Goal: Task Accomplishment & Management: Manage account settings

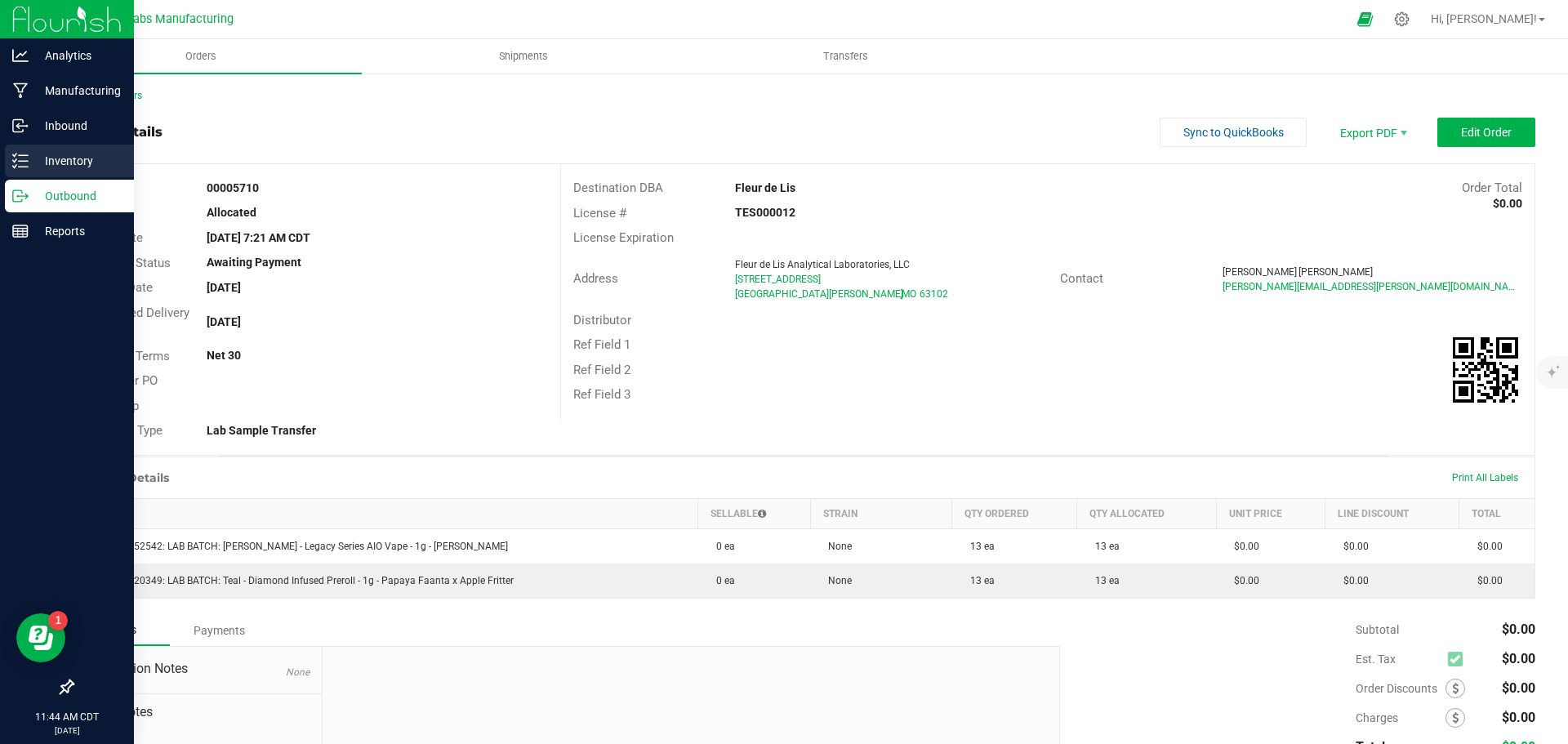
click at [32, 158] on p "Inventory" at bounding box center [77, 161] width 98 height 20
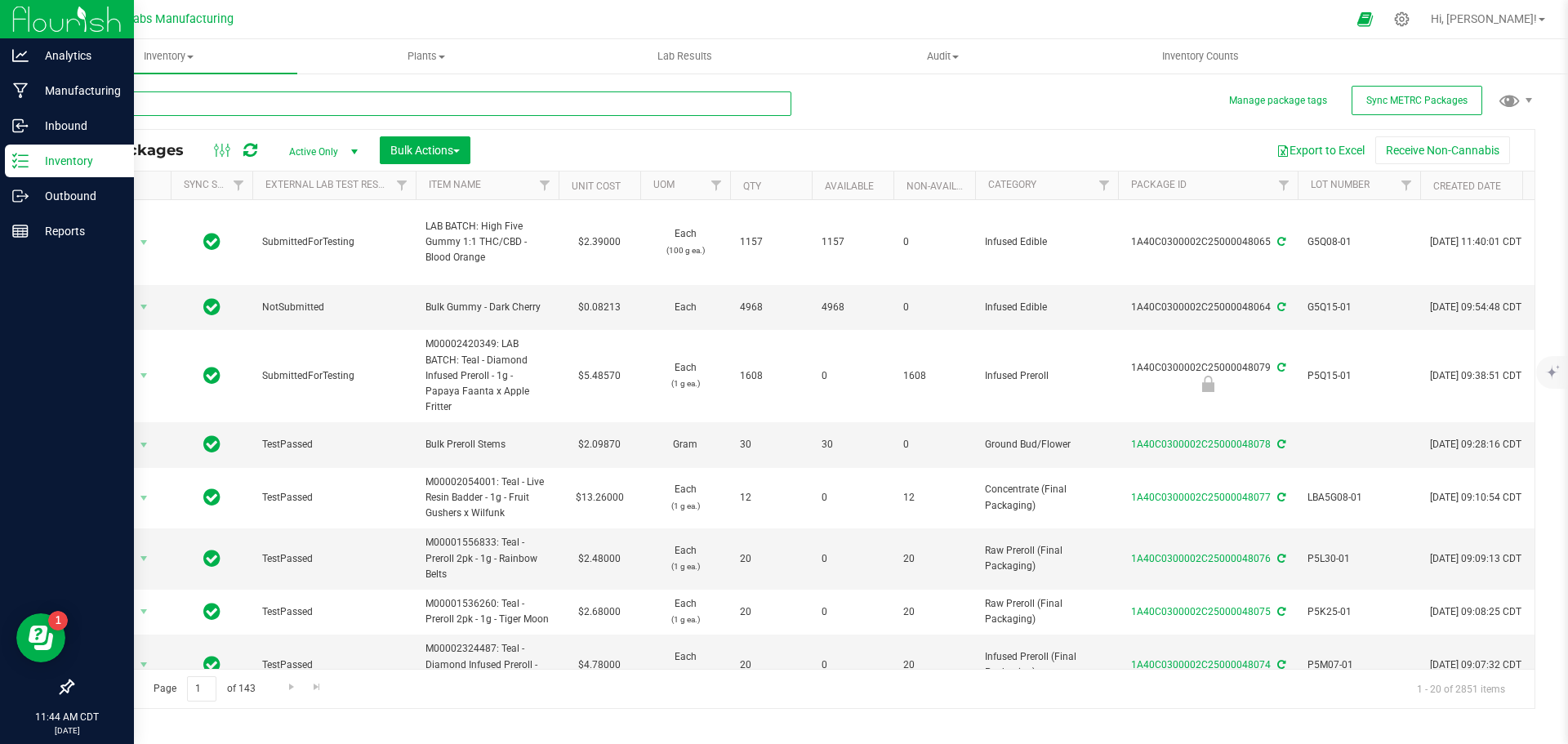
click at [190, 108] on input "text" at bounding box center [432, 103] width 720 height 25
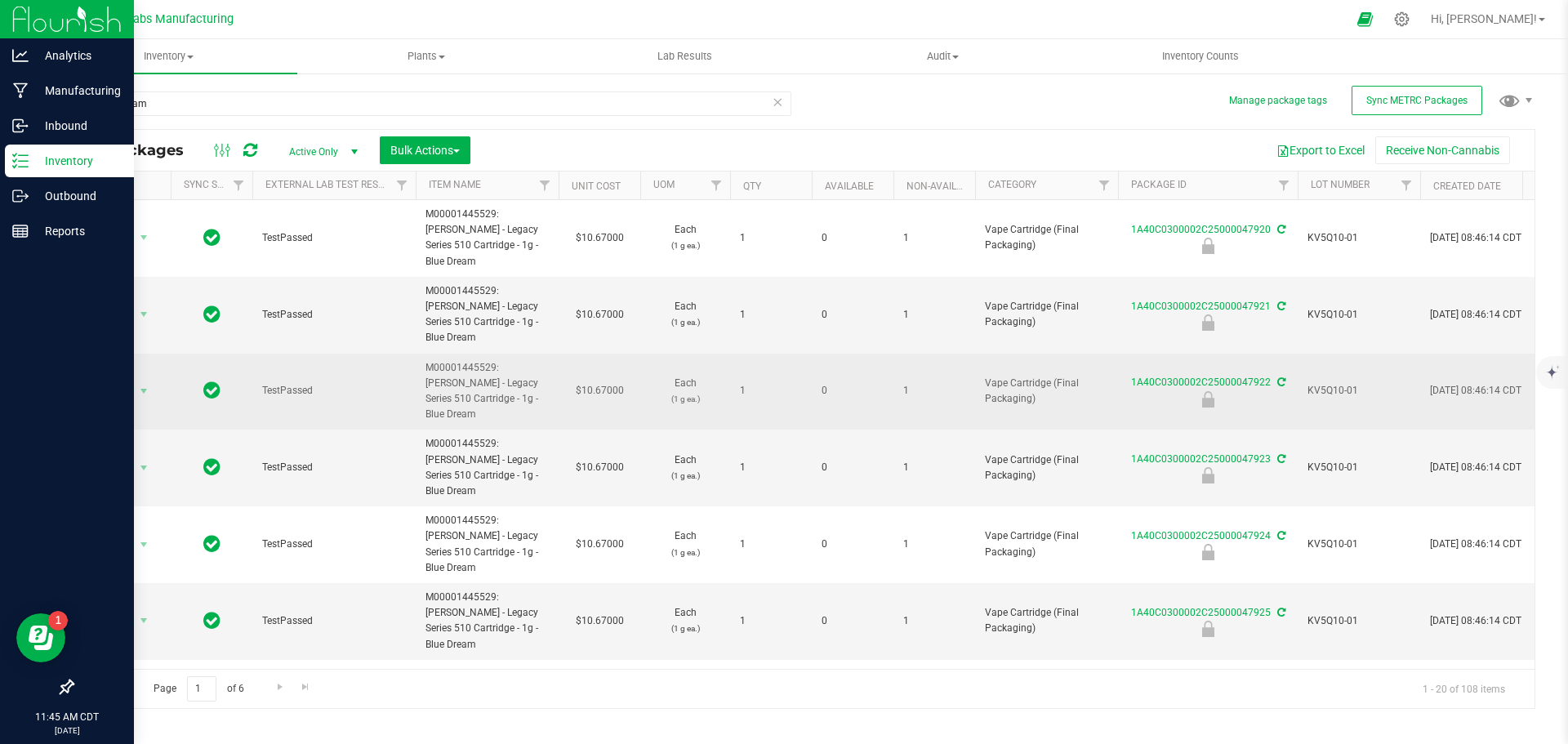
click at [1321, 383] on span "KV5Q10-01" at bounding box center [1359, 391] width 103 height 15
click at [1321, 378] on input "KV5Q10-01" at bounding box center [1355, 391] width 117 height 26
click at [411, 107] on input "blue dream" at bounding box center [432, 103] width 720 height 25
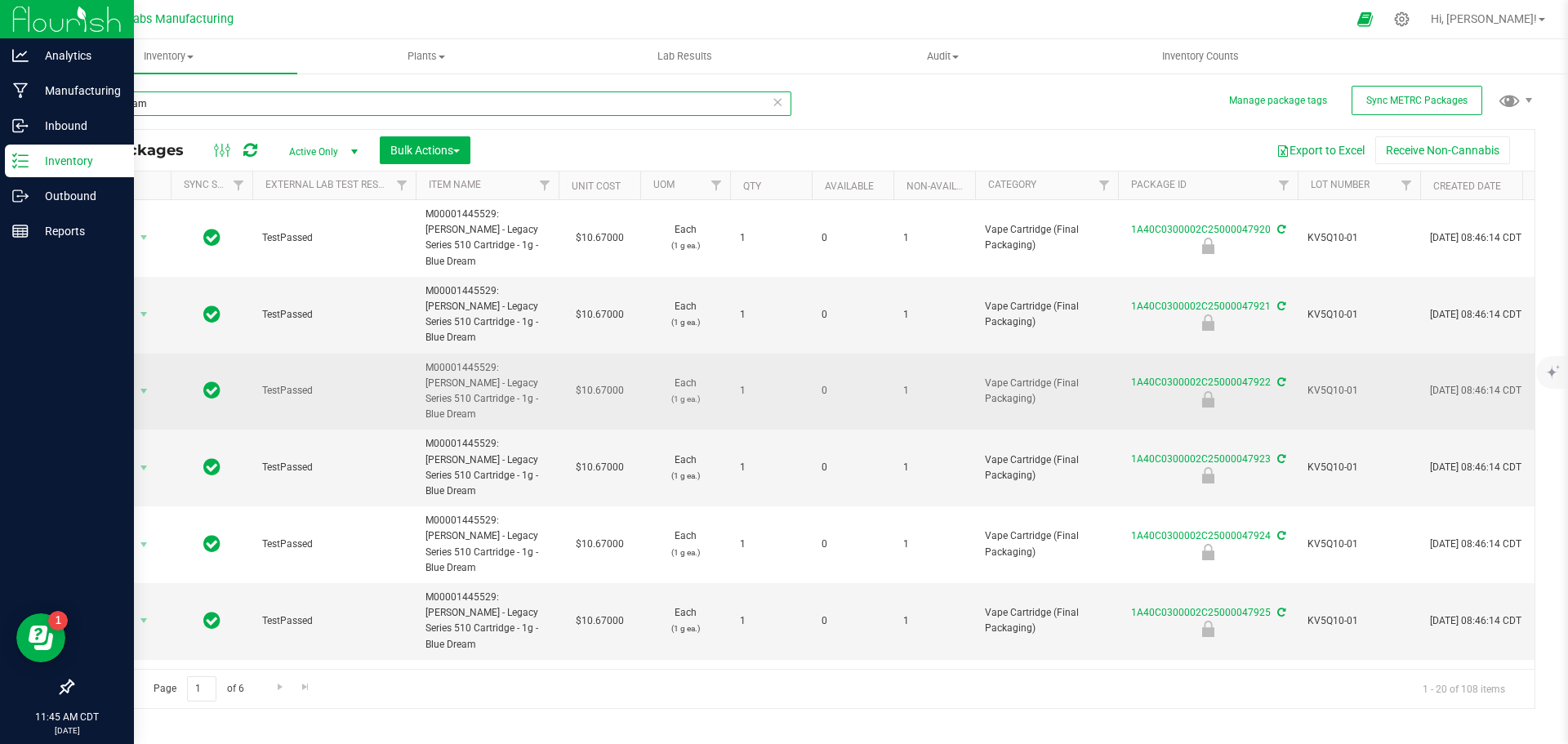
click at [411, 107] on input "blue dream" at bounding box center [432, 103] width 720 height 25
paste input "KV5Q10-01"
type input "KV5Q10-01"
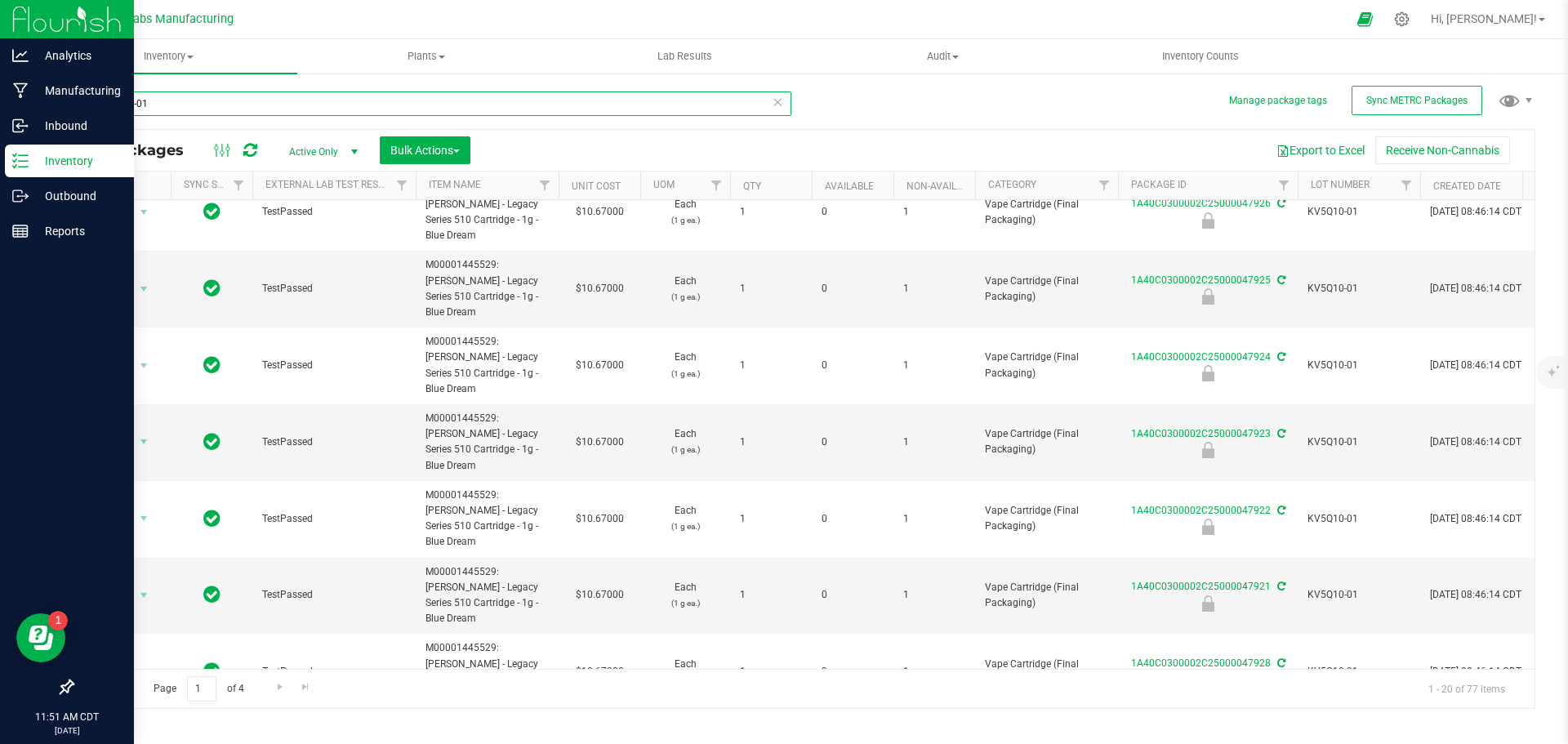
scroll to position [653, 0]
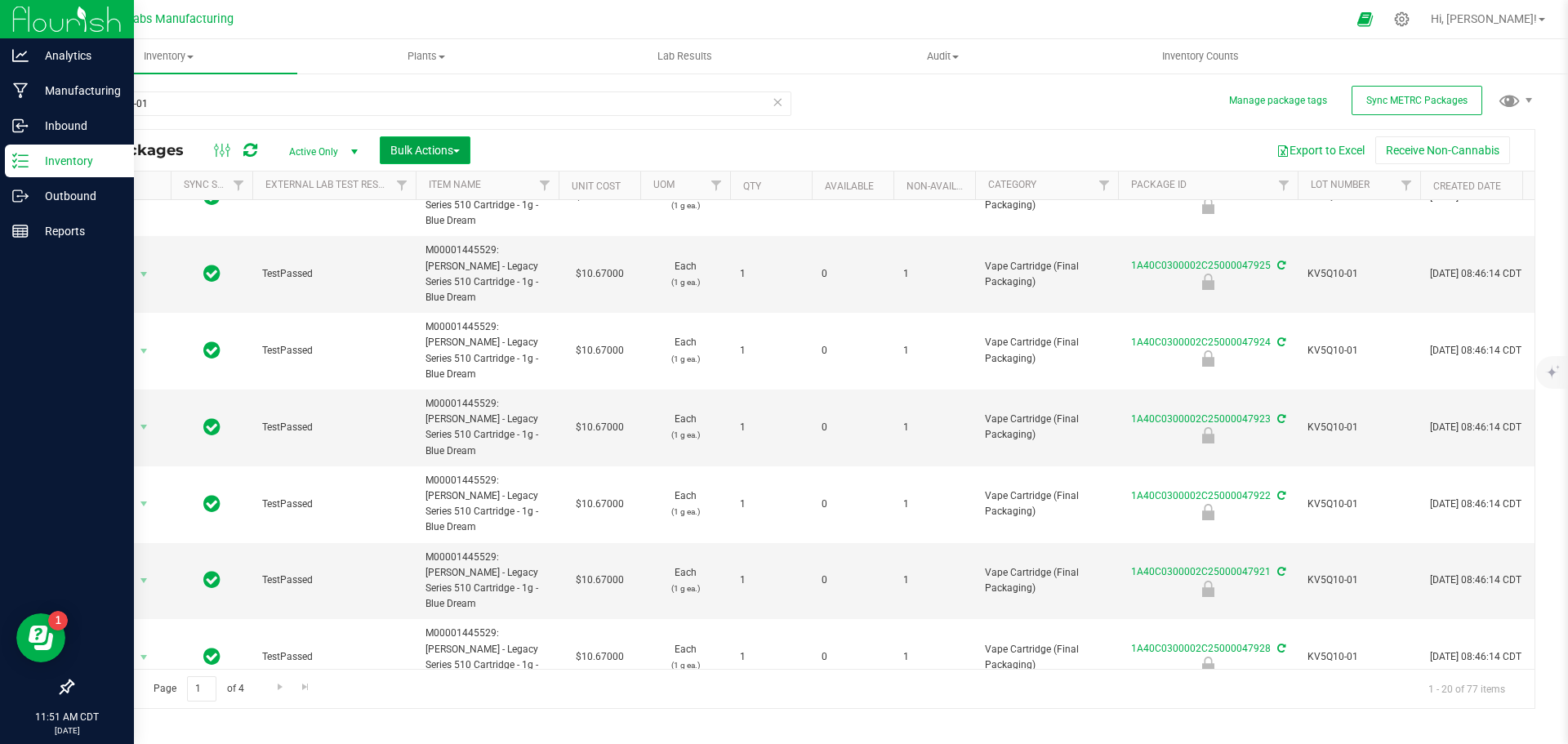
click at [460, 150] on span "button" at bounding box center [457, 151] width 7 height 3
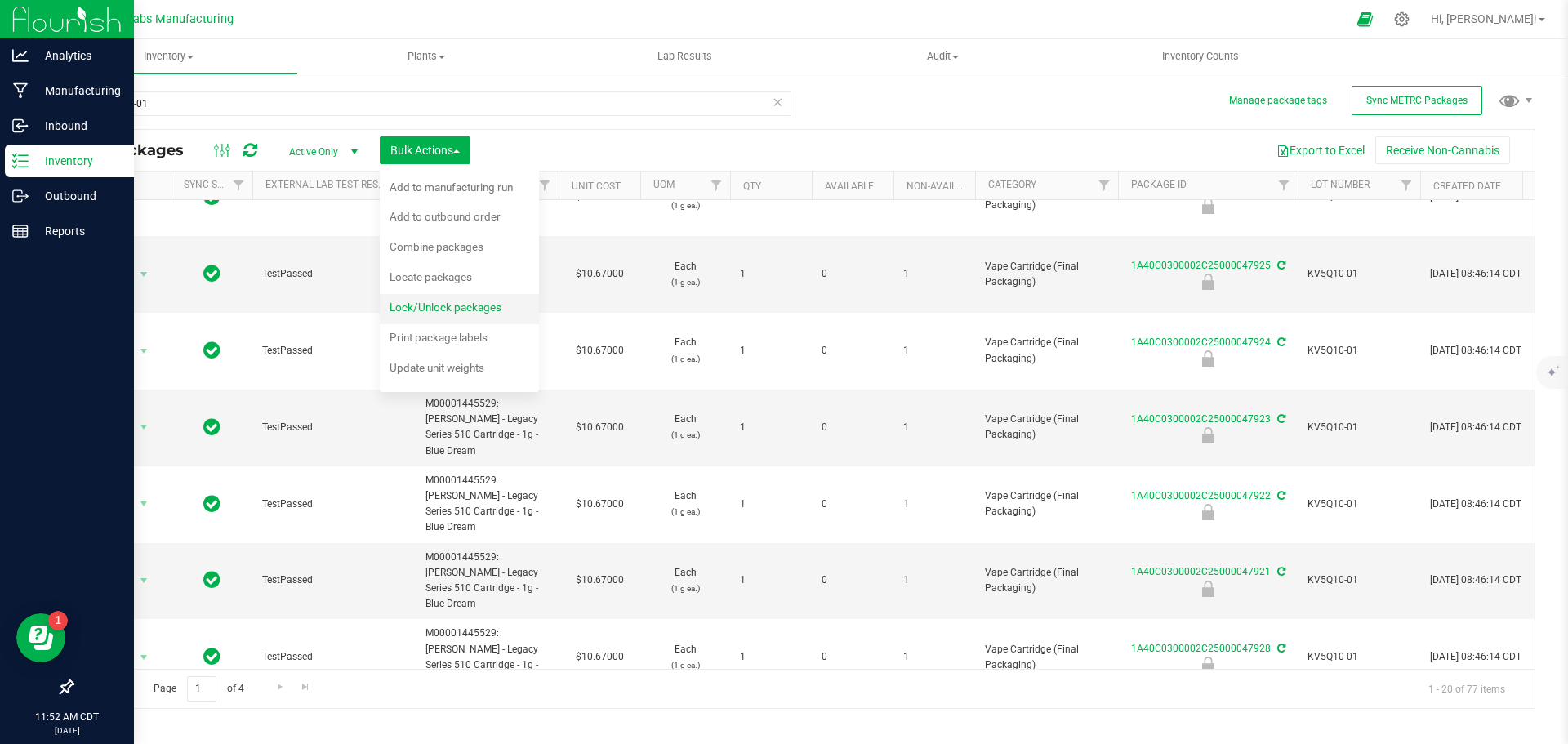
click at [443, 306] on span "Lock/Unlock packages" at bounding box center [445, 307] width 112 height 13
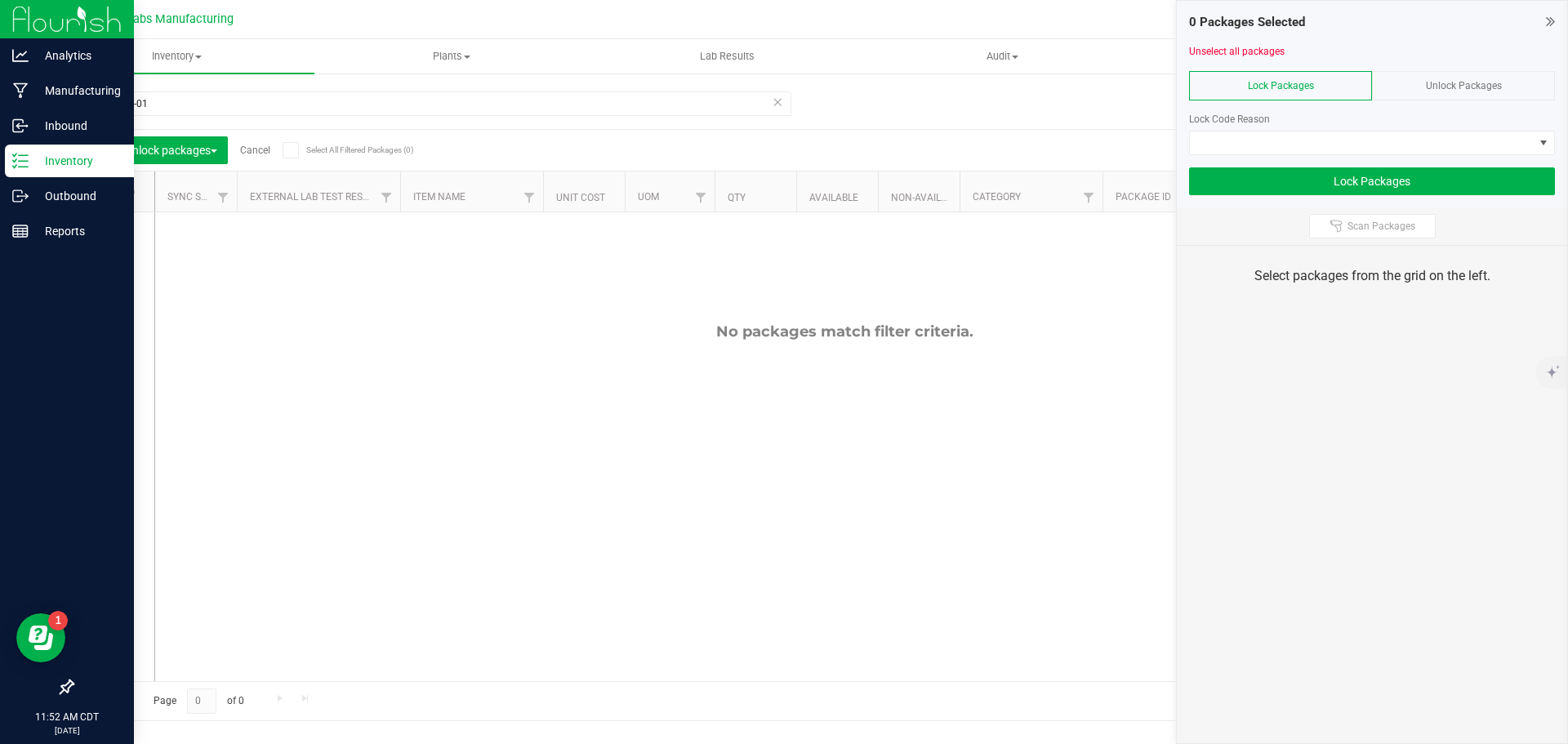
click at [1468, 79] on div "Unlock Packages" at bounding box center [1464, 86] width 183 height 29
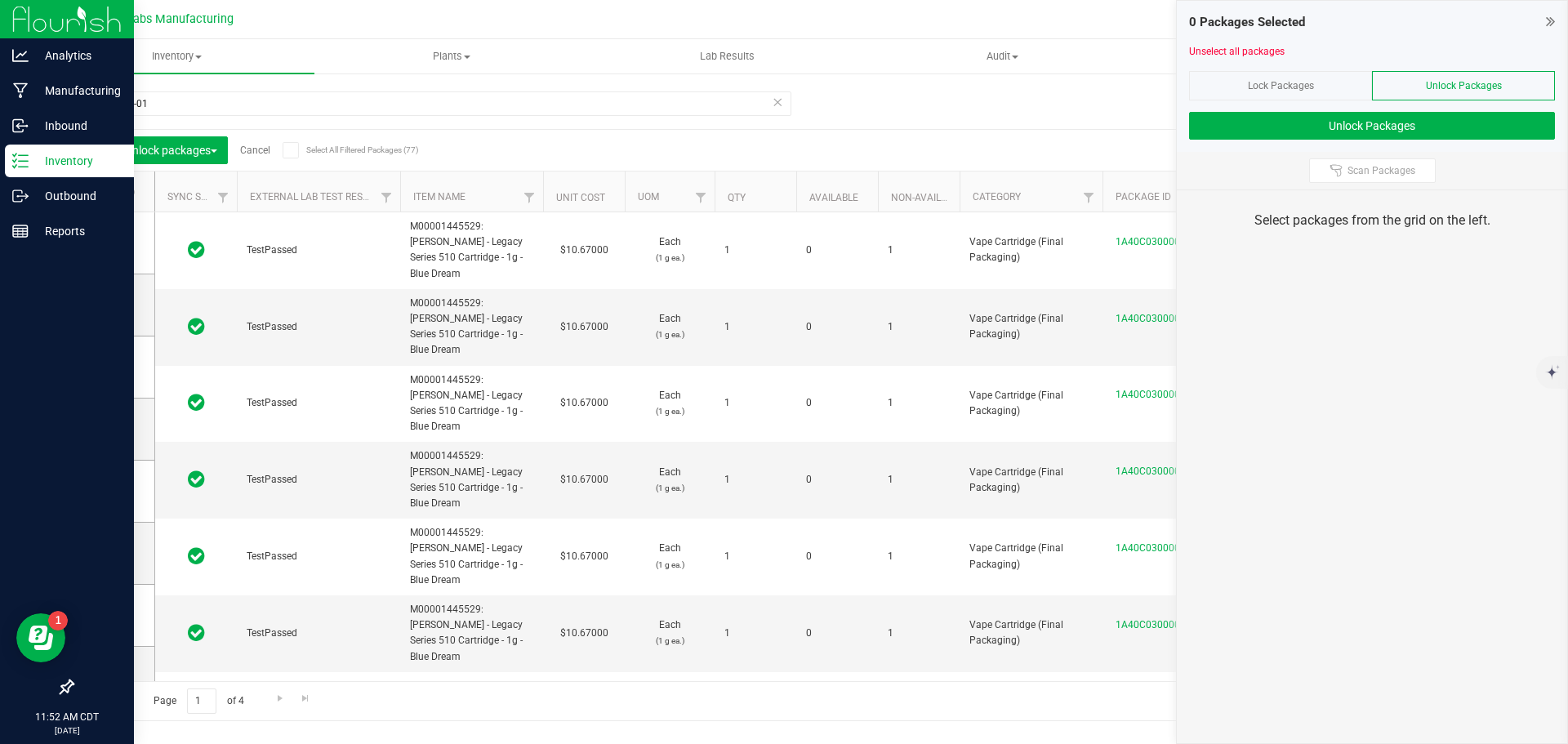
click at [294, 151] on icon at bounding box center [290, 151] width 10 height 0
click at [0, 0] on input "Select All Filtered Packages (77)" at bounding box center [0, 0] width 0 height 0
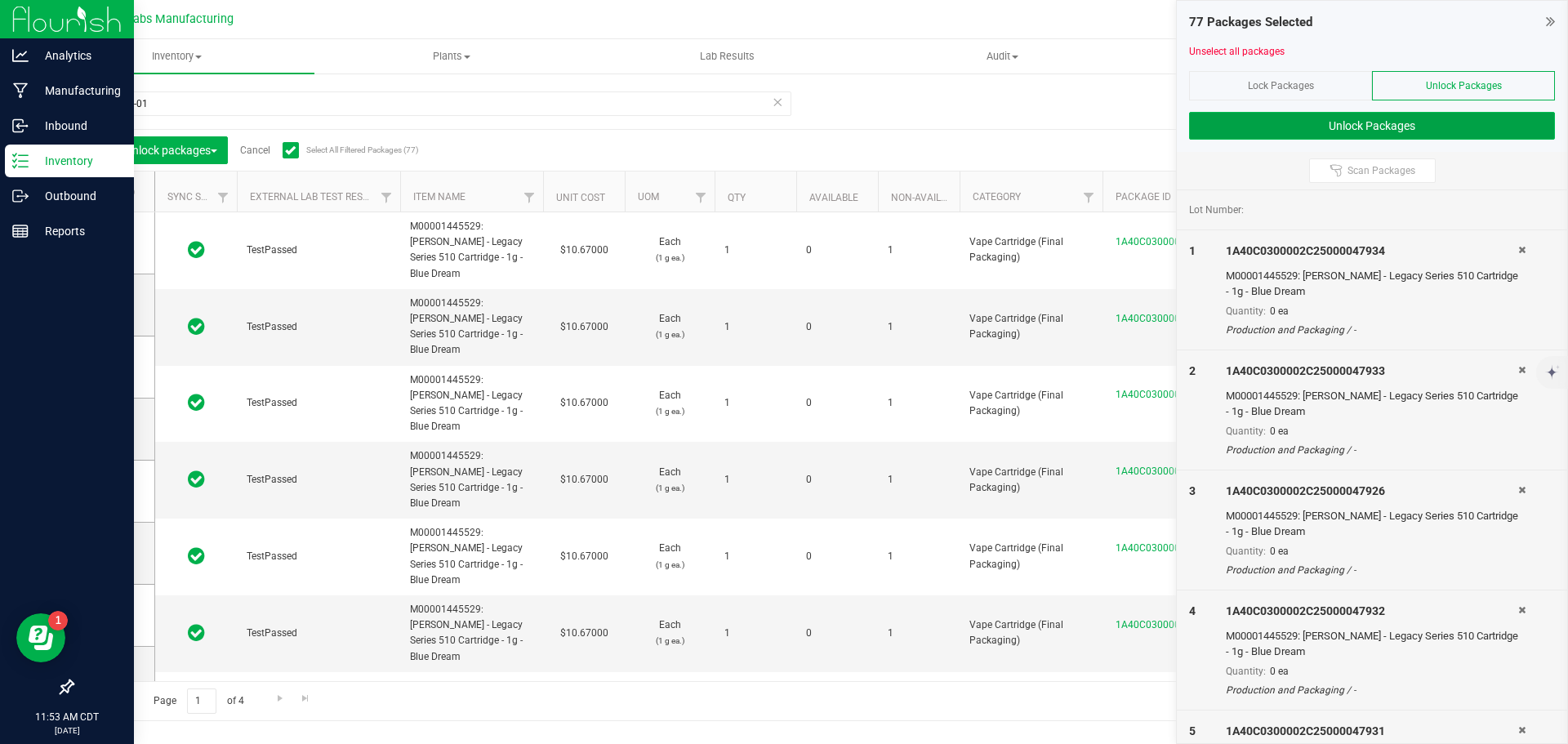
click at [1274, 124] on button "Unlock Packages" at bounding box center [1372, 126] width 366 height 27
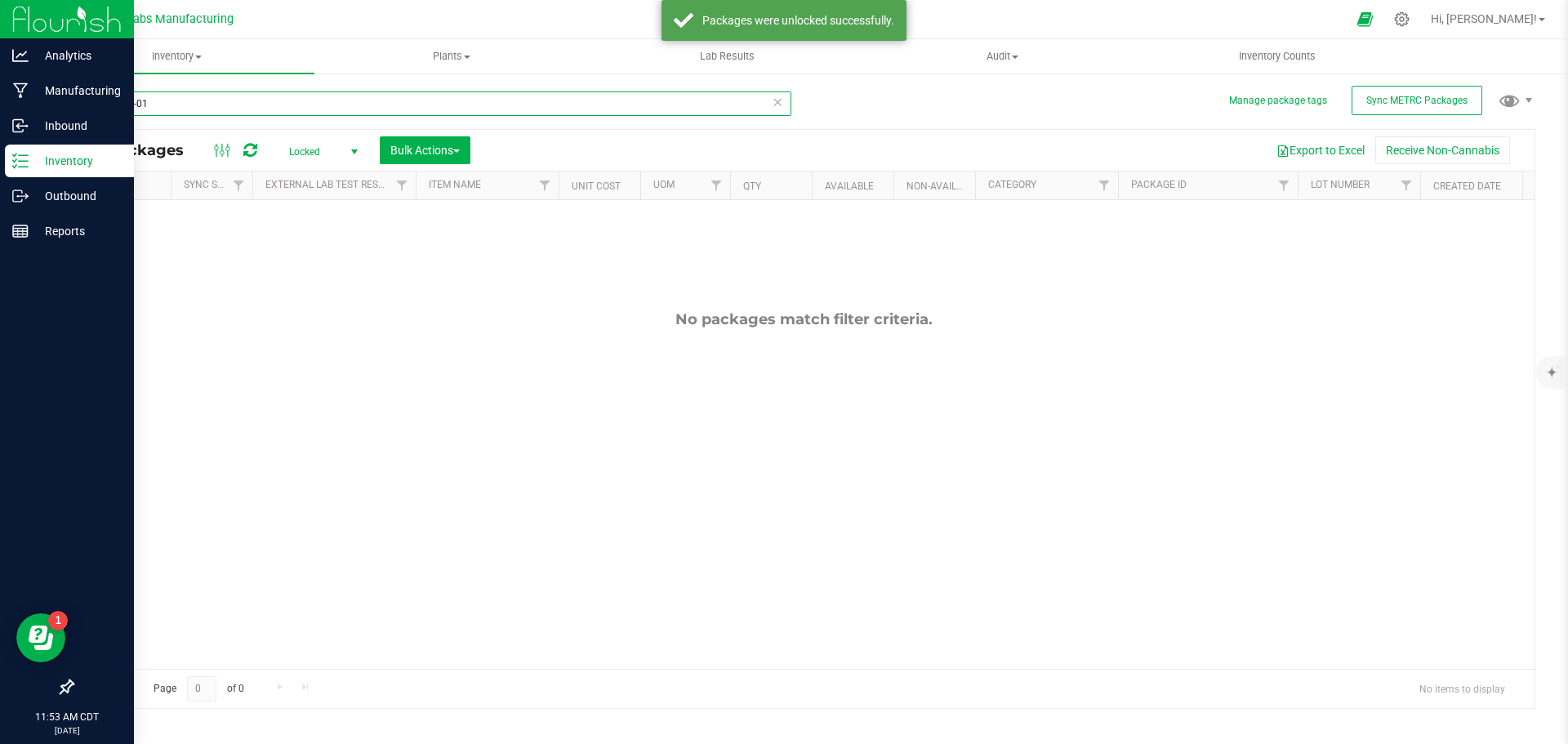
click at [187, 97] on input "KV5Q10-01" at bounding box center [432, 103] width 720 height 25
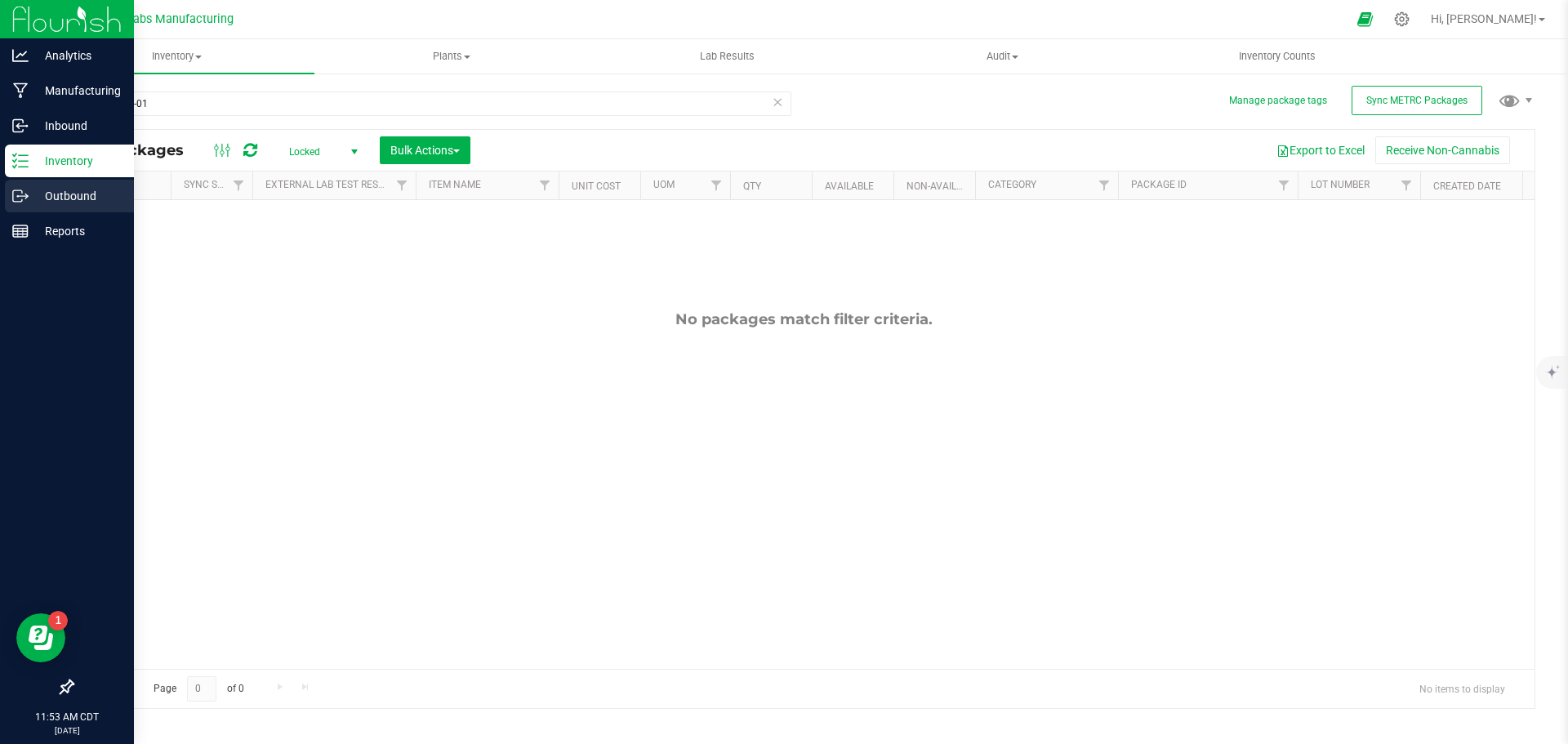
click at [31, 198] on p "Outbound" at bounding box center [77, 196] width 98 height 20
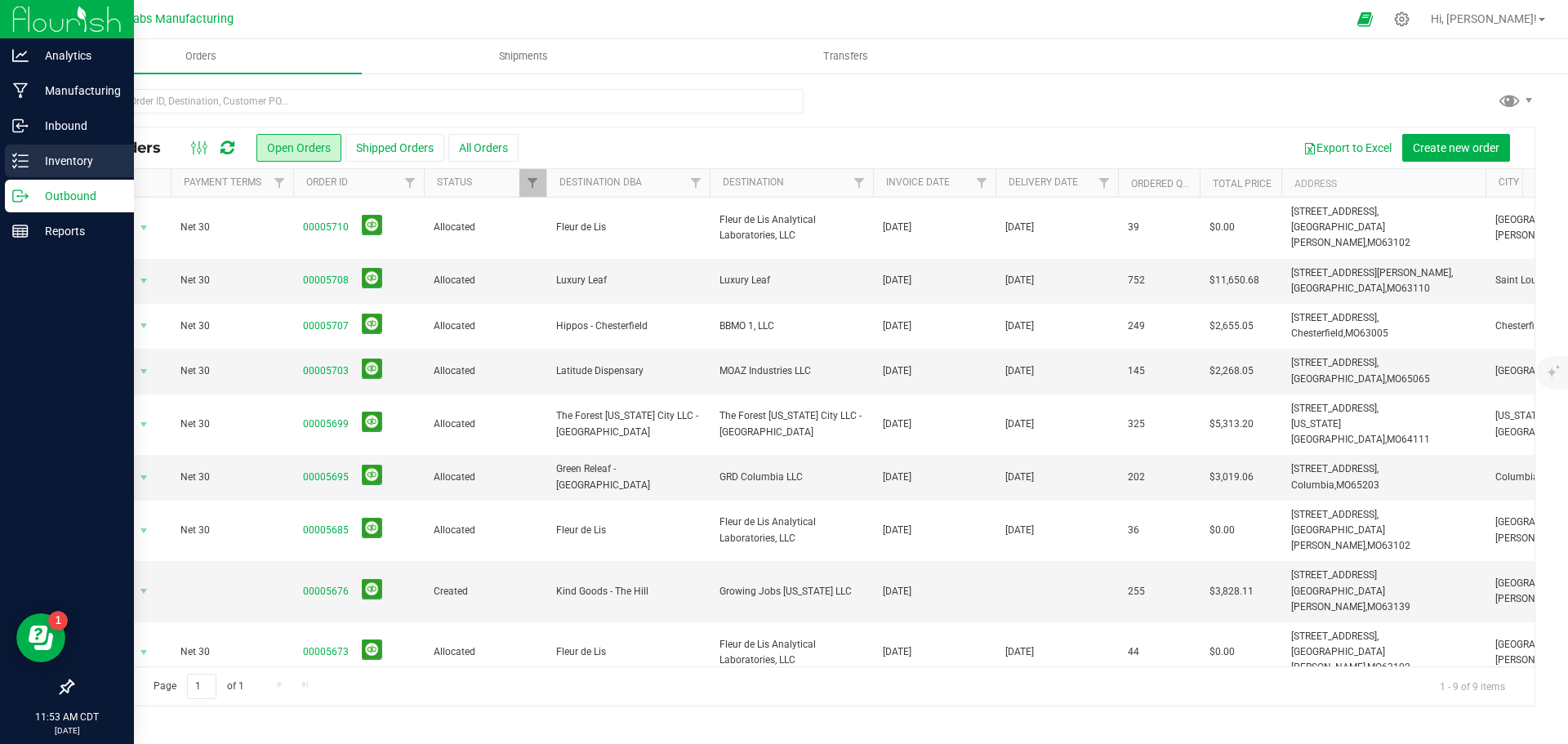
click at [24, 168] on icon at bounding box center [20, 161] width 16 height 16
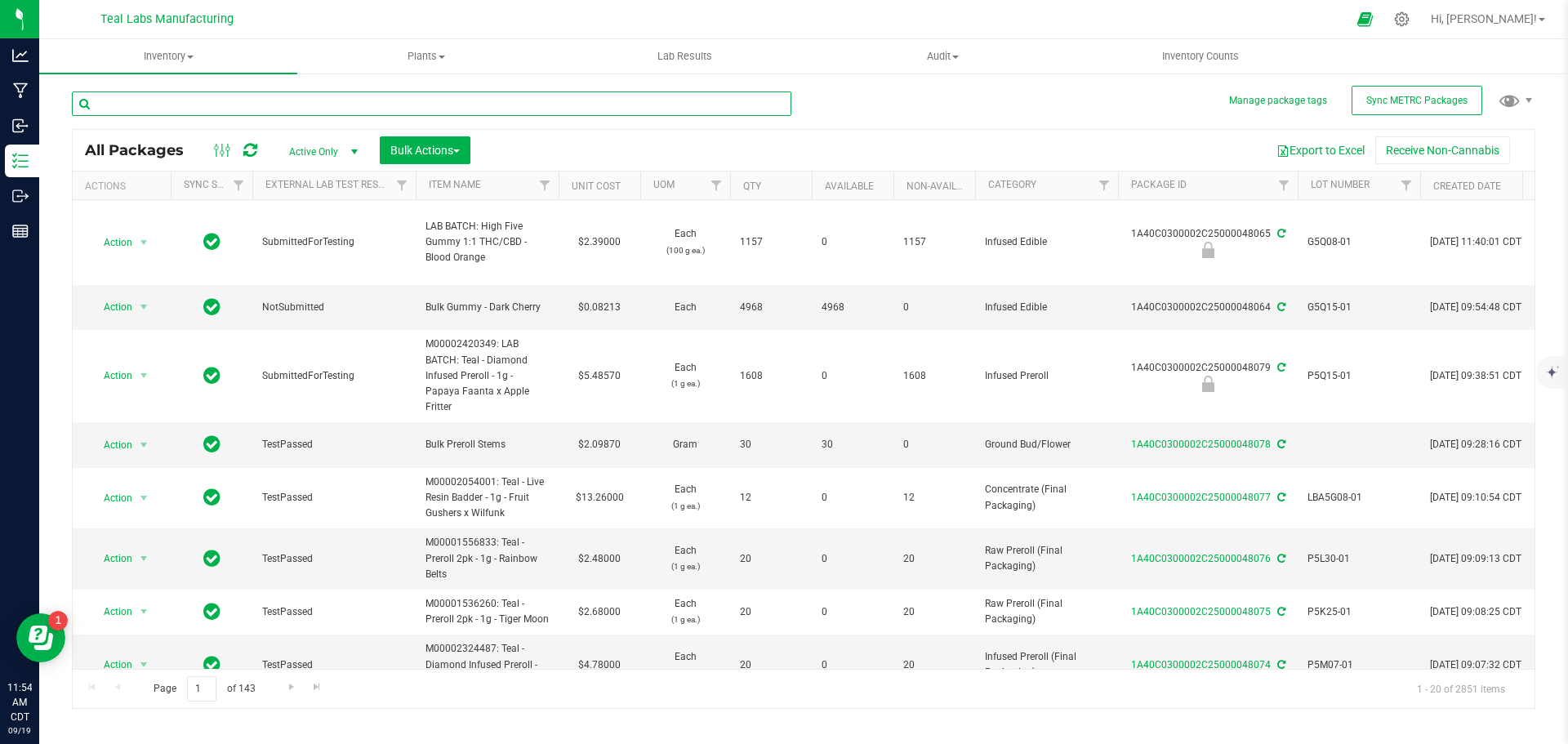
click at [236, 112] on input "text" at bounding box center [432, 103] width 720 height 25
paste input "KV5Q10-01"
type input "KV5Q10-01"
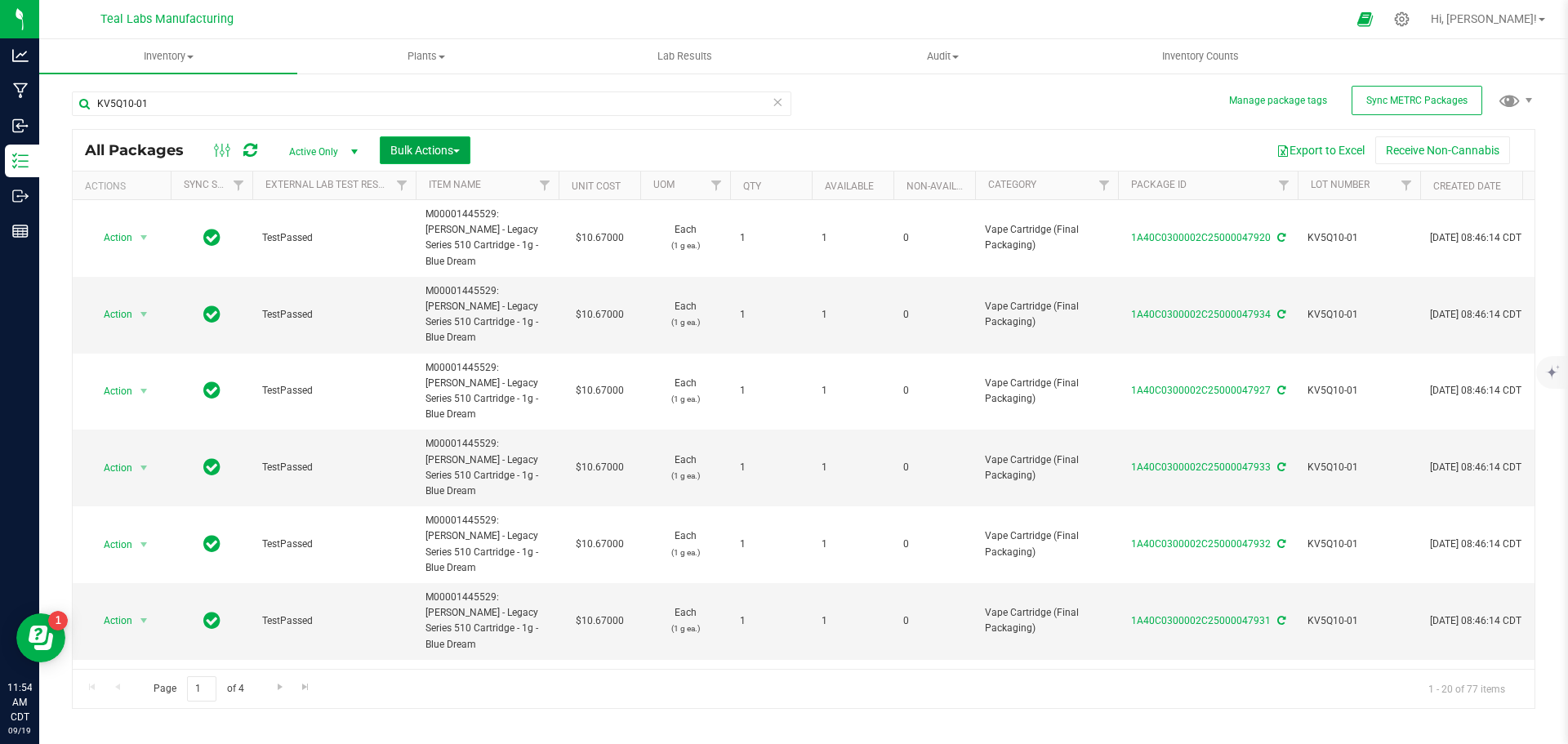
click at [468, 152] on button "Bulk Actions" at bounding box center [425, 151] width 91 height 27
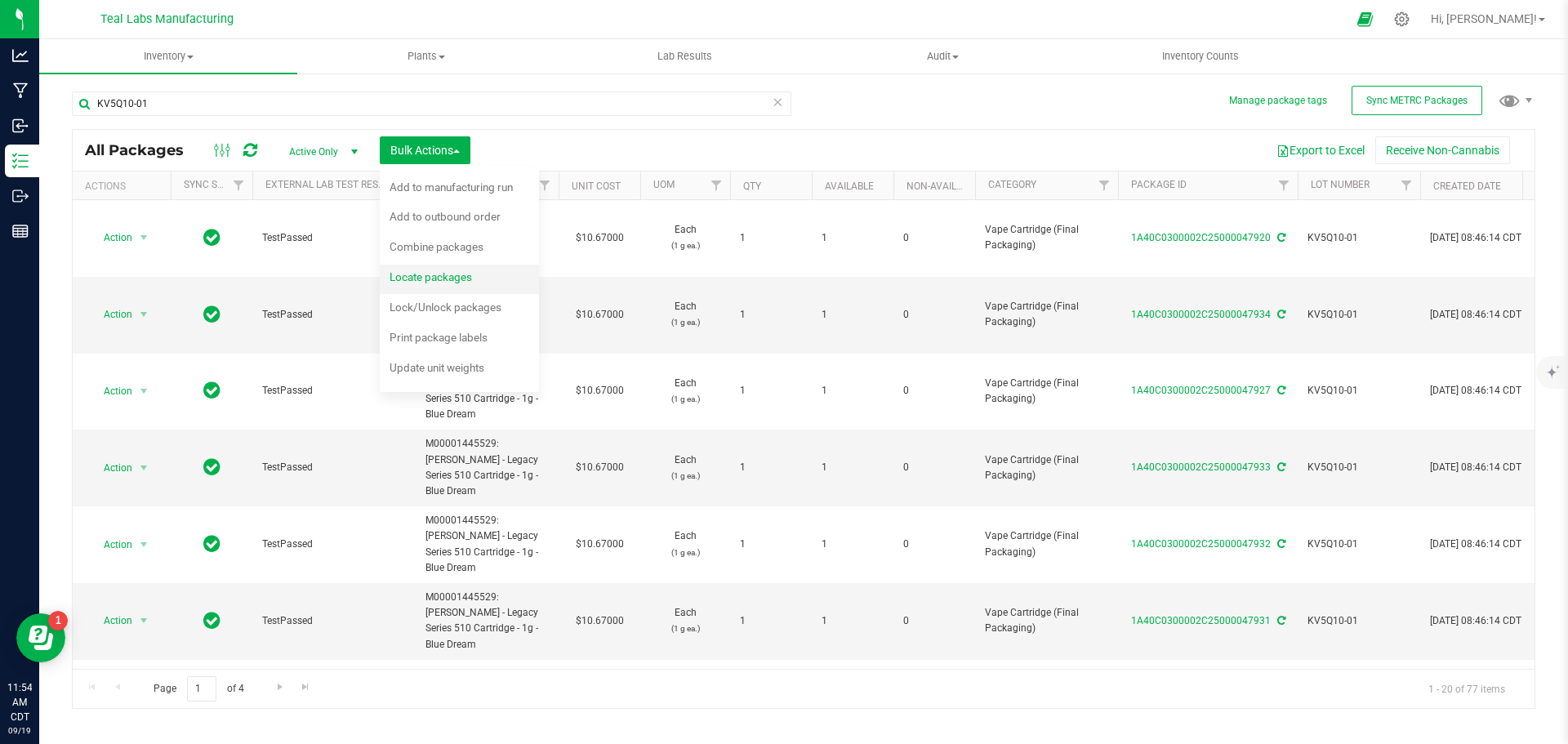
click at [459, 277] on span "Locate packages" at bounding box center [431, 276] width 82 height 13
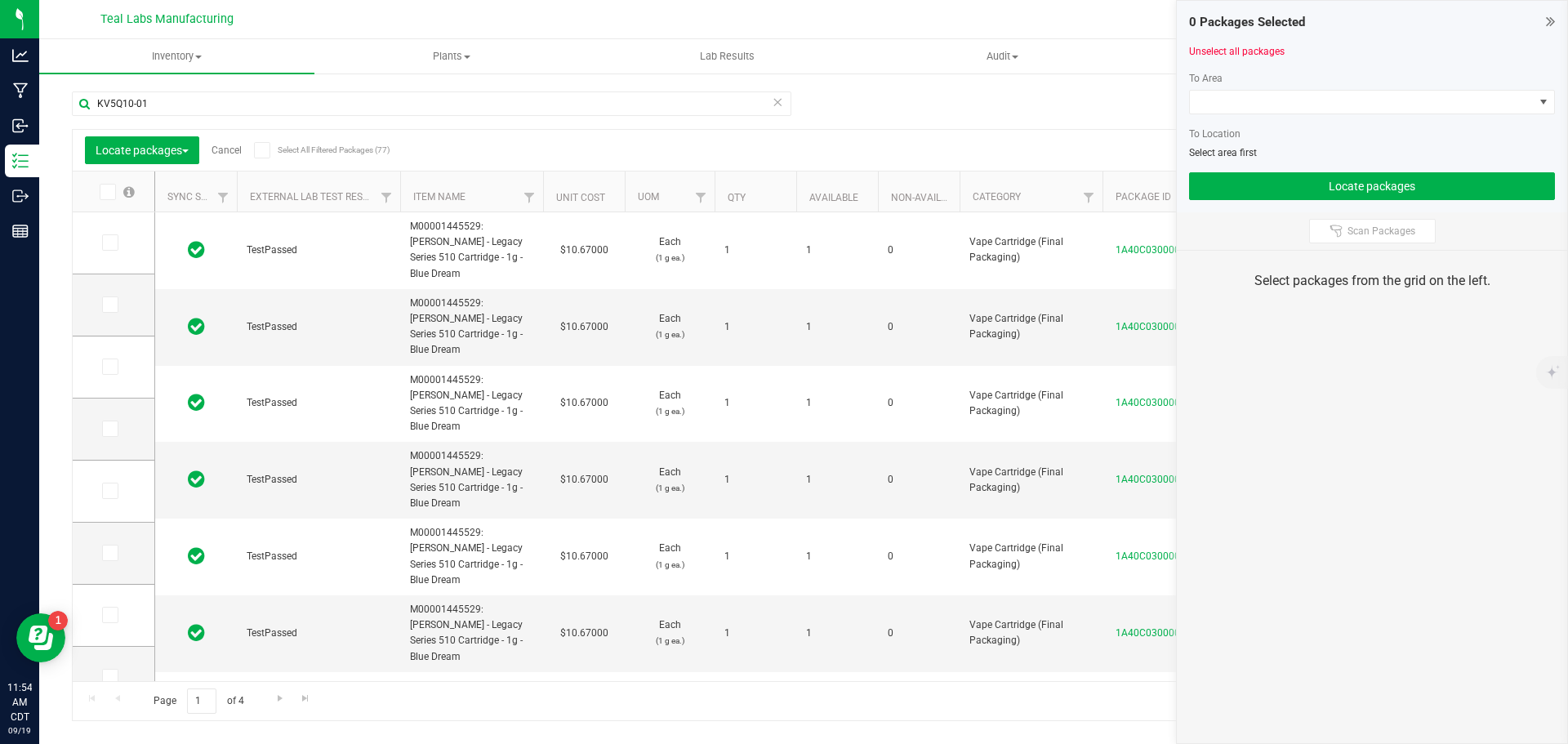
click at [268, 153] on span at bounding box center [262, 150] width 16 height 16
click at [0, 0] on input "Select All Filtered Packages (77)" at bounding box center [0, 0] width 0 height 0
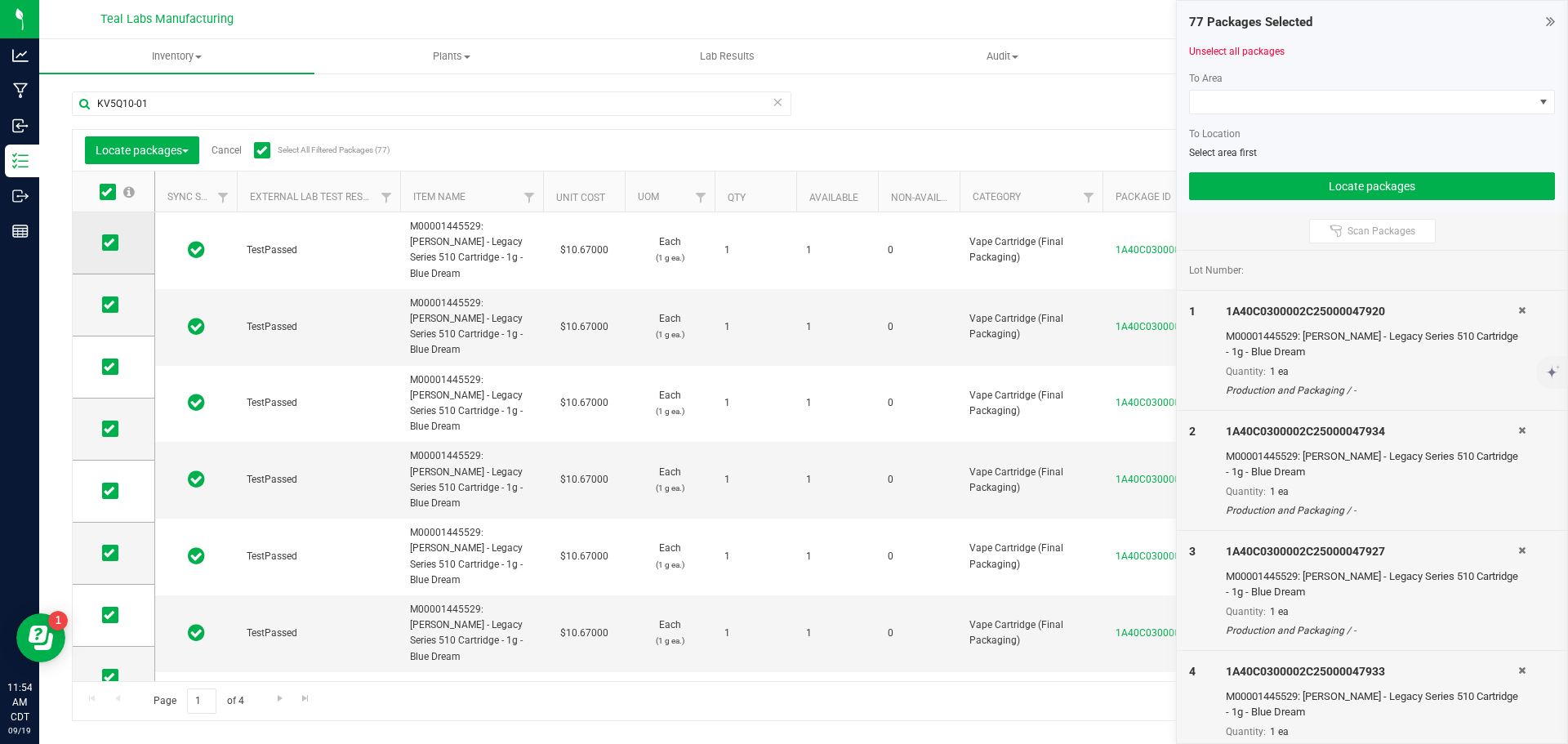
click at [112, 243] on icon at bounding box center [109, 243] width 10 height 0
click at [0, 0] on input "checkbox" at bounding box center [0, 0] width 0 height 0
click at [114, 304] on icon at bounding box center [109, 304] width 10 height 0
click at [0, 0] on input "checkbox" at bounding box center [0, 0] width 0 height 0
click at [112, 367] on icon at bounding box center [109, 367] width 10 height 0
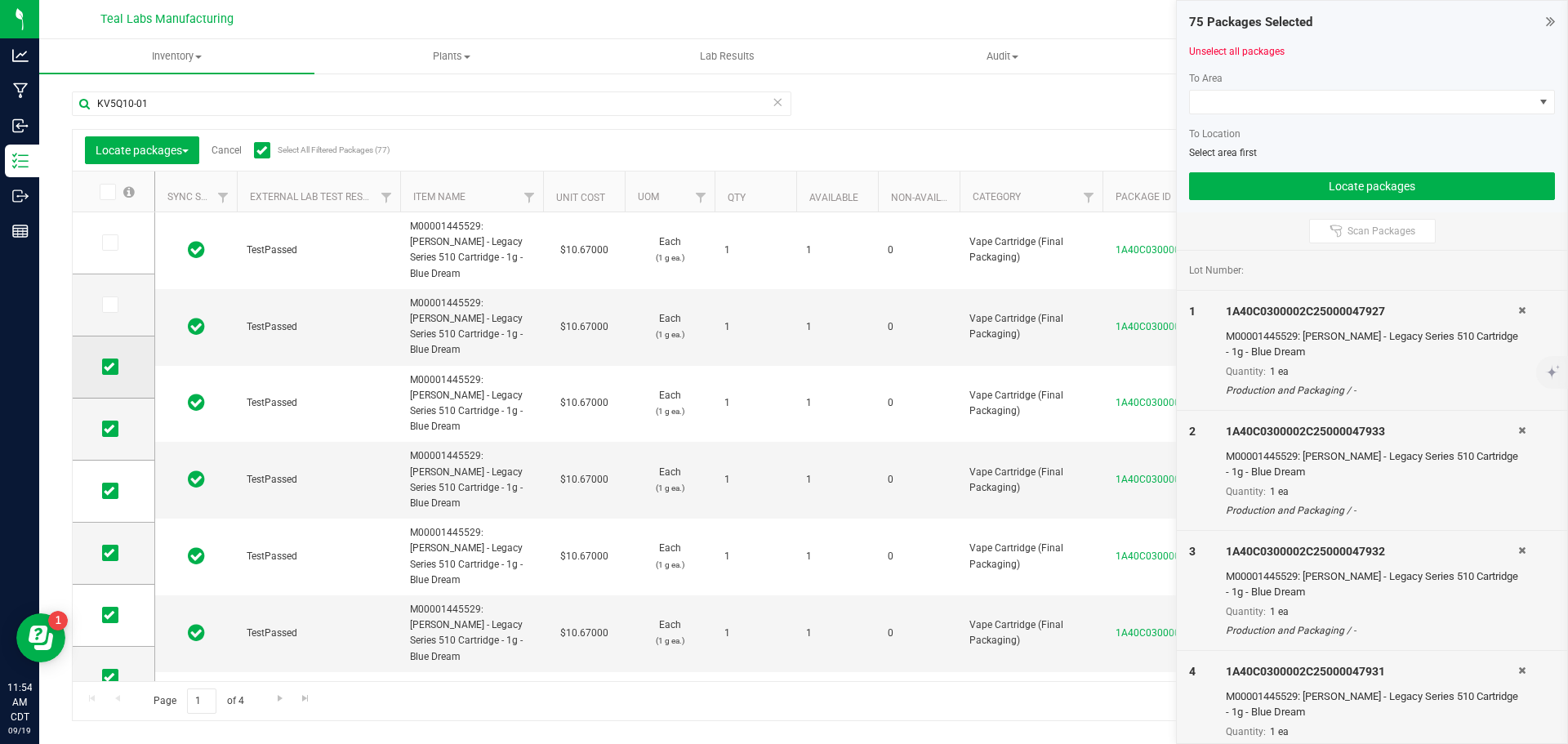
click at [0, 0] on input "checkbox" at bounding box center [0, 0] width 0 height 0
click at [115, 422] on span at bounding box center [109, 428] width 16 height 16
click at [0, 0] on input "checkbox" at bounding box center [0, 0] width 0 height 0
click at [118, 491] on span at bounding box center [109, 491] width 16 height 16
click at [0, 0] on input "checkbox" at bounding box center [0, 0] width 0 height 0
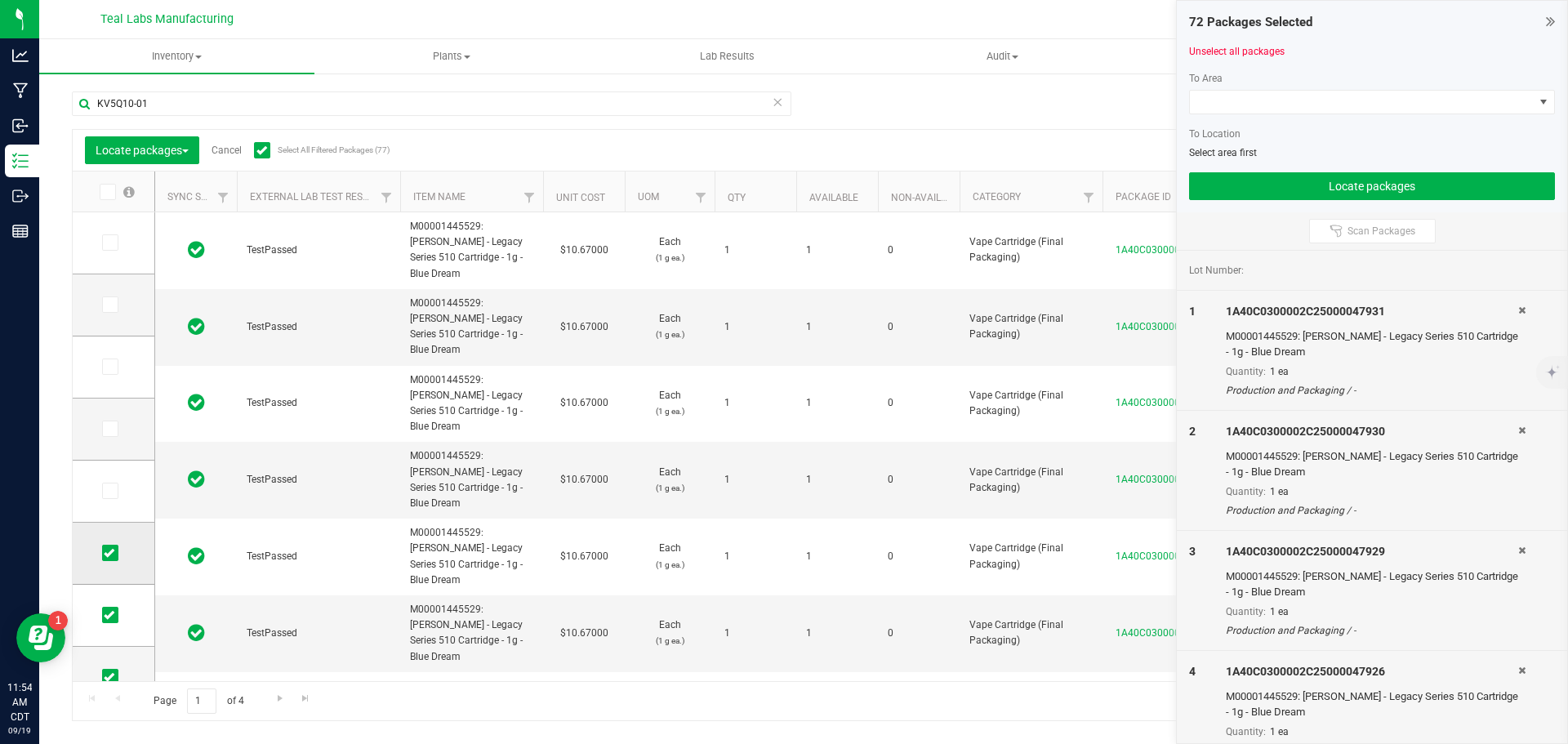
click at [115, 546] on span at bounding box center [109, 552] width 16 height 16
click at [0, 0] on input "checkbox" at bounding box center [0, 0] width 0 height 0
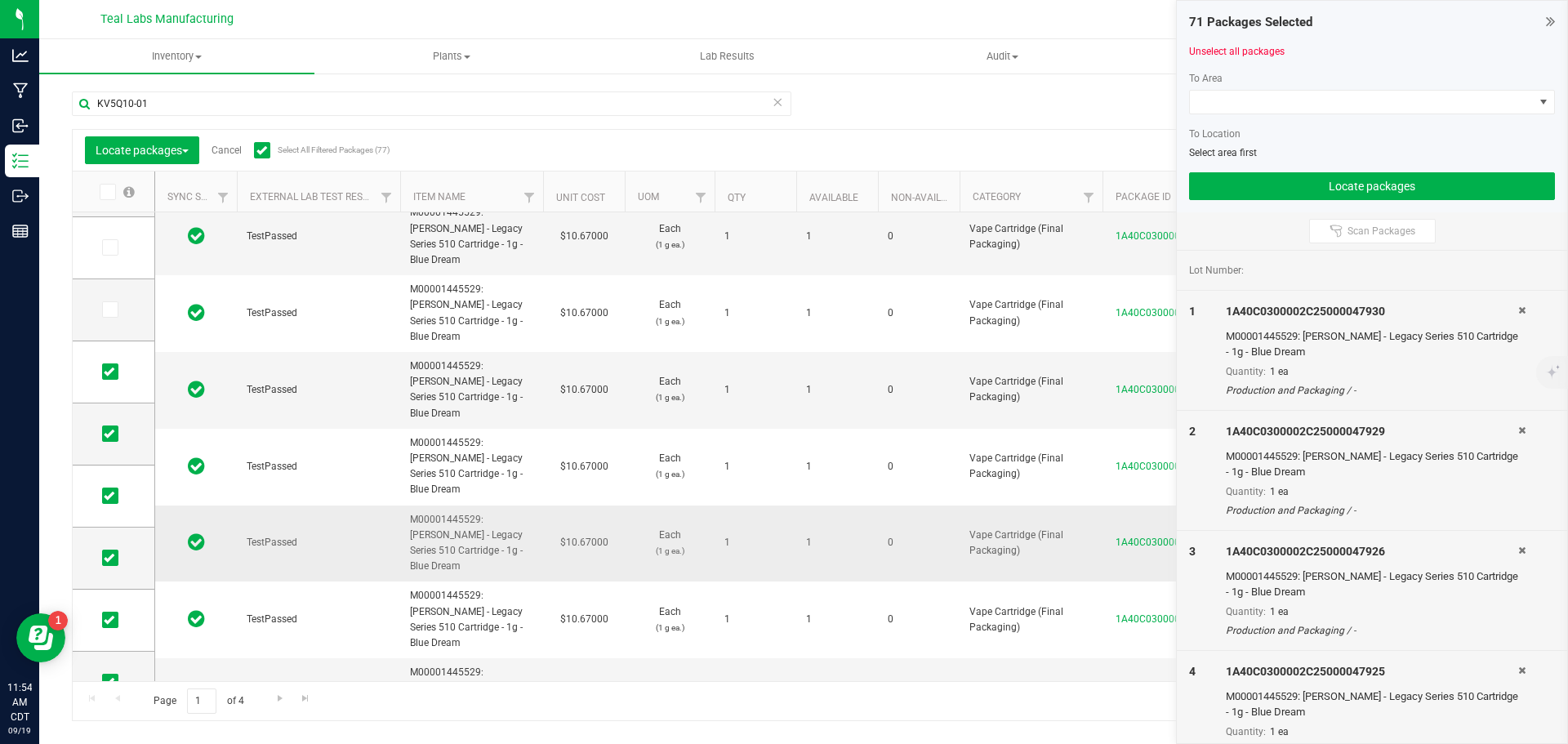
scroll to position [245, 0]
click at [109, 370] on icon at bounding box center [109, 370] width 10 height 0
click at [0, 0] on input "checkbox" at bounding box center [0, 0] width 0 height 0
click at [107, 432] on icon at bounding box center [109, 432] width 10 height 0
click at [0, 0] on input "checkbox" at bounding box center [0, 0] width 0 height 0
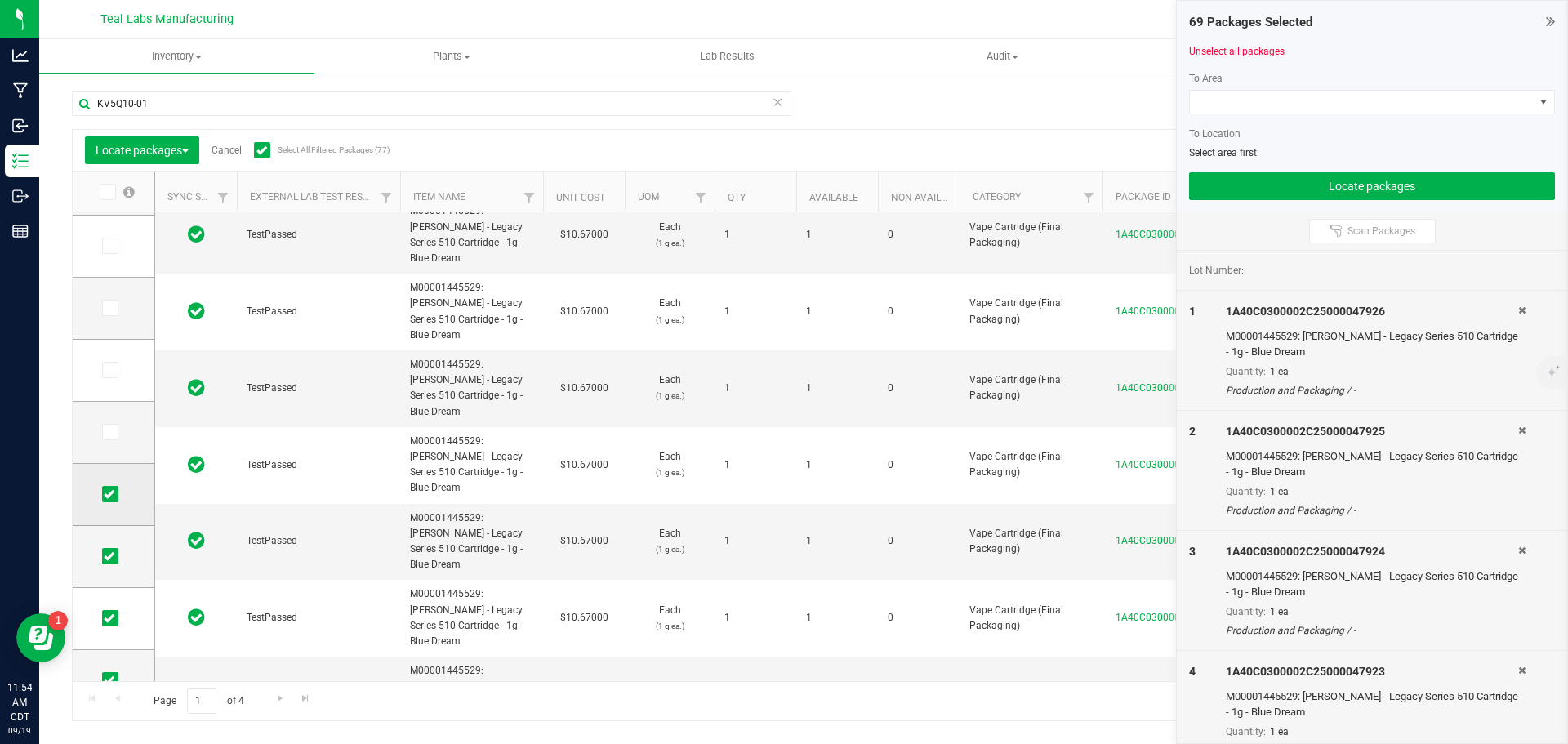
click at [109, 494] on icon at bounding box center [109, 494] width 10 height 0
click at [0, 0] on input "checkbox" at bounding box center [0, 0] width 0 height 0
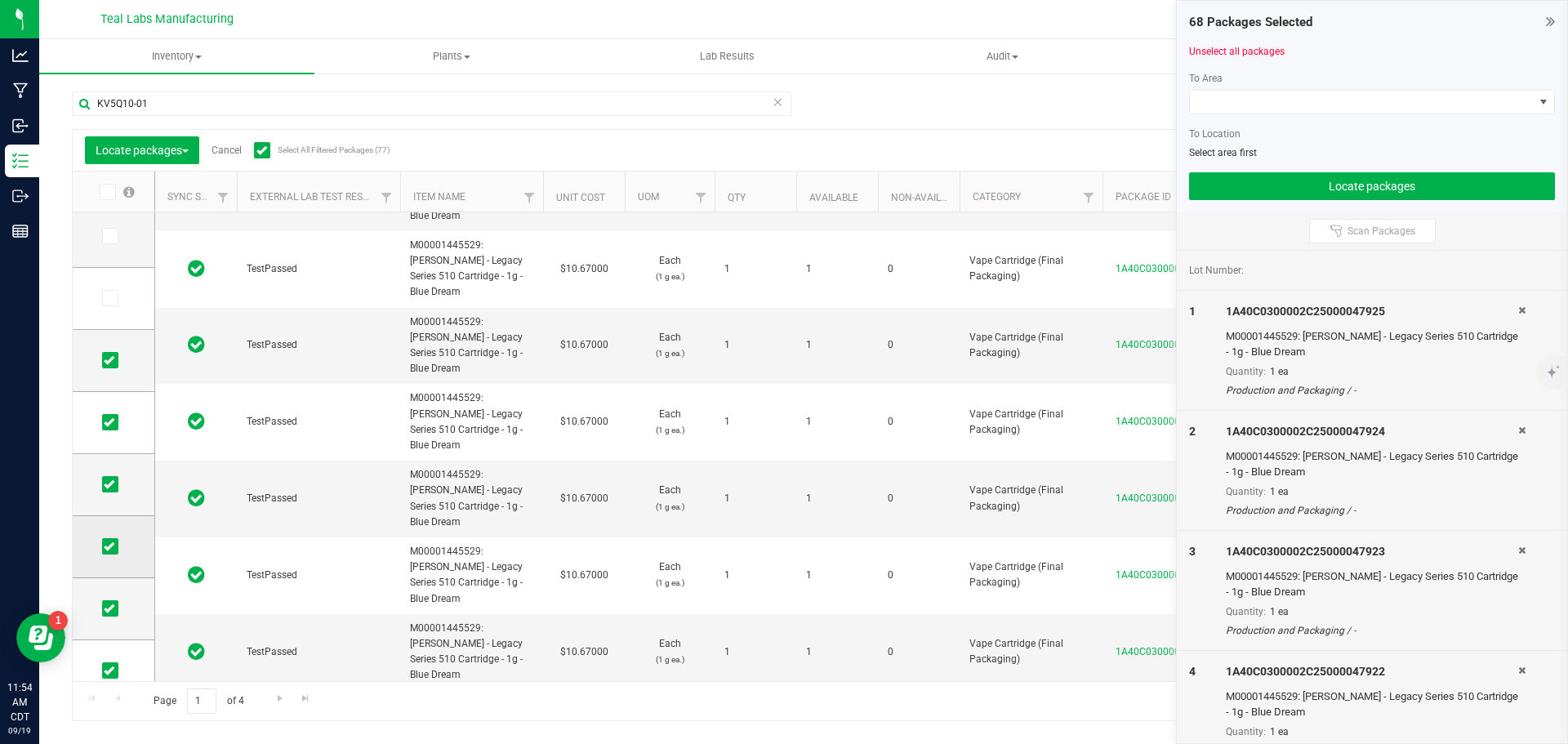
scroll to position [540, 0]
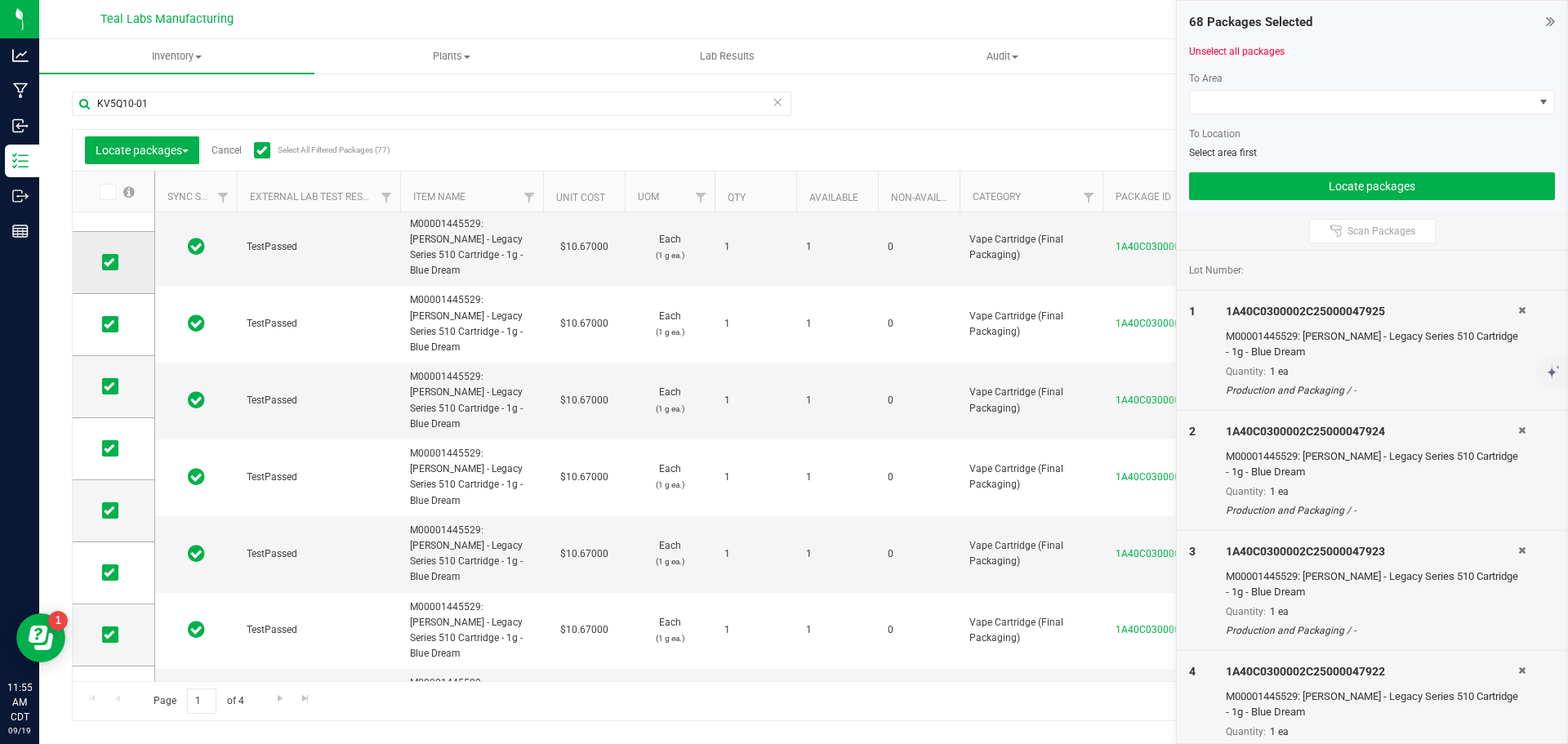
click at [111, 263] on icon at bounding box center [109, 263] width 10 height 0
click at [0, 0] on input "checkbox" at bounding box center [0, 0] width 0 height 0
click at [103, 324] on icon at bounding box center [109, 324] width 10 height 0
click at [0, 0] on input "checkbox" at bounding box center [0, 0] width 0 height 0
click at [110, 387] on icon at bounding box center [109, 387] width 10 height 0
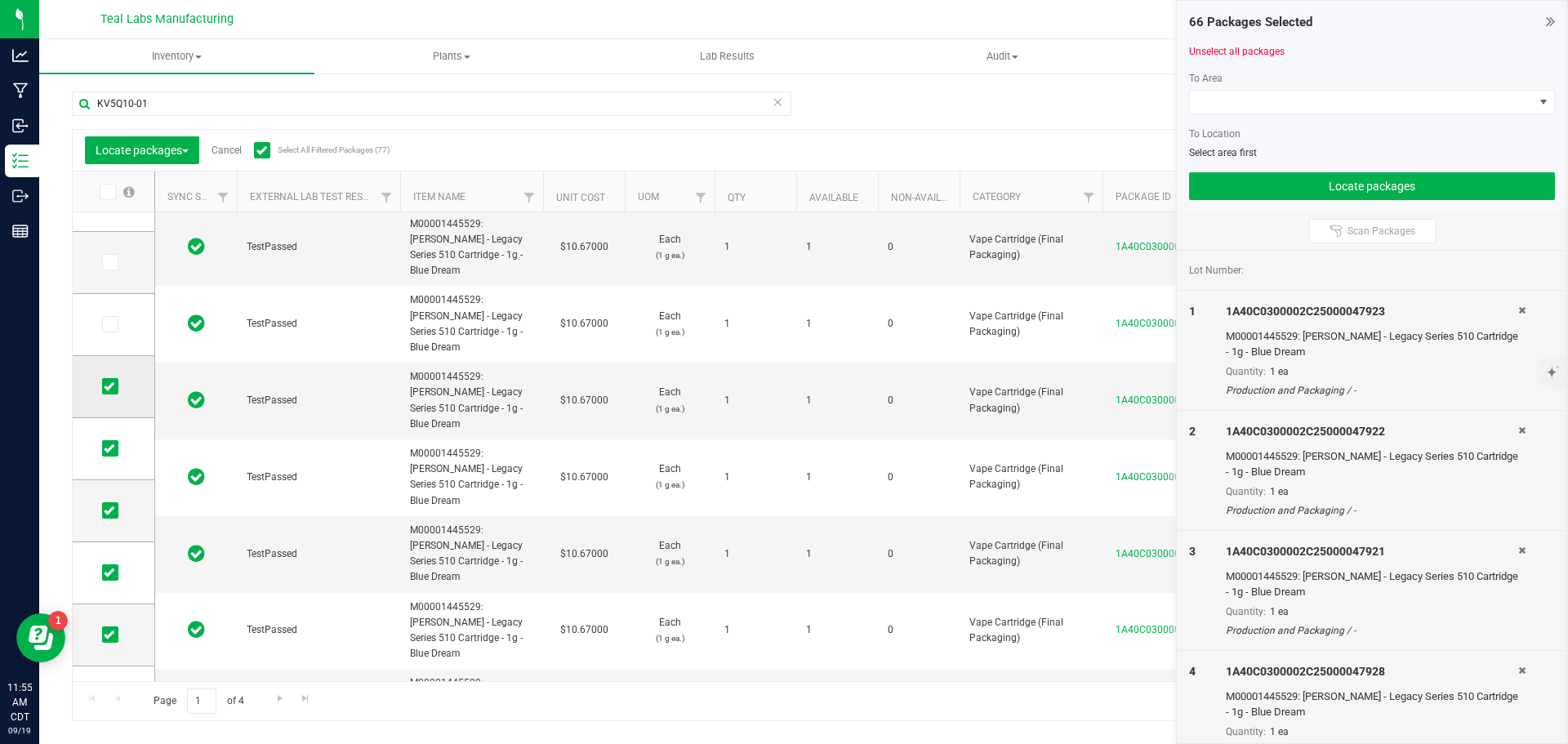
click at [0, 0] on input "checkbox" at bounding box center [0, 0] width 0 height 0
click at [109, 457] on span at bounding box center [109, 448] width 16 height 16
click at [110, 511] on icon at bounding box center [109, 511] width 10 height 0
click at [0, 0] on input "checkbox" at bounding box center [0, 0] width 0 height 0
click at [106, 449] on icon at bounding box center [109, 449] width 10 height 0
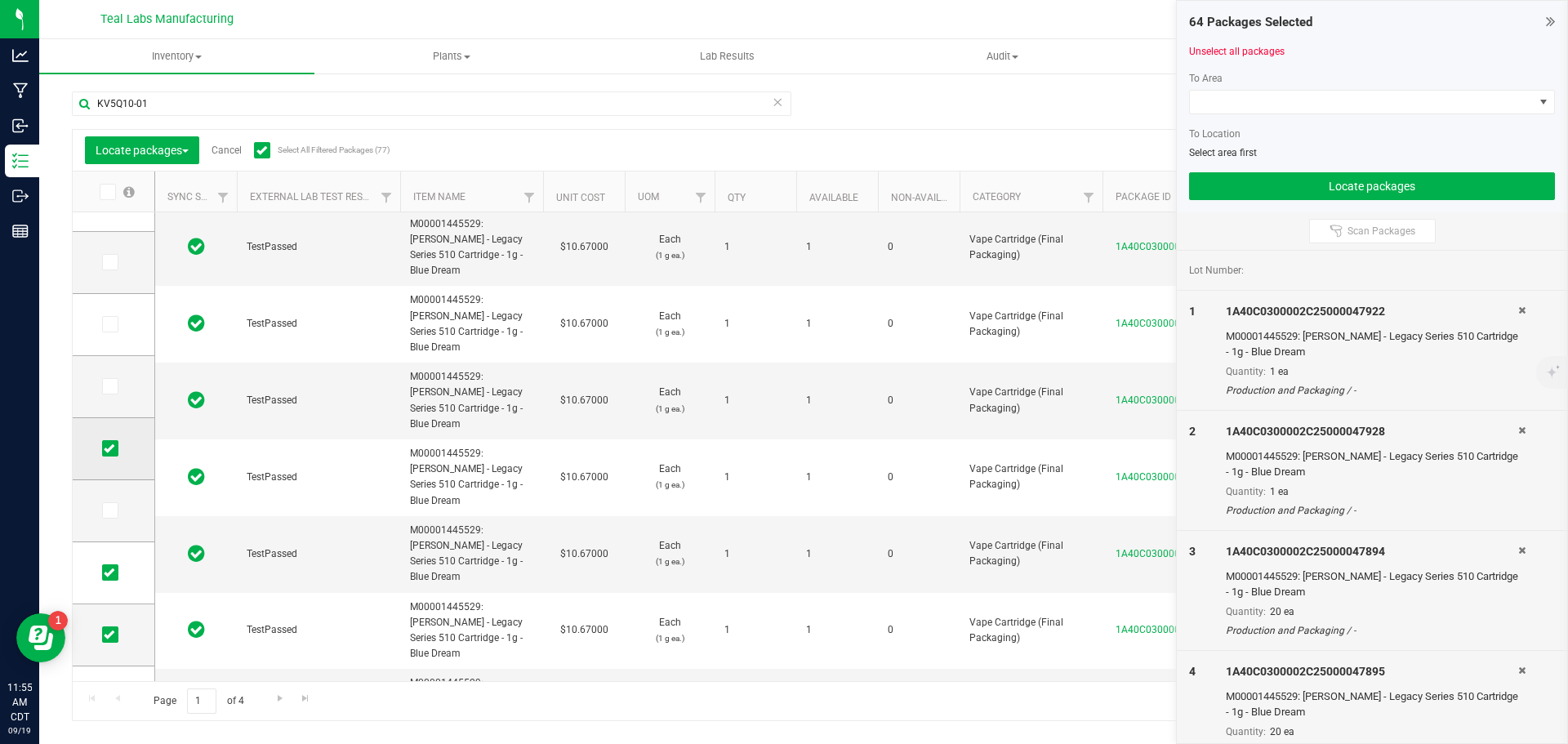
click at [0, 0] on input "checkbox" at bounding box center [0, 0] width 0 height 0
click at [113, 573] on icon at bounding box center [109, 573] width 10 height 0
click at [0, 0] on input "checkbox" at bounding box center [0, 0] width 0 height 0
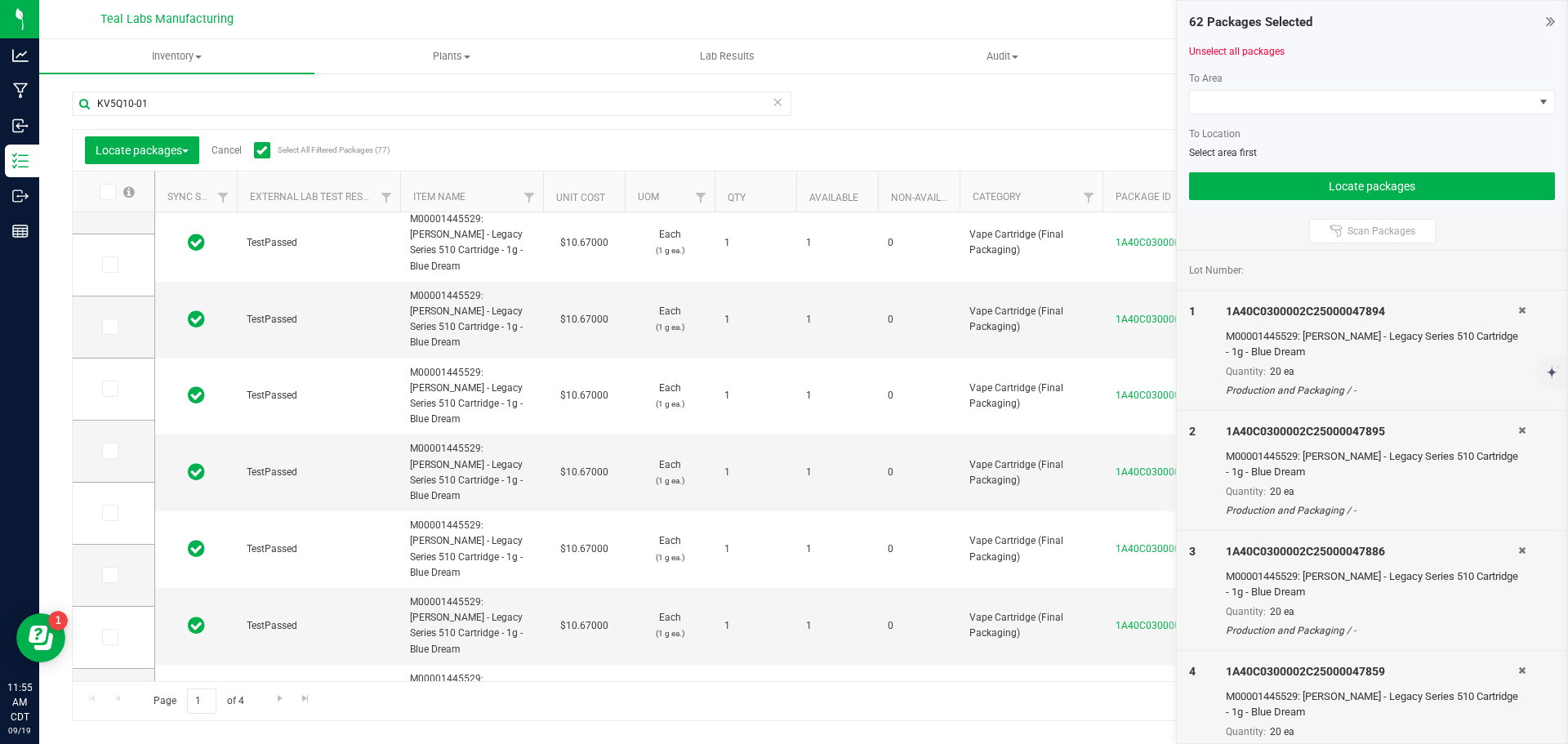
scroll to position [0, 0]
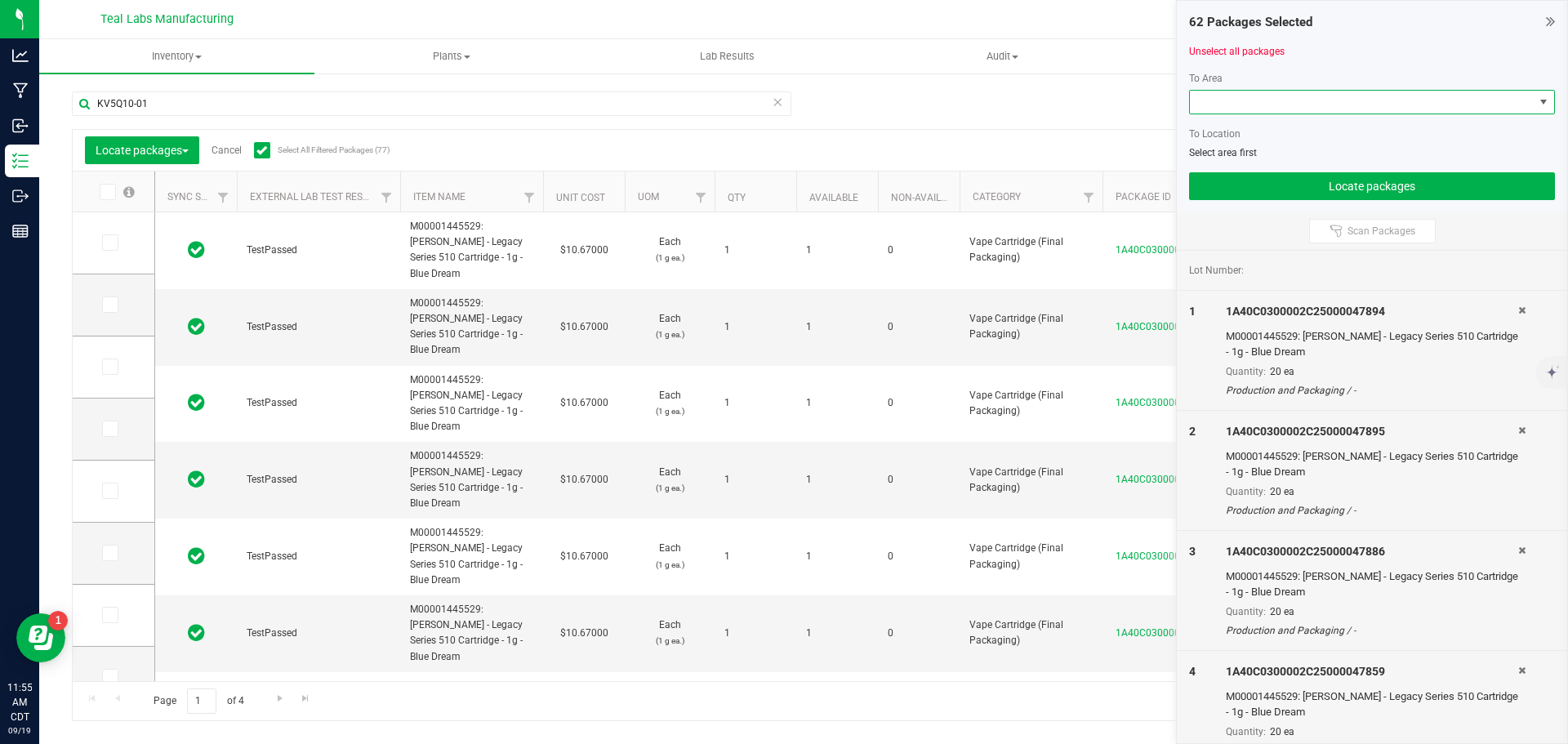
click at [1314, 97] on span at bounding box center [1362, 102] width 344 height 23
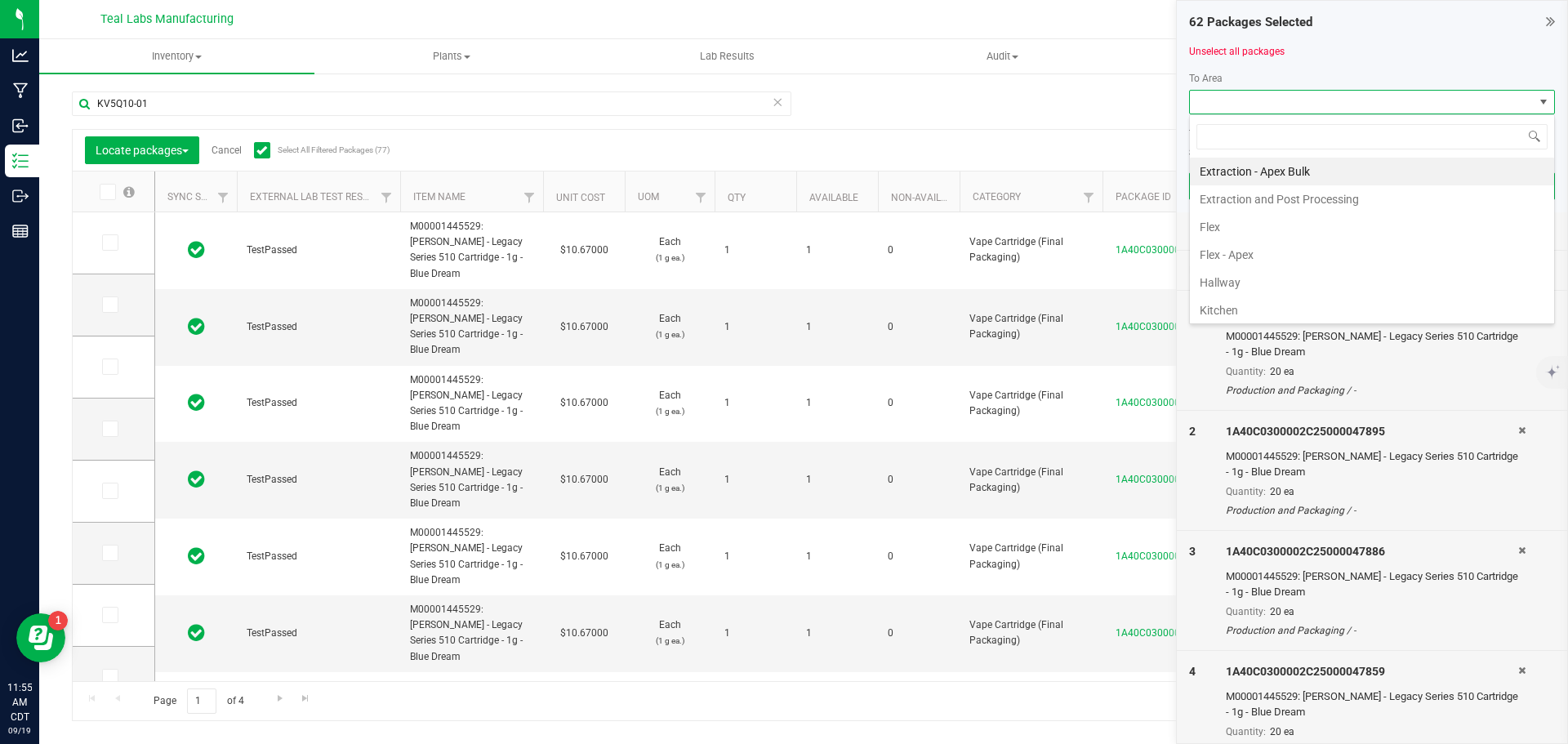
scroll to position [25, 366]
click at [1235, 258] on li "Flex - Apex" at bounding box center [1372, 255] width 364 height 27
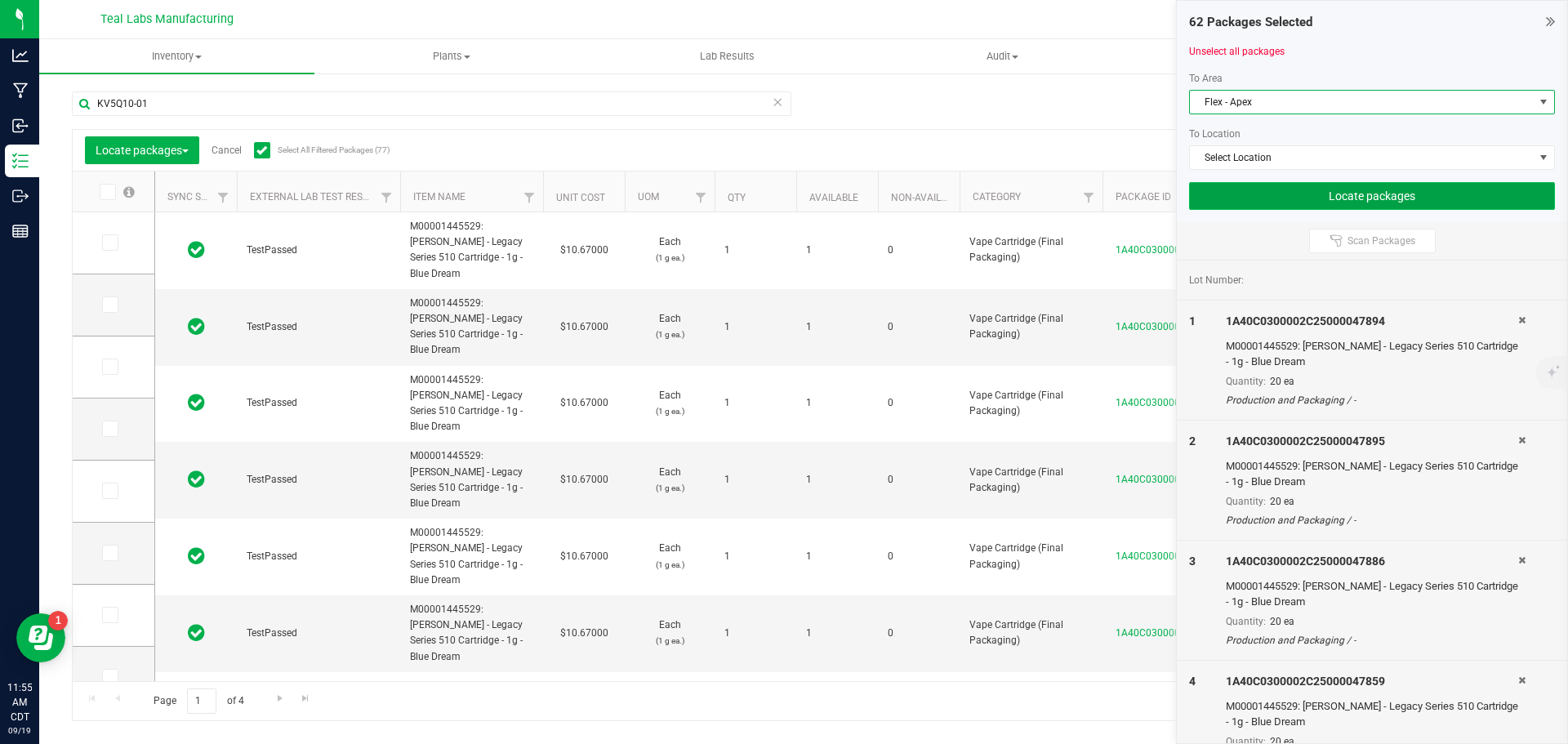
click at [1373, 203] on button "Locate packages" at bounding box center [1372, 196] width 366 height 27
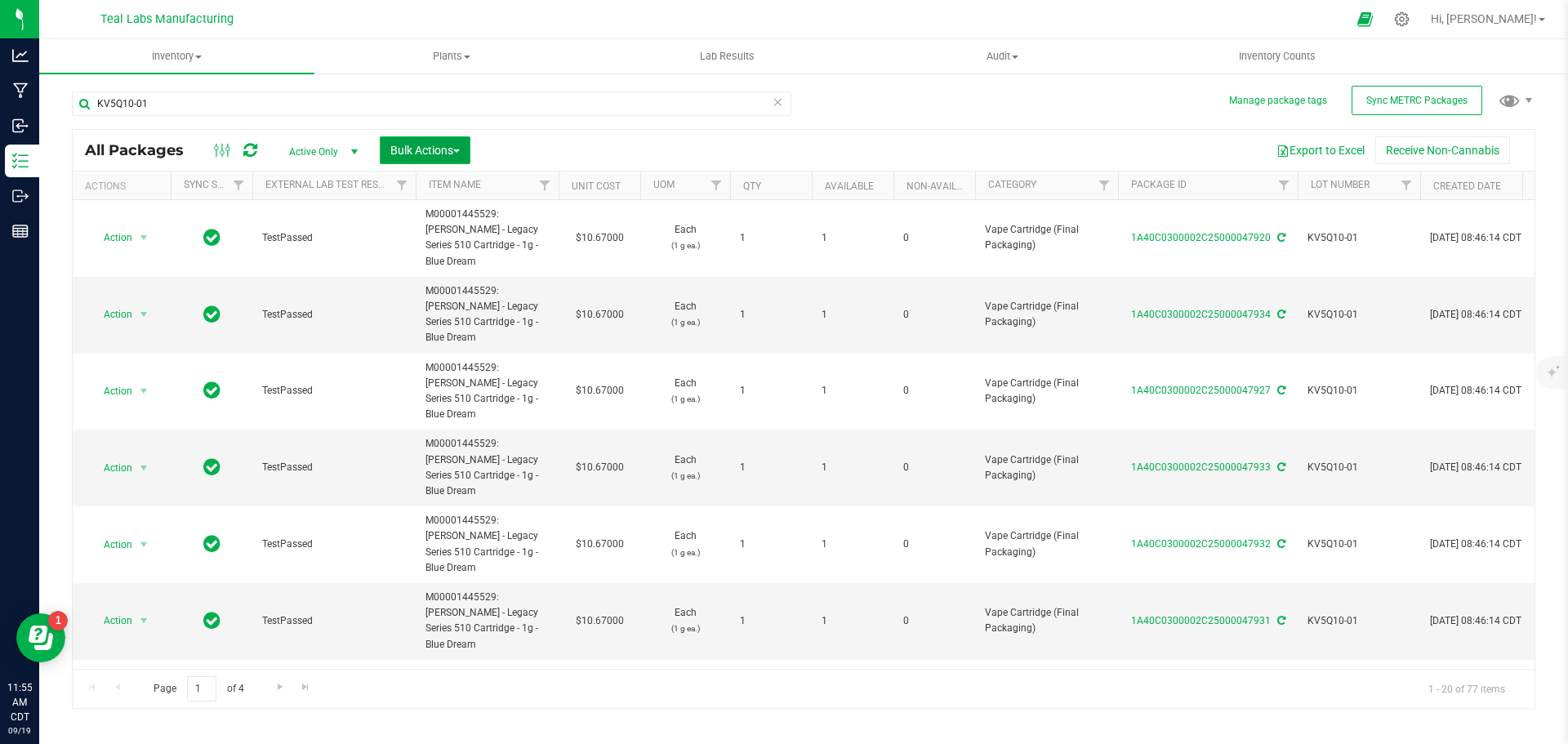
click at [456, 156] on button "Bulk Actions" at bounding box center [425, 151] width 91 height 27
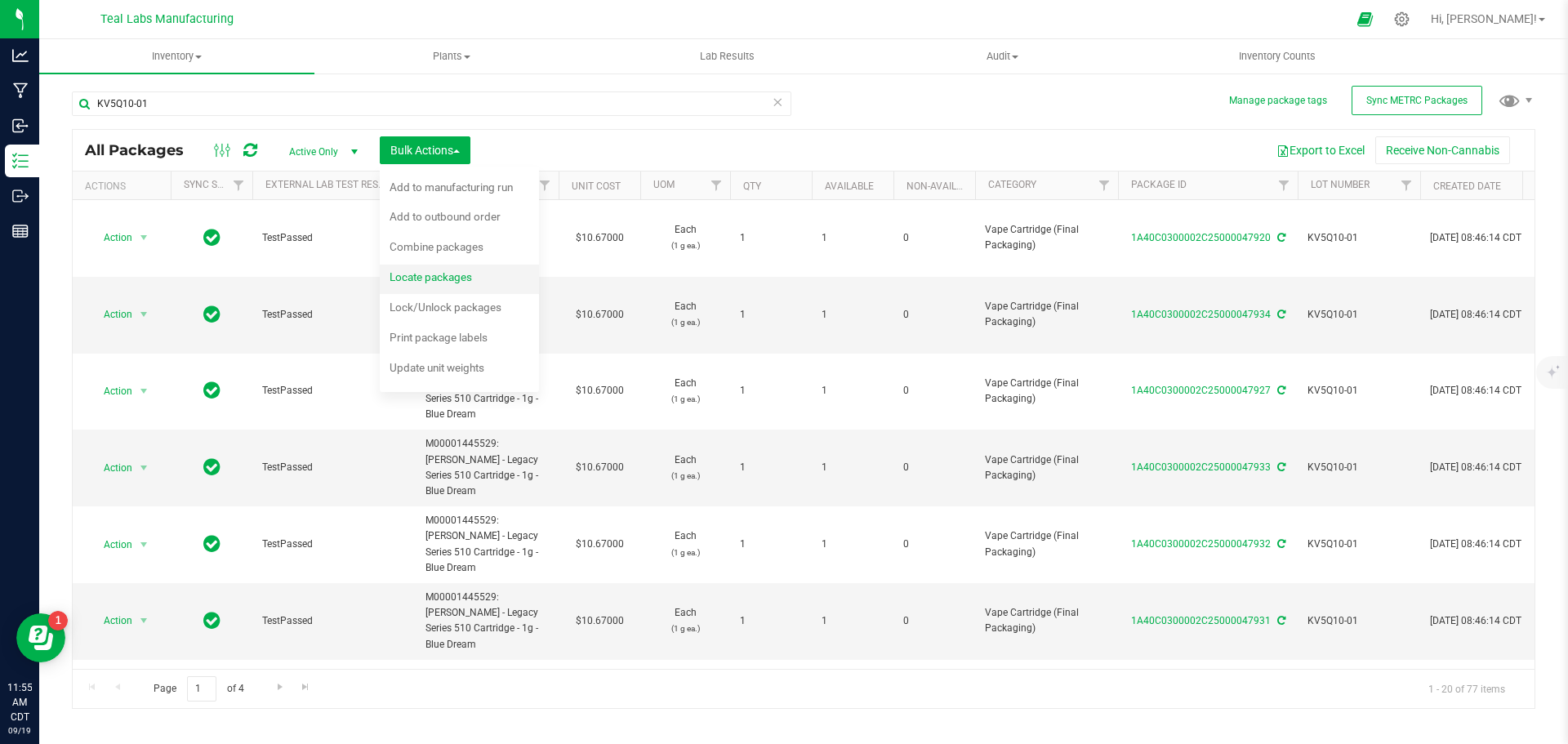
click at [437, 276] on span "Locate packages" at bounding box center [431, 276] width 82 height 13
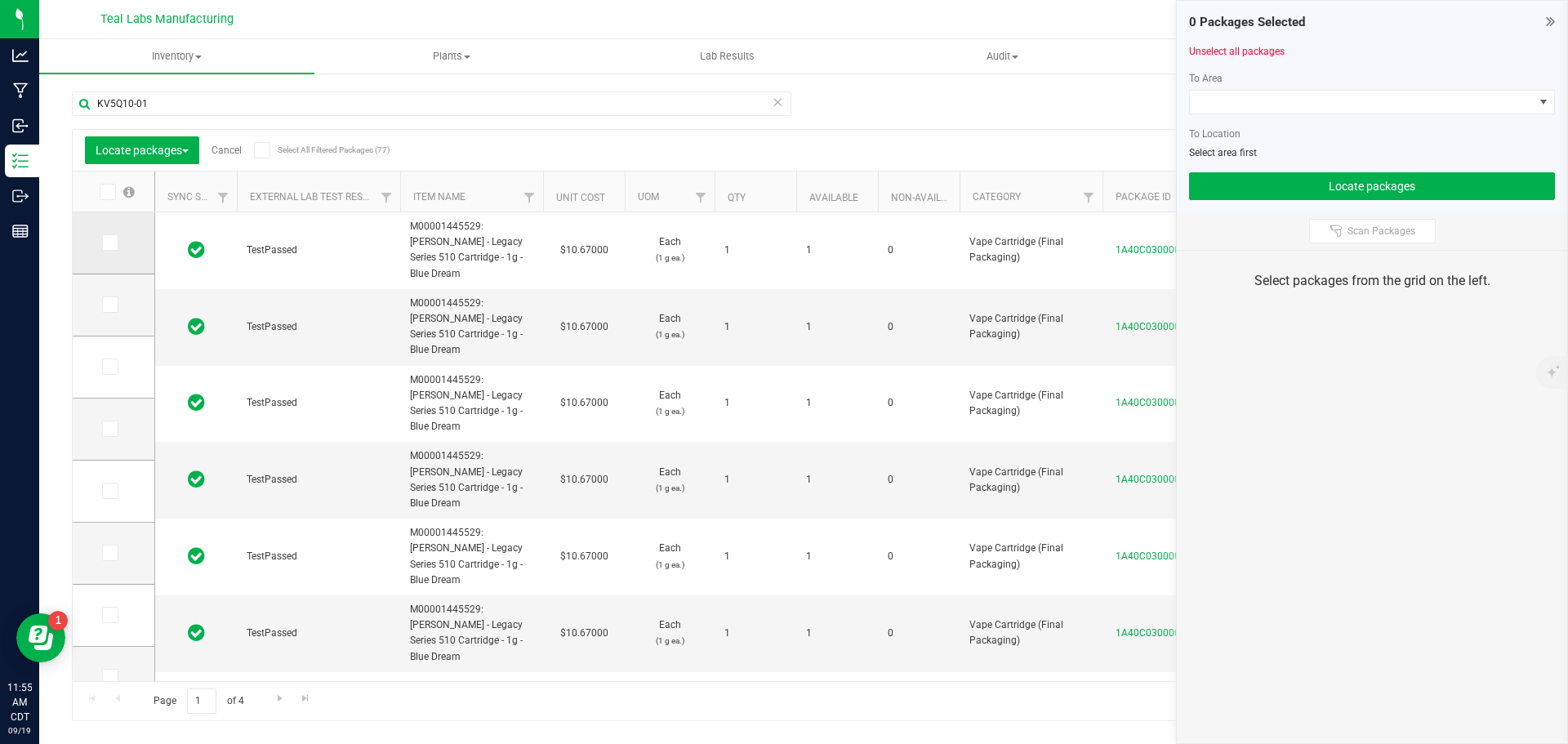
drag, startPoint x: 115, startPoint y: 245, endPoint x: 115, endPoint y: 254, distance: 9.0
click at [115, 246] on span at bounding box center [109, 242] width 16 height 16
click at [0, 0] on input "checkbox" at bounding box center [0, 0] width 0 height 0
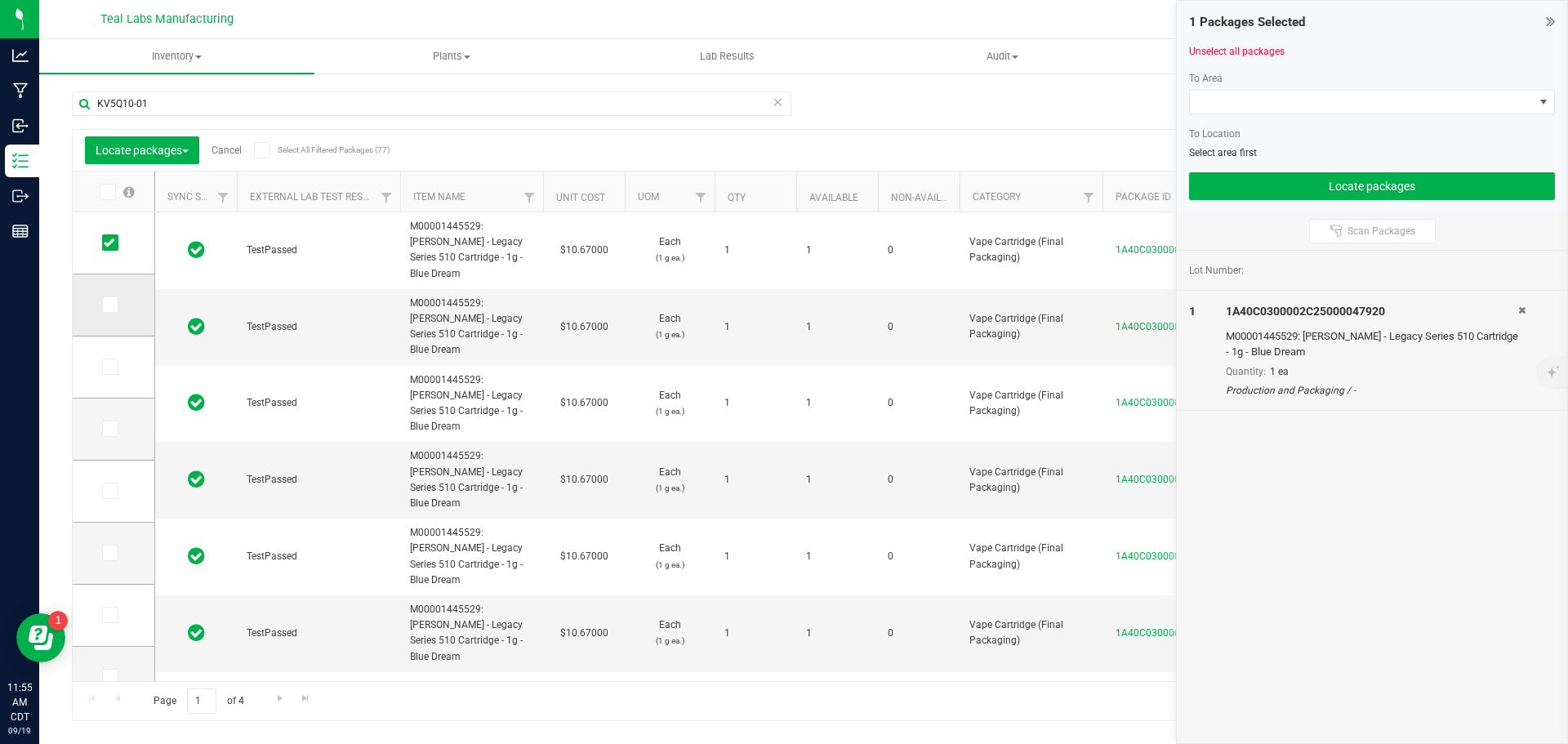
click at [115, 310] on span at bounding box center [109, 304] width 16 height 16
click at [0, 0] on input "checkbox" at bounding box center [0, 0] width 0 height 0
drag, startPoint x: 109, startPoint y: 369, endPoint x: 118, endPoint y: 412, distance: 43.9
click at [111, 378] on td at bounding box center [114, 368] width 82 height 62
drag, startPoint x: 115, startPoint y: 428, endPoint x: 115, endPoint y: 420, distance: 8.0
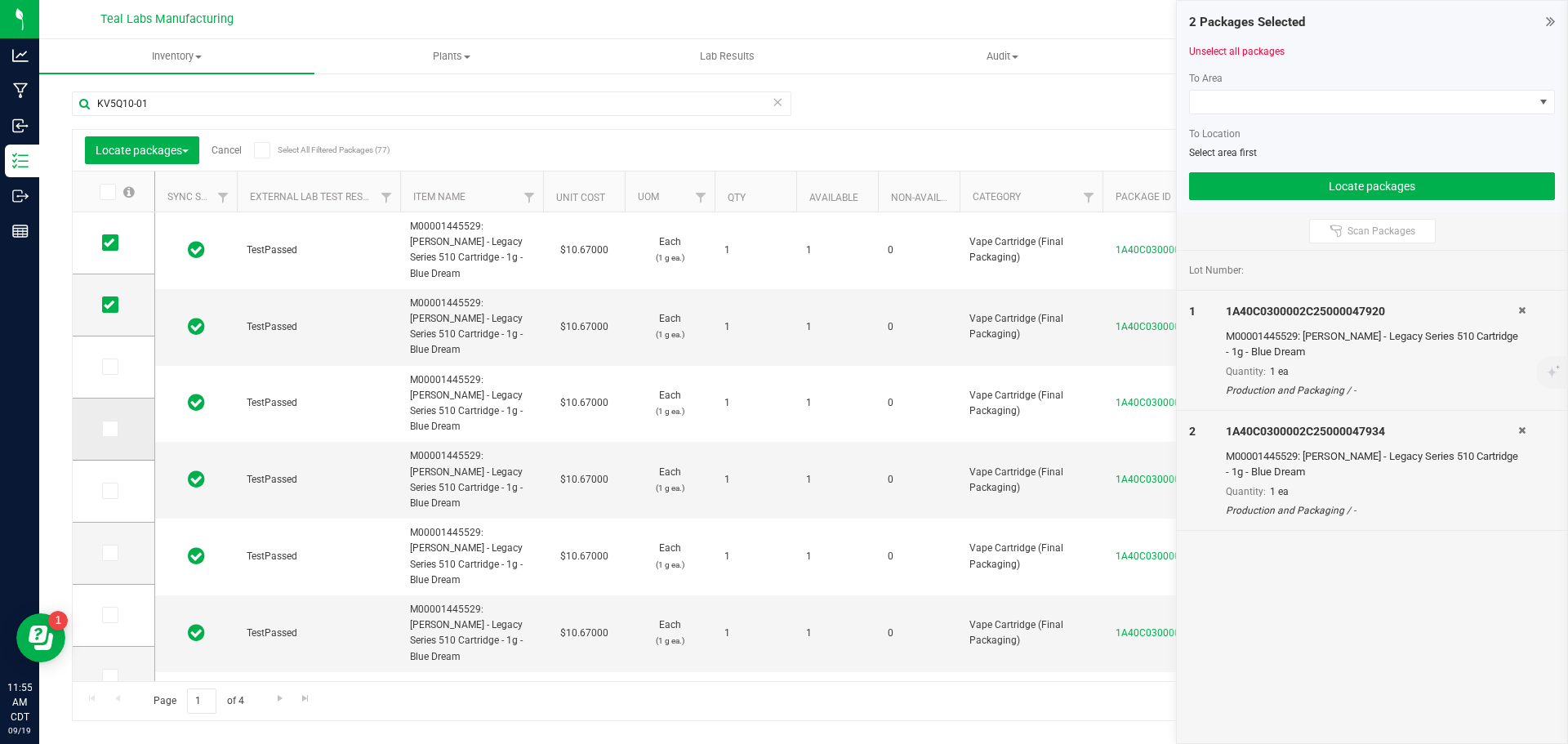
click at [115, 428] on span at bounding box center [109, 428] width 16 height 16
click at [0, 0] on input "checkbox" at bounding box center [0, 0] width 0 height 0
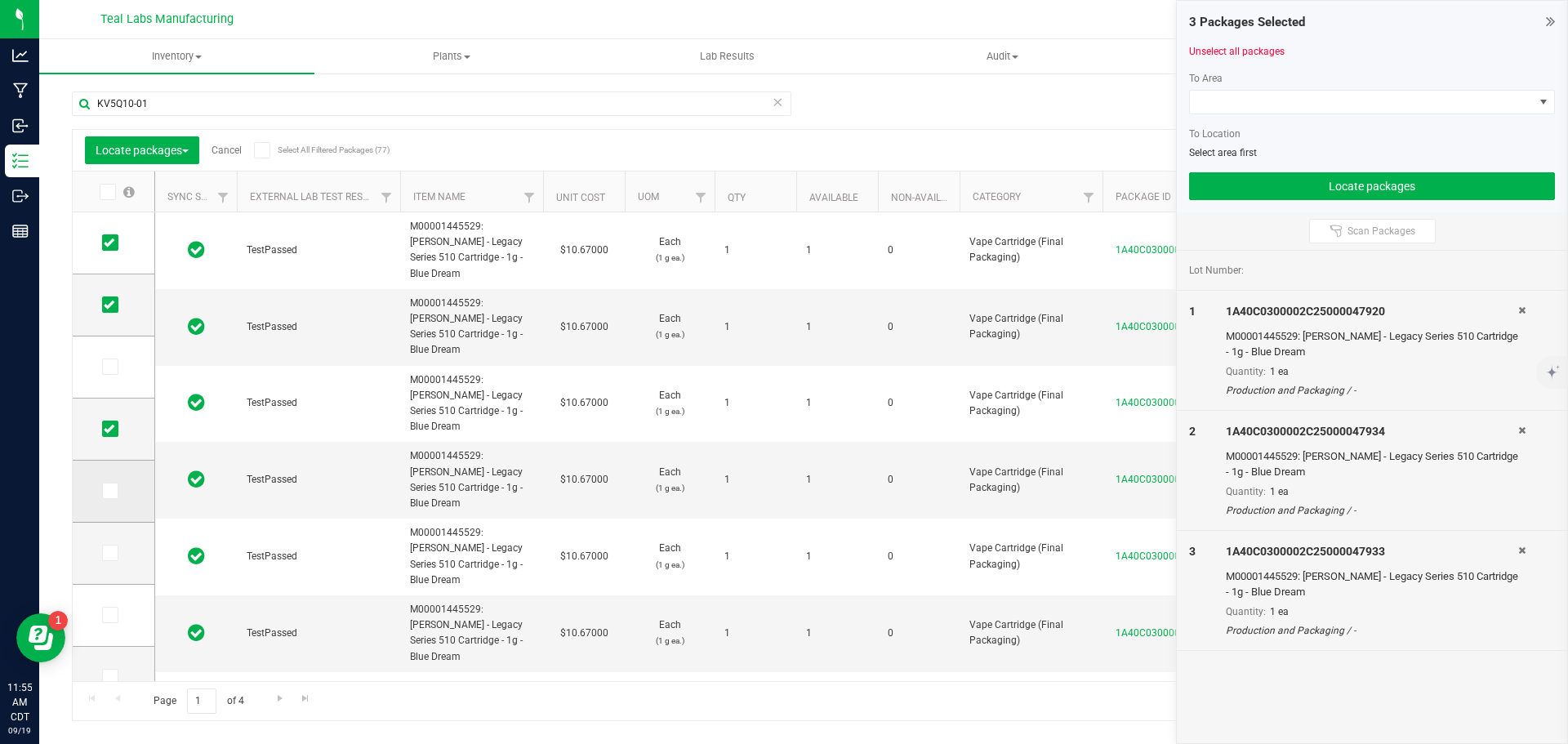
click at [107, 491] on icon at bounding box center [109, 491] width 10 height 0
click at [0, 0] on input "checkbox" at bounding box center [0, 0] width 0 height 0
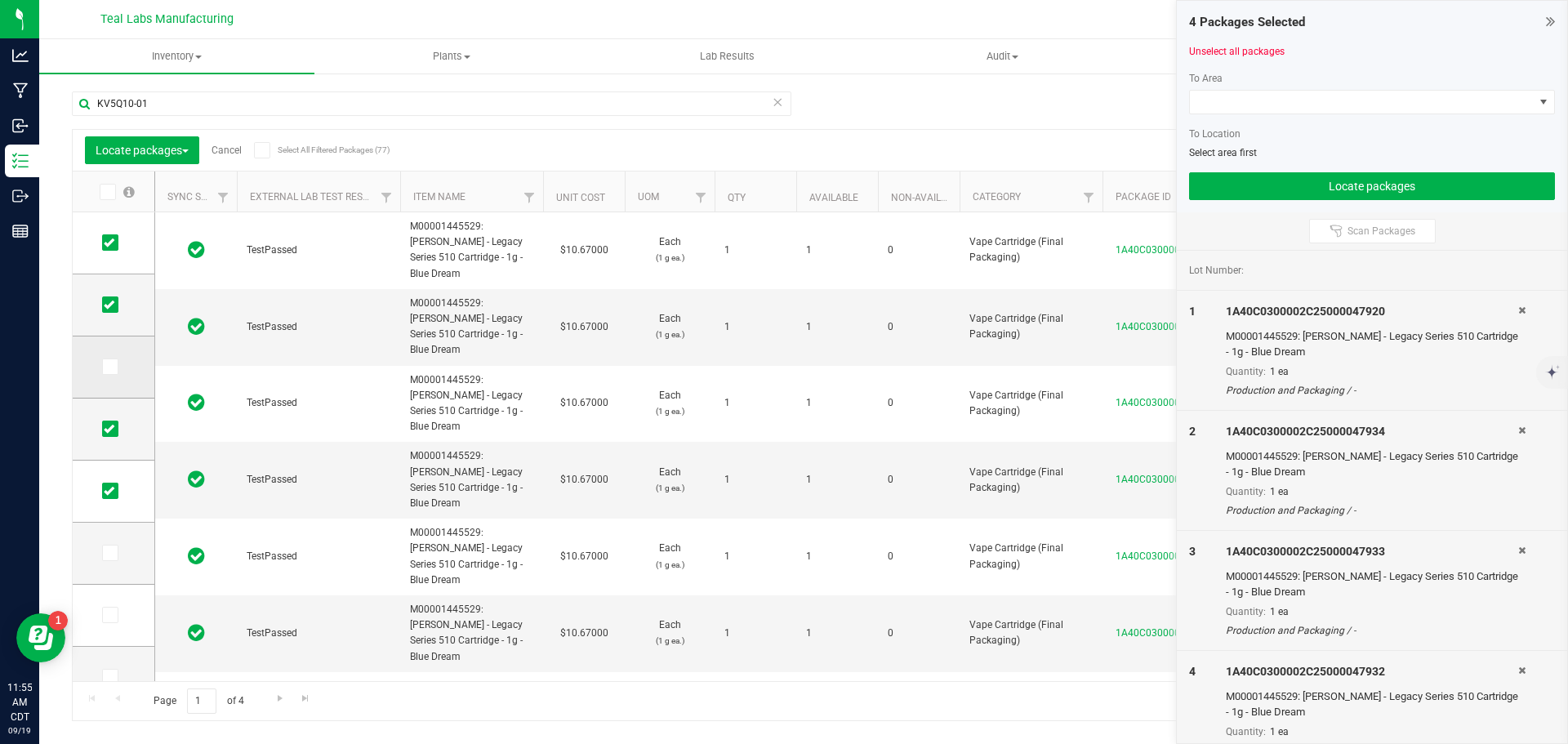
click at [109, 367] on icon at bounding box center [109, 367] width 10 height 0
click at [0, 0] on input "checkbox" at bounding box center [0, 0] width 0 height 0
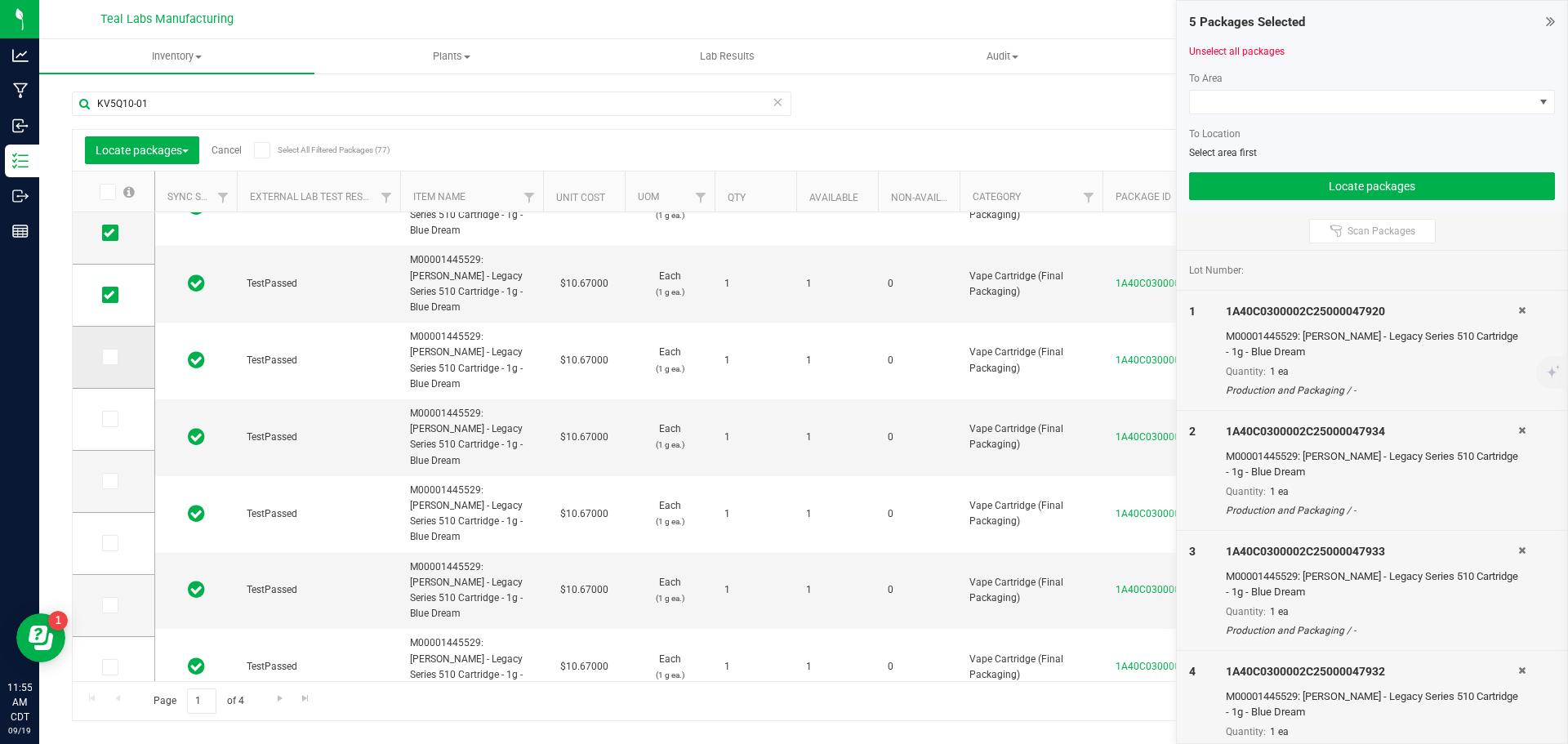
click at [108, 357] on icon at bounding box center [109, 357] width 10 height 0
click at [0, 0] on input "checkbox" at bounding box center [0, 0] width 0 height 0
click at [108, 419] on icon at bounding box center [109, 419] width 10 height 0
click at [0, 0] on input "checkbox" at bounding box center [0, 0] width 0 height 0
click at [107, 481] on icon at bounding box center [109, 481] width 10 height 0
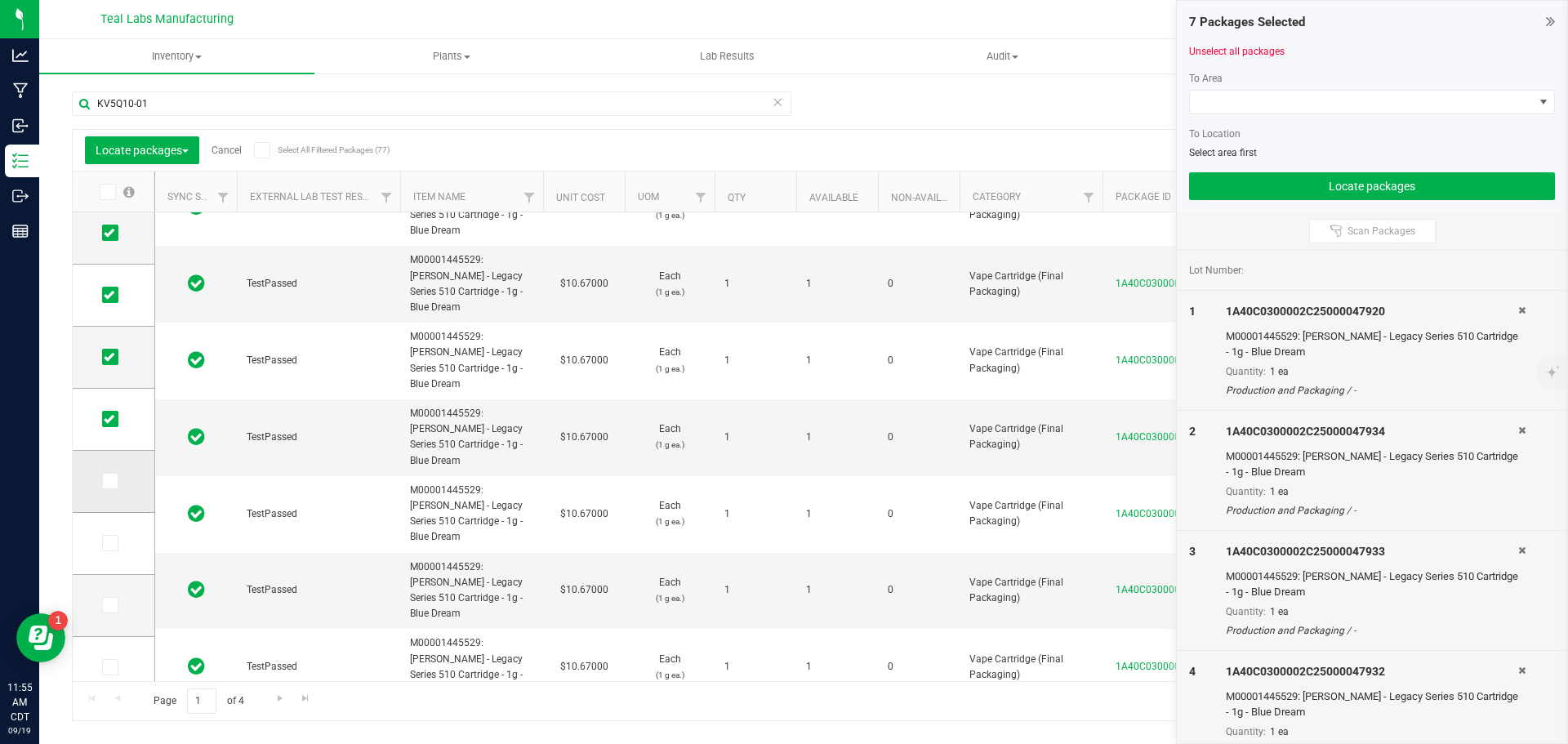
click at [0, 0] on input "checkbox" at bounding box center [0, 0] width 0 height 0
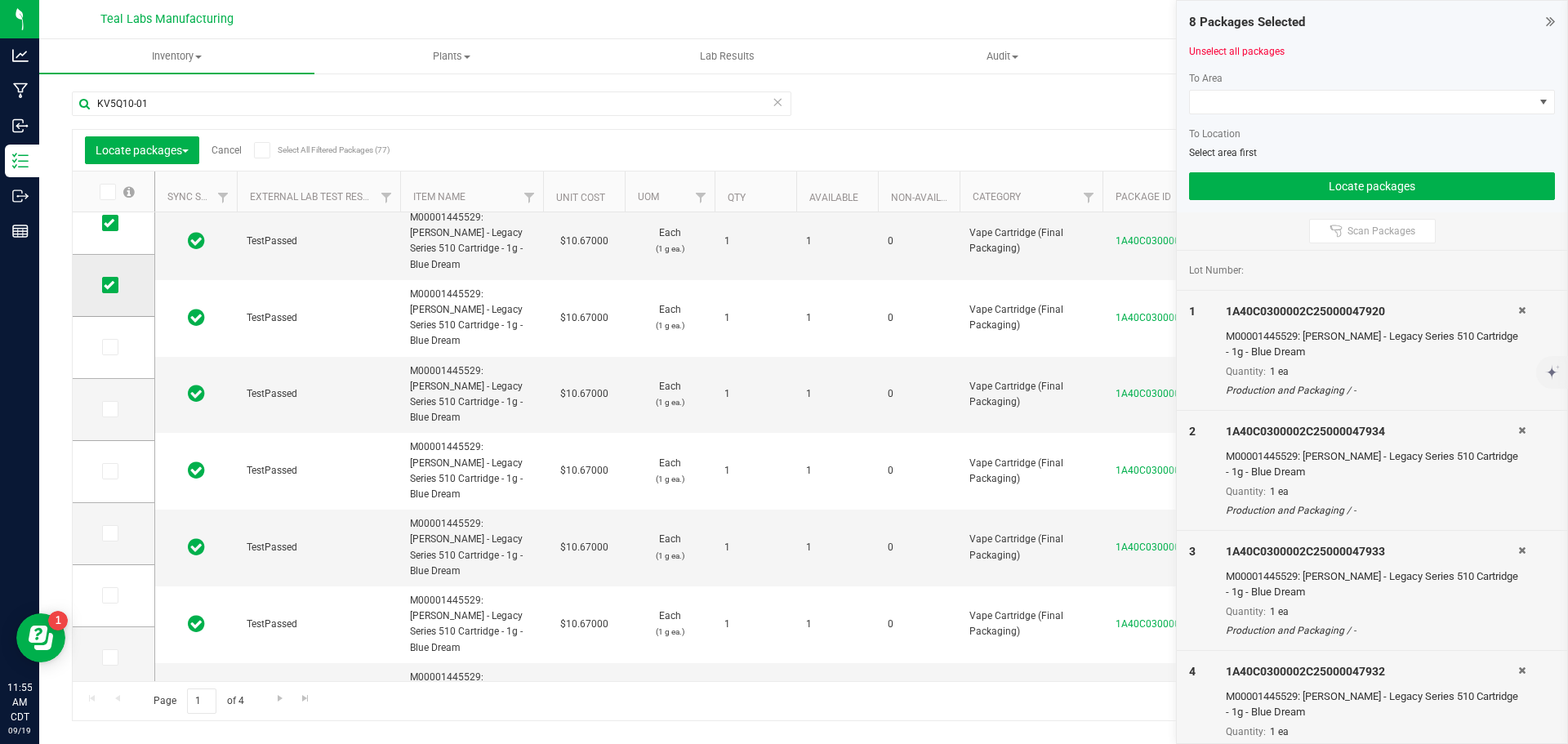
scroll to position [0, 0]
click at [114, 347] on icon at bounding box center [109, 347] width 10 height 0
click at [0, 0] on input "checkbox" at bounding box center [0, 0] width 0 height 0
click at [114, 410] on icon at bounding box center [109, 410] width 10 height 0
click at [0, 0] on input "checkbox" at bounding box center [0, 0] width 0 height 0
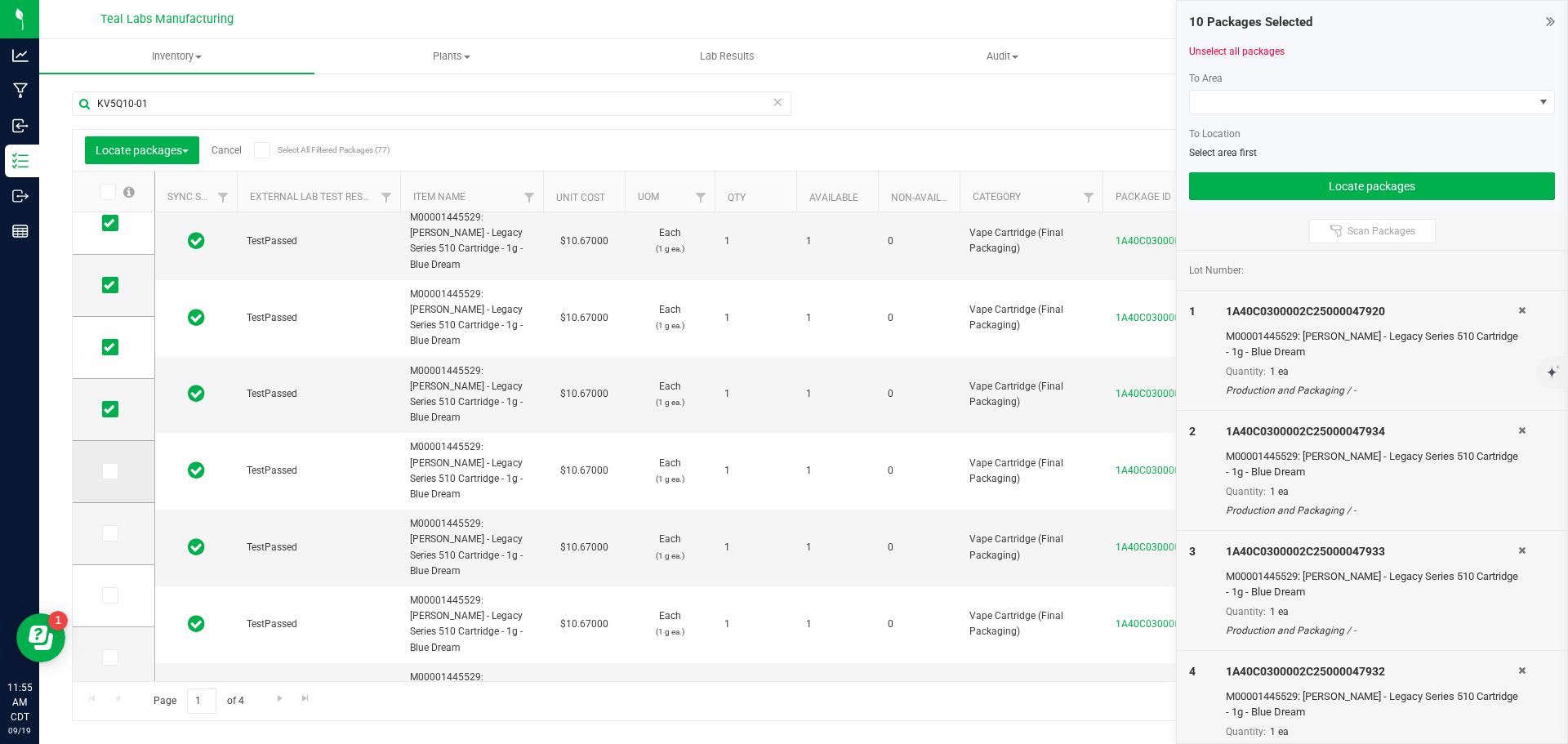
click at [109, 471] on icon at bounding box center [109, 471] width 10 height 0
click at [0, 0] on input "checkbox" at bounding box center [0, 0] width 0 height 0
click at [111, 534] on icon at bounding box center [109, 534] width 10 height 0
click at [0, 0] on input "checkbox" at bounding box center [0, 0] width 0 height 0
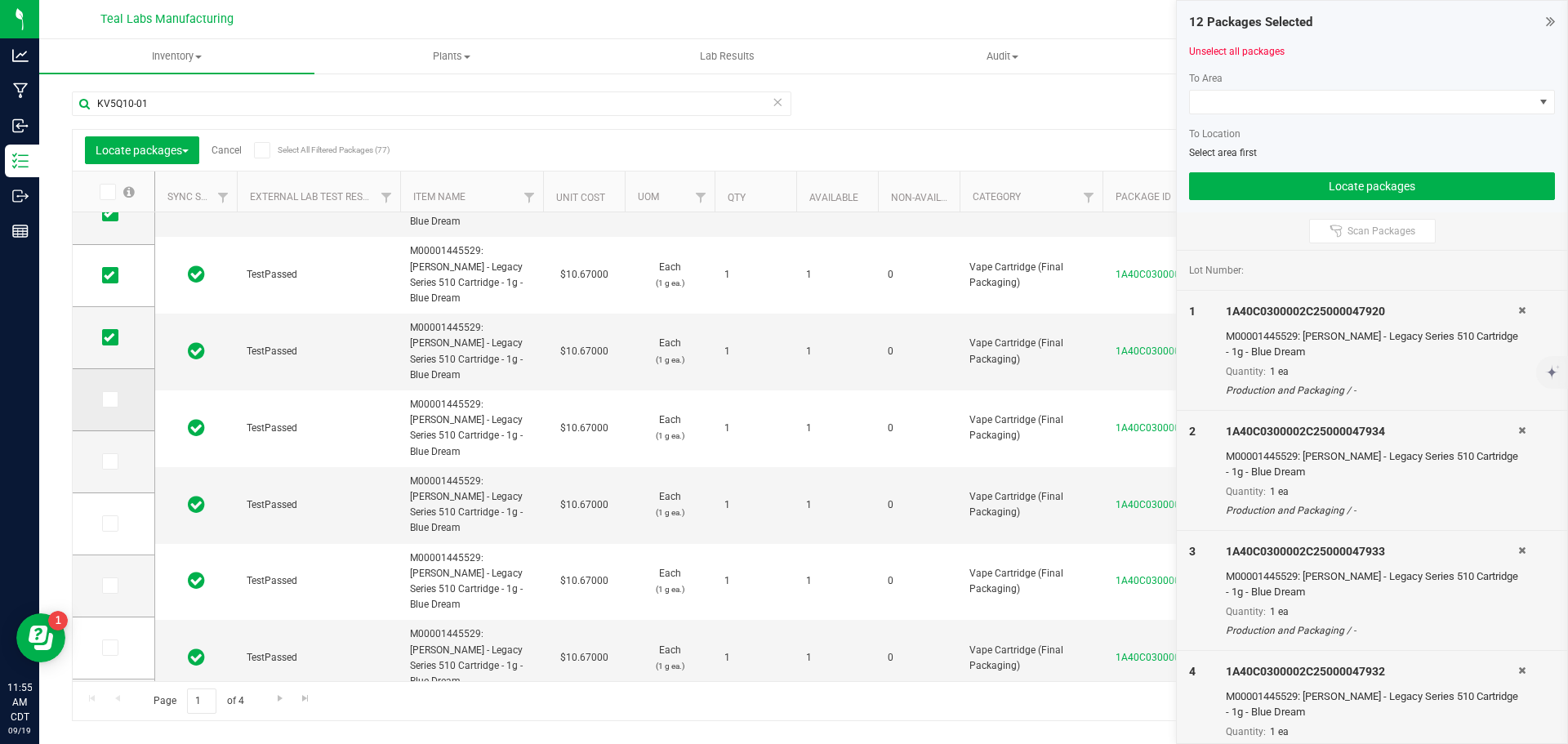
click at [107, 399] on icon at bounding box center [109, 399] width 10 height 0
click at [0, 0] on input "checkbox" at bounding box center [0, 0] width 0 height 0
click at [110, 462] on icon at bounding box center [109, 462] width 10 height 0
click at [0, 0] on input "checkbox" at bounding box center [0, 0] width 0 height 0
click at [109, 523] on icon at bounding box center [109, 523] width 10 height 0
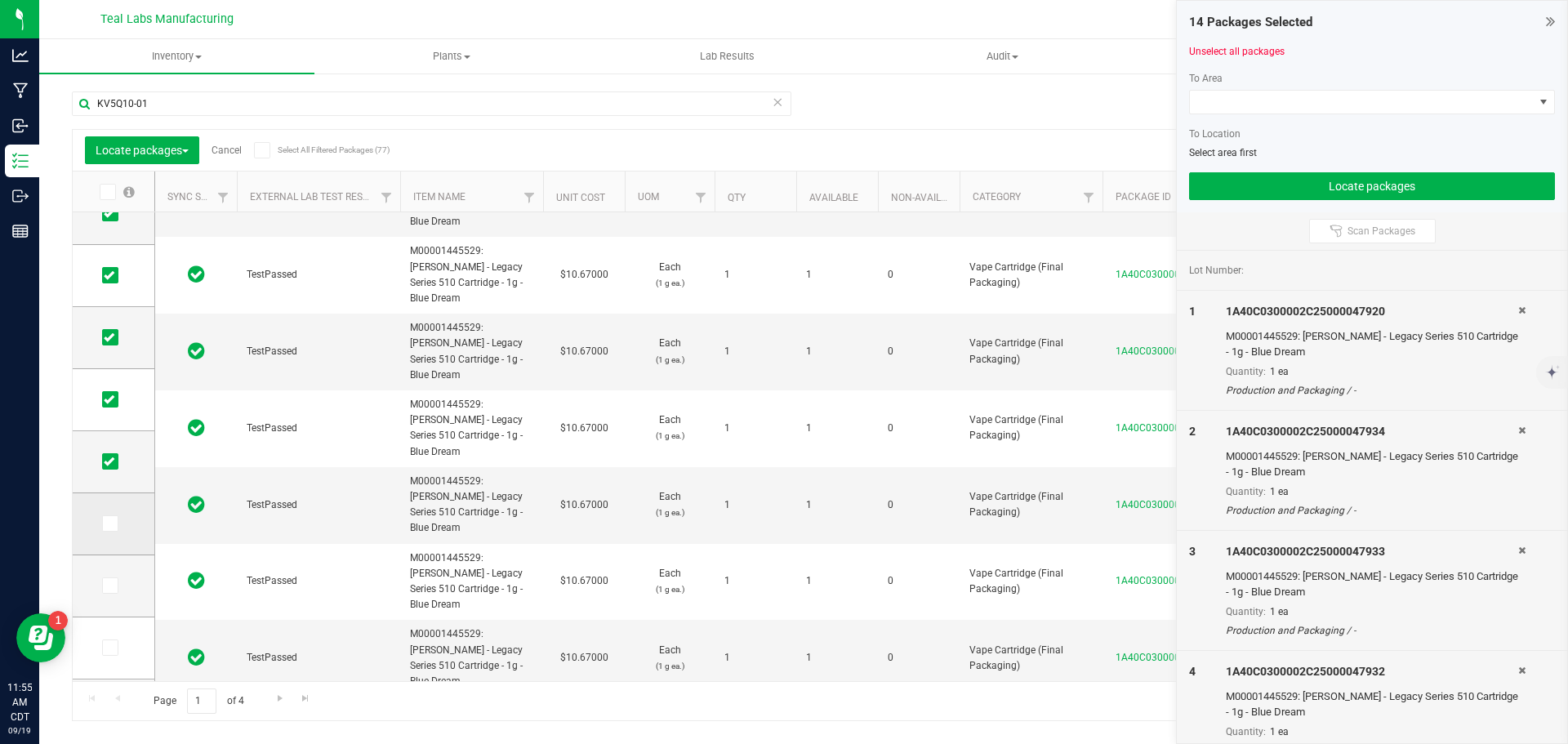
click at [0, 0] on input "checkbox" at bounding box center [0, 0] width 0 height 0
click at [1271, 109] on span at bounding box center [1362, 102] width 344 height 23
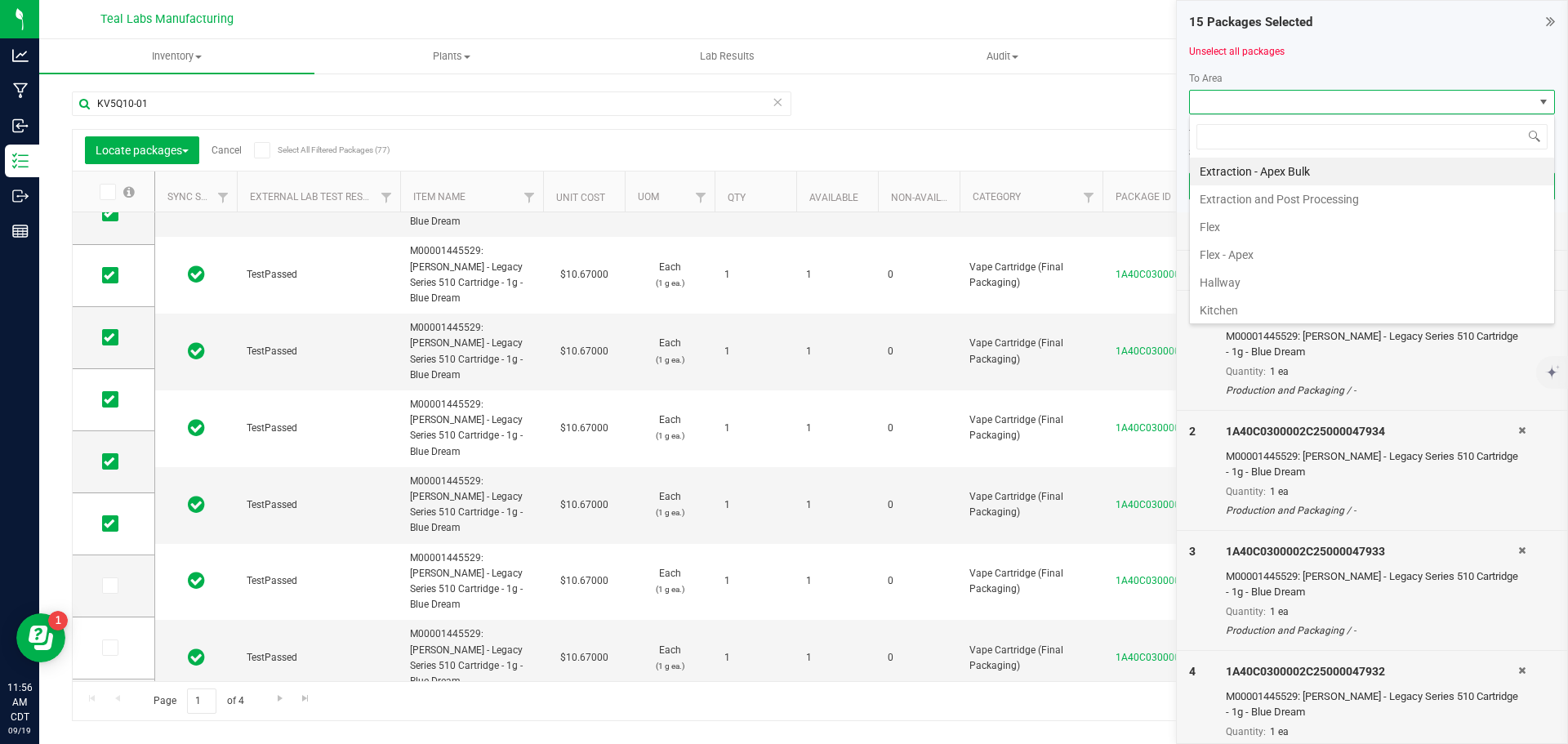
scroll to position [25, 366]
click at [1228, 222] on li "Flex" at bounding box center [1372, 227] width 364 height 27
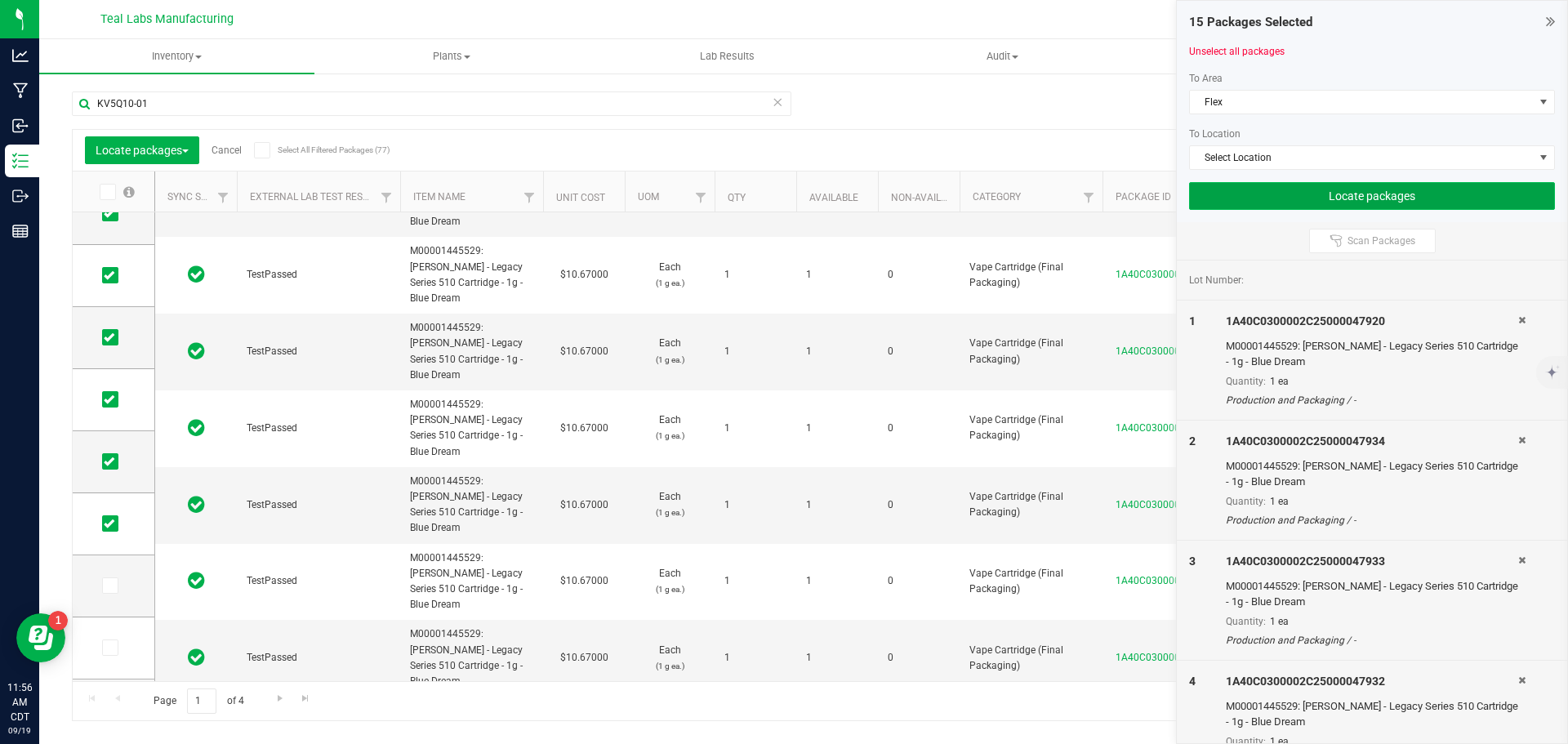
click at [1325, 193] on button "Locate packages" at bounding box center [1372, 196] width 366 height 27
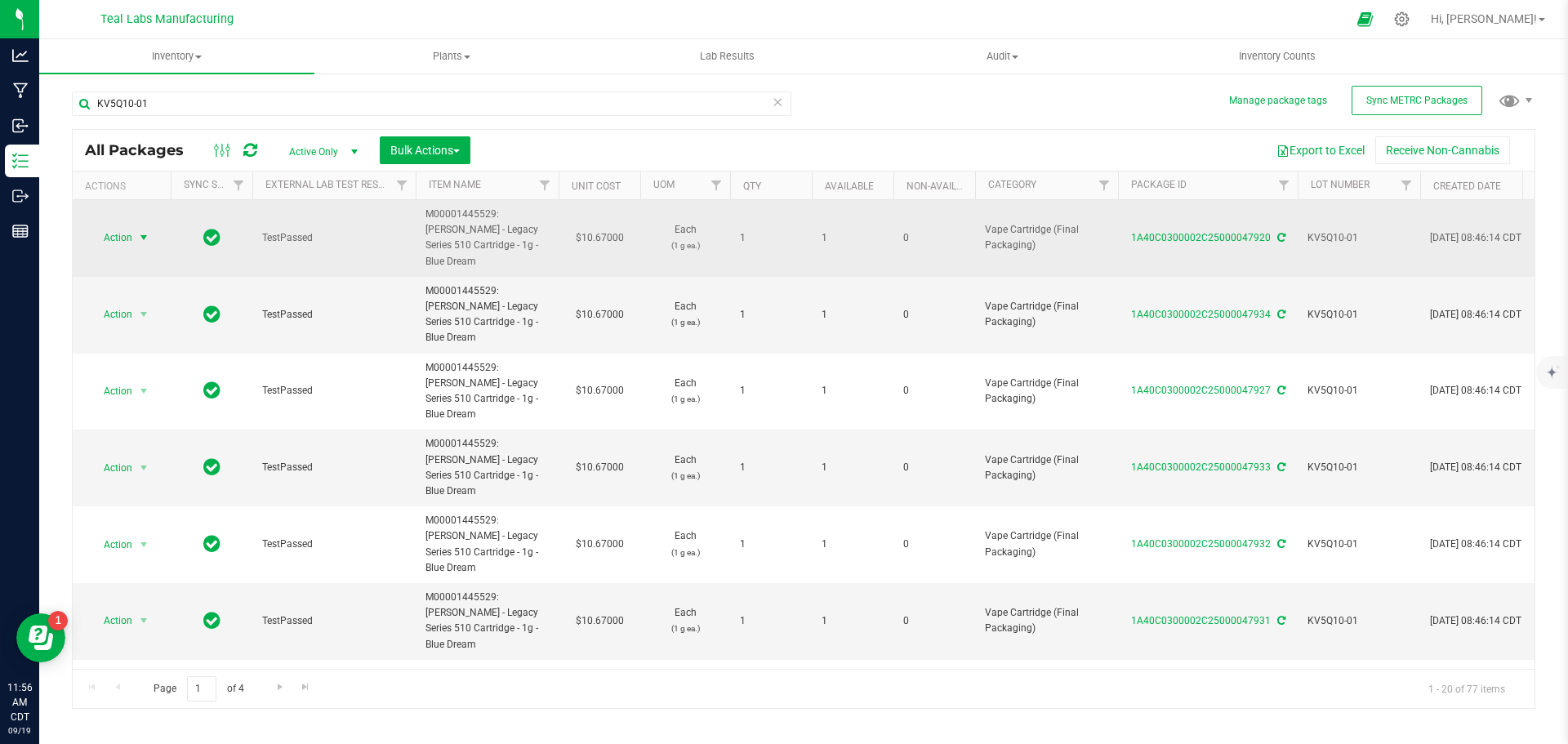
click at [147, 231] on span "select" at bounding box center [144, 237] width 13 height 13
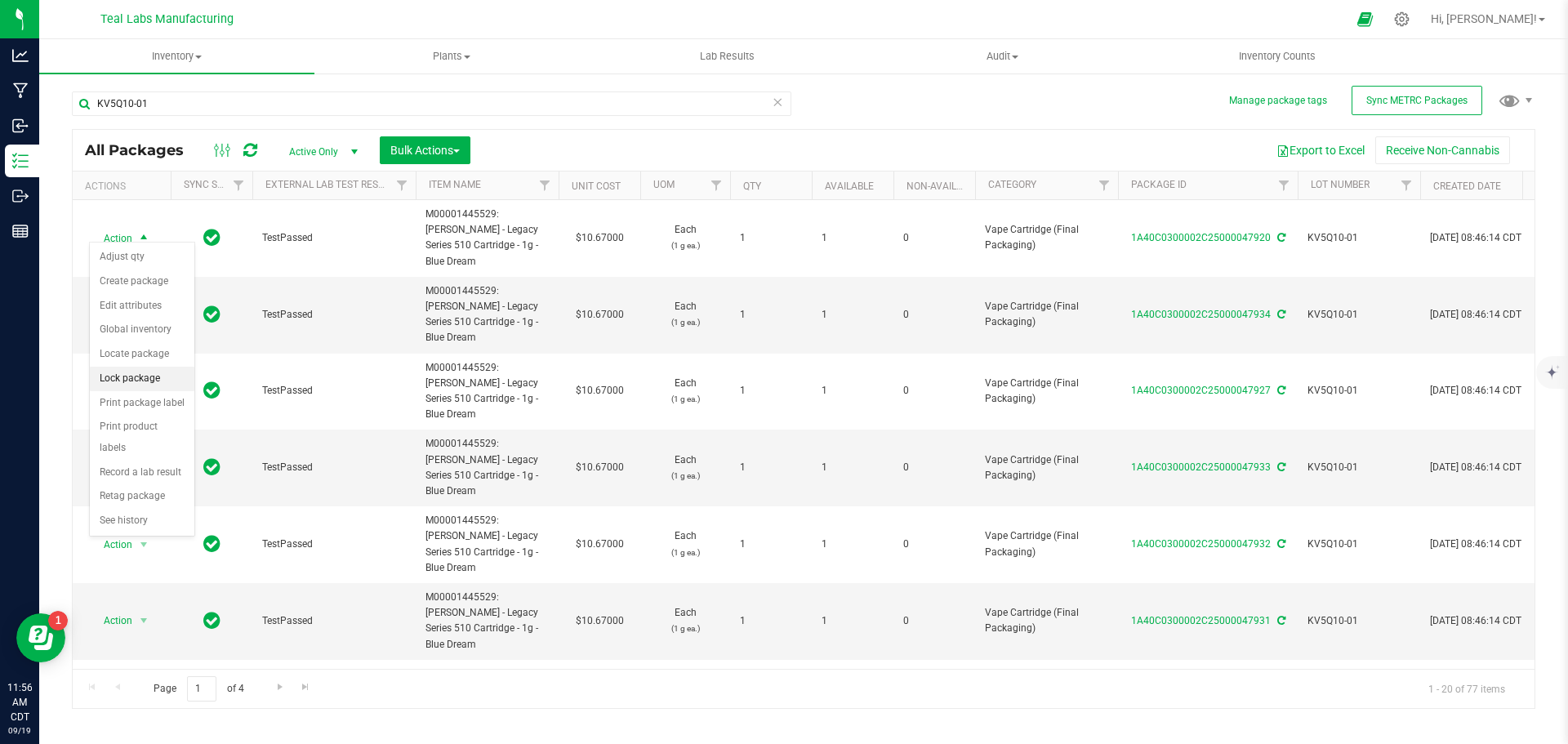
click at [144, 381] on li "Lock package" at bounding box center [142, 379] width 104 height 25
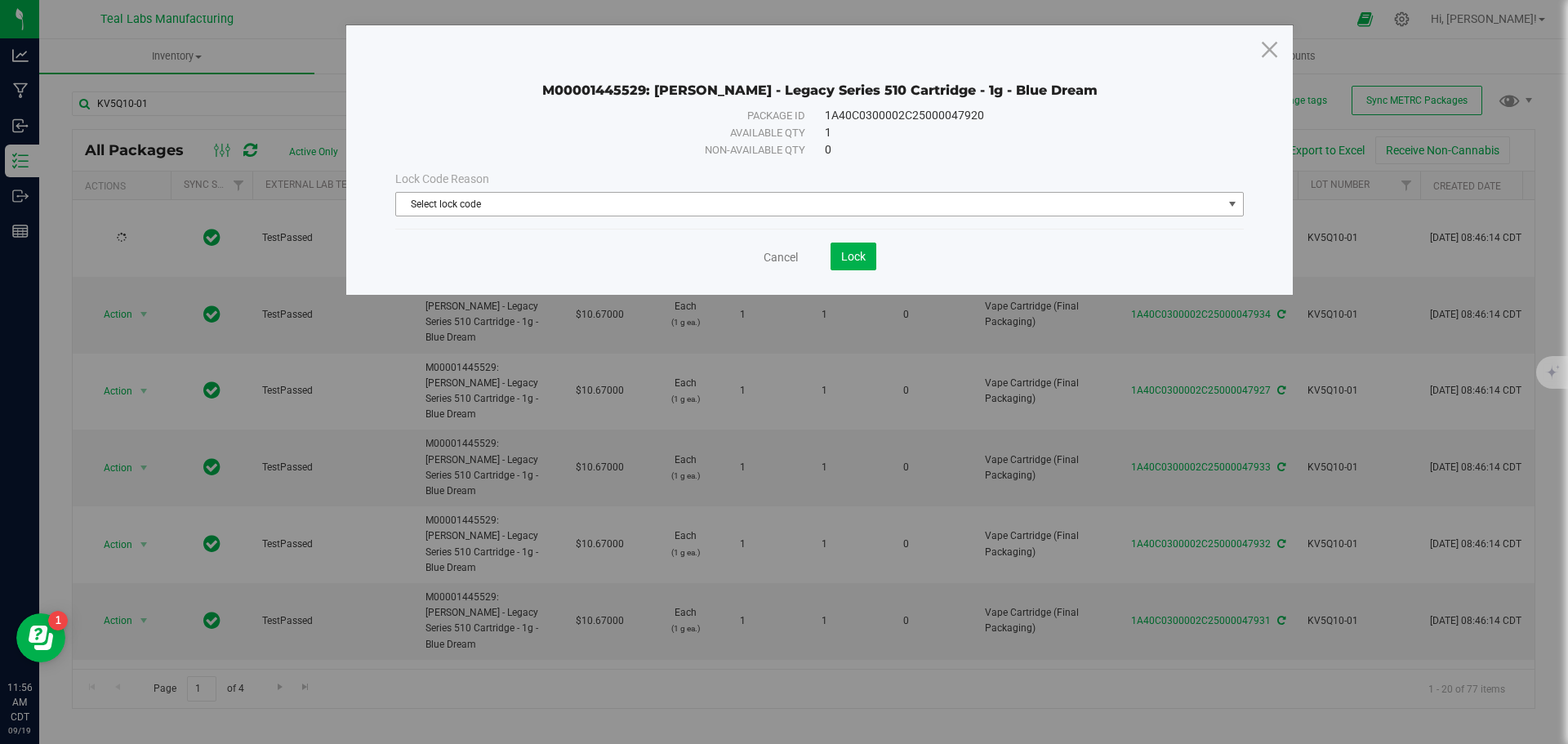
click at [772, 208] on span "Select lock code" at bounding box center [809, 204] width 827 height 23
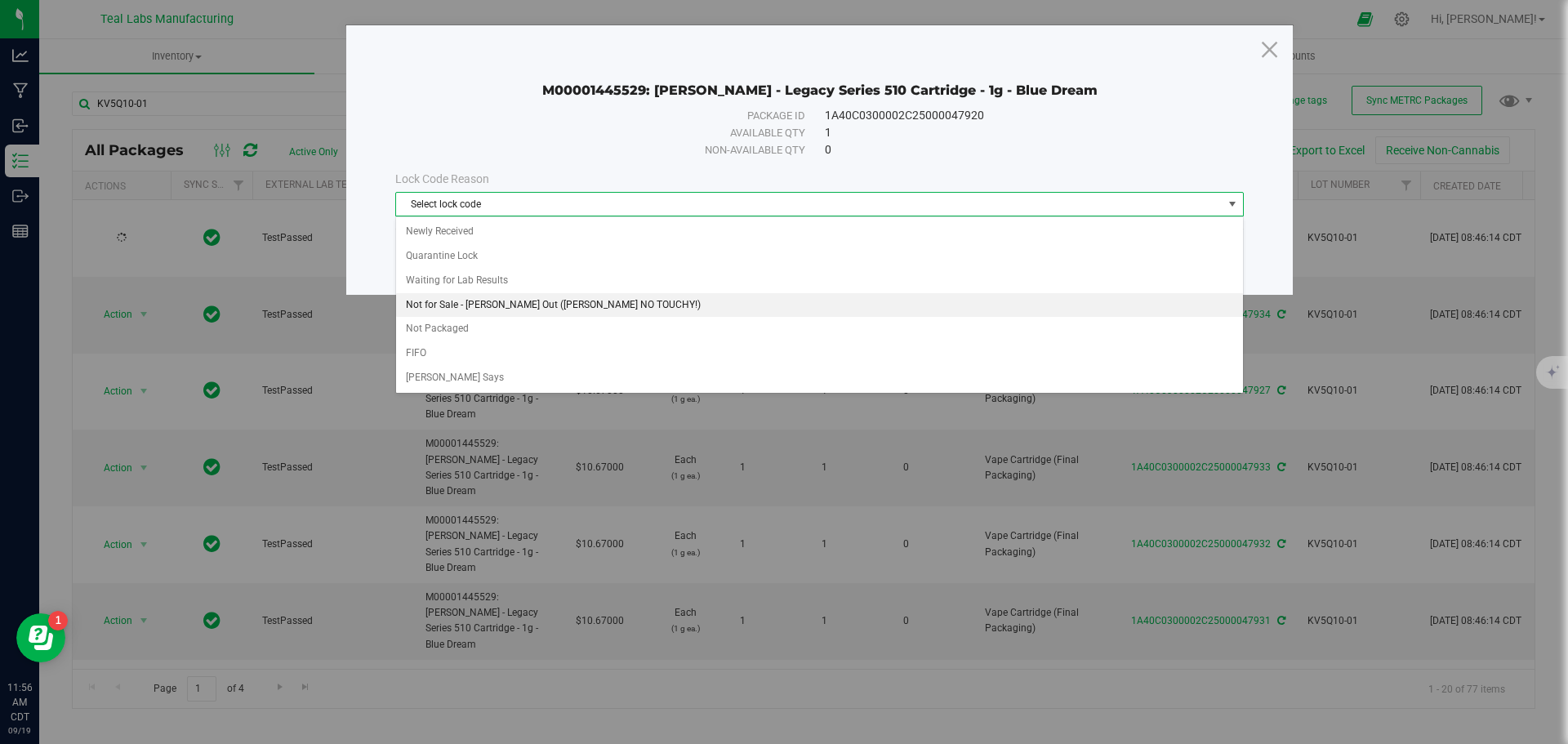
click at [482, 304] on li "Not for Sale - [PERSON_NAME] Out ([PERSON_NAME] NO TOUCHY!)" at bounding box center [819, 305] width 847 height 25
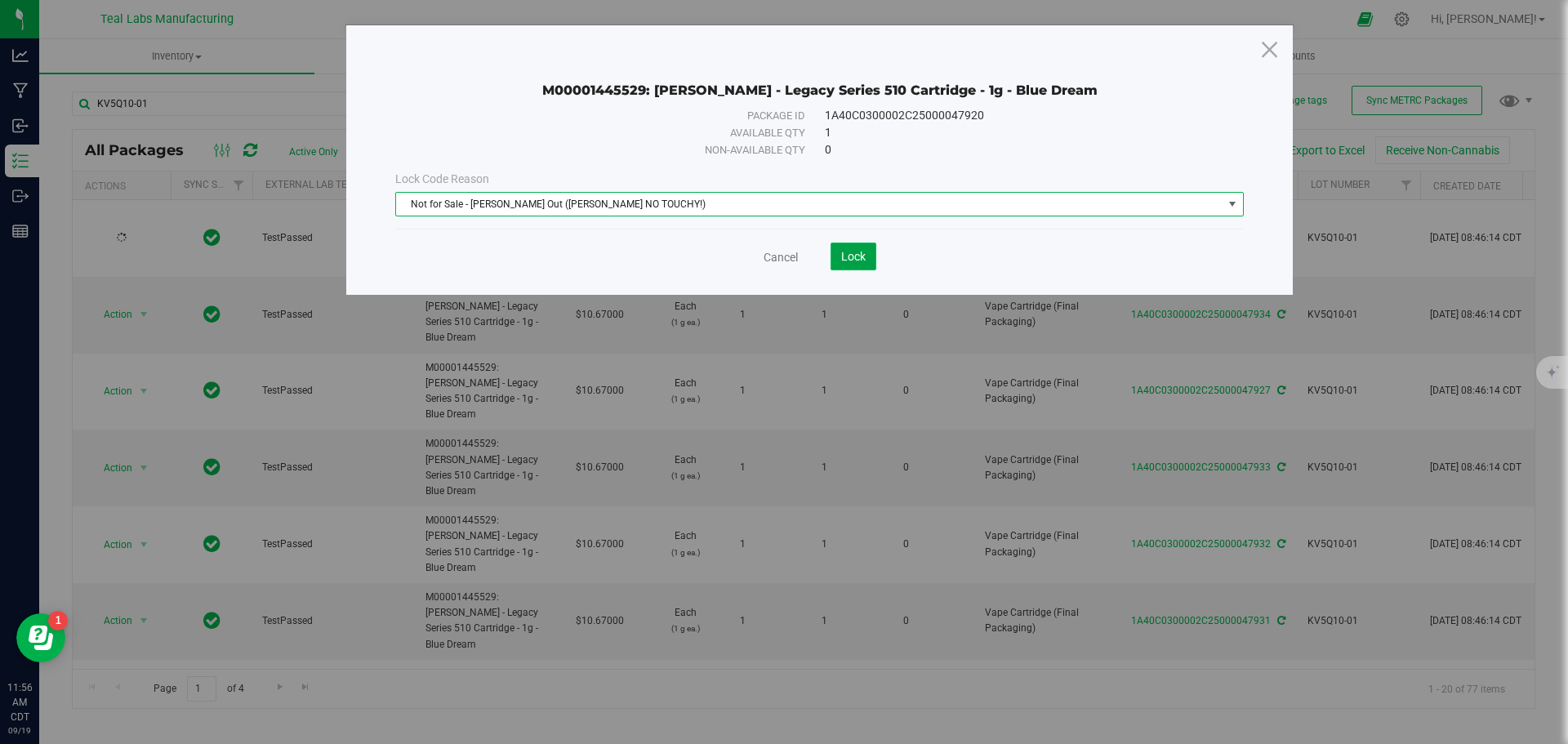
click at [839, 261] on button "Lock" at bounding box center [854, 257] width 46 height 27
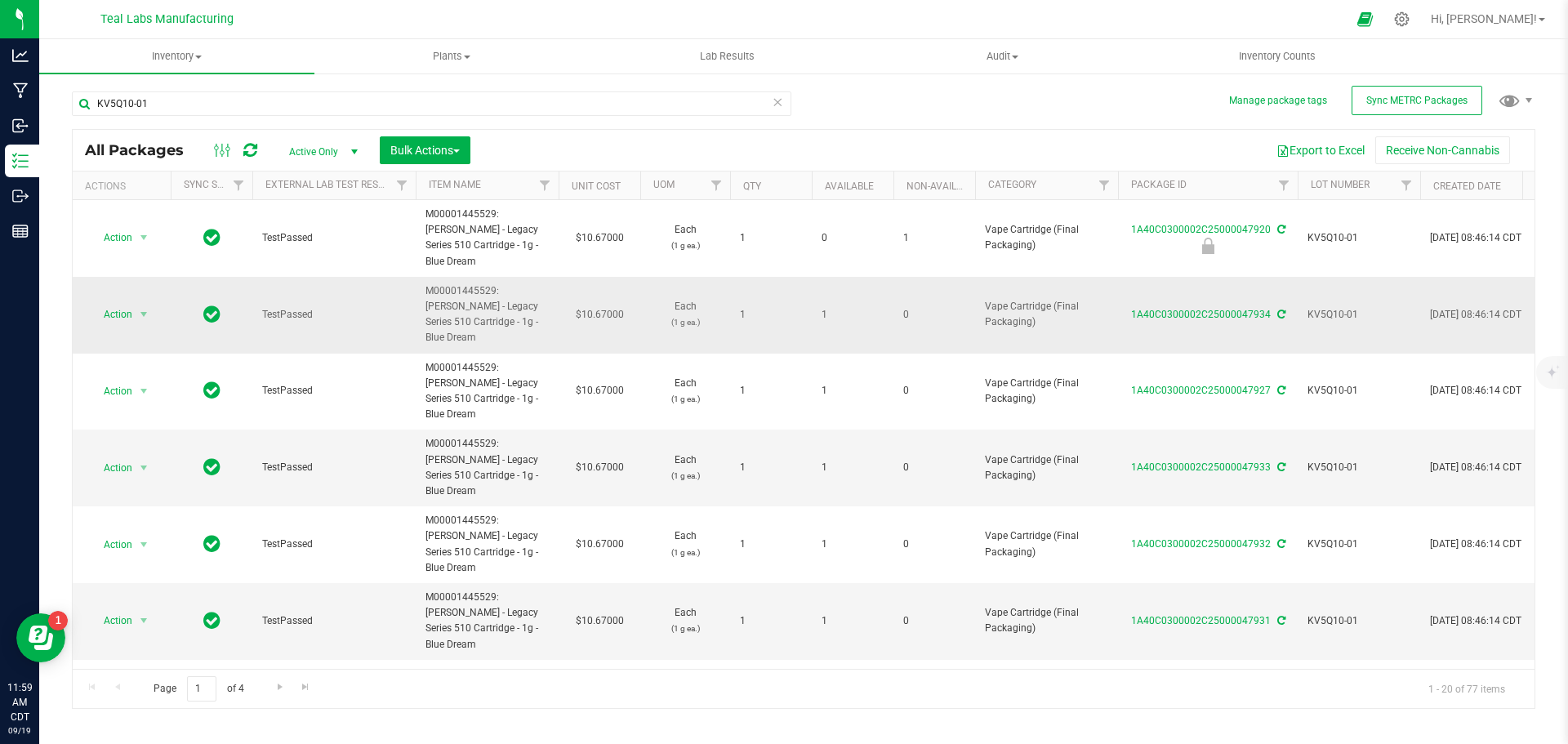
click at [1327, 307] on span "KV5Q10-01" at bounding box center [1359, 315] width 103 height 15
click at [1327, 303] on input "KV5Q10-01" at bounding box center [1355, 316] width 117 height 26
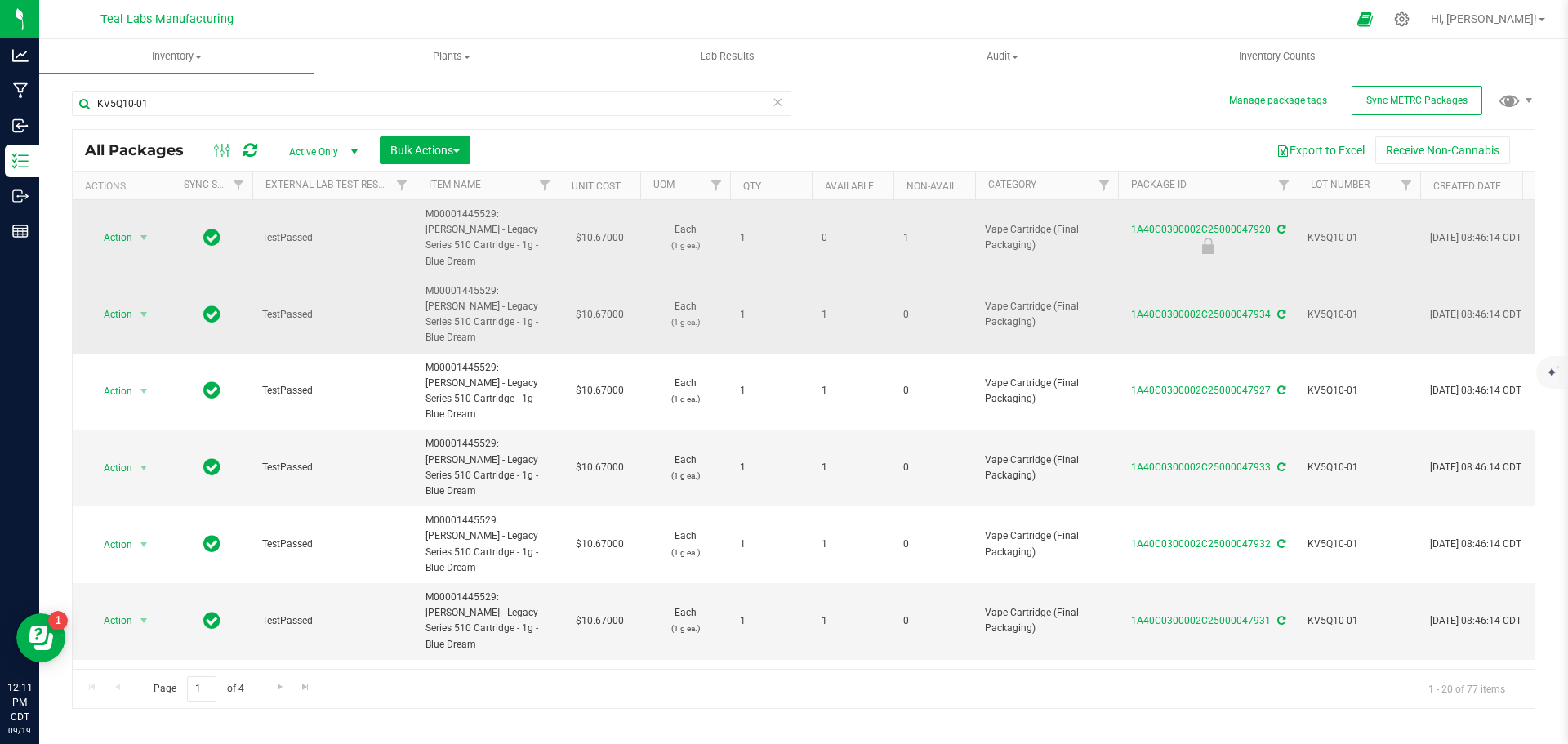
drag, startPoint x: 498, startPoint y: 210, endPoint x: 554, endPoint y: 243, distance: 65.0
click at [554, 243] on td "M00001445529: [PERSON_NAME] - Legacy Series 510 Cartridge - 1g - Blue Dream" at bounding box center [486, 239] width 143 height 77
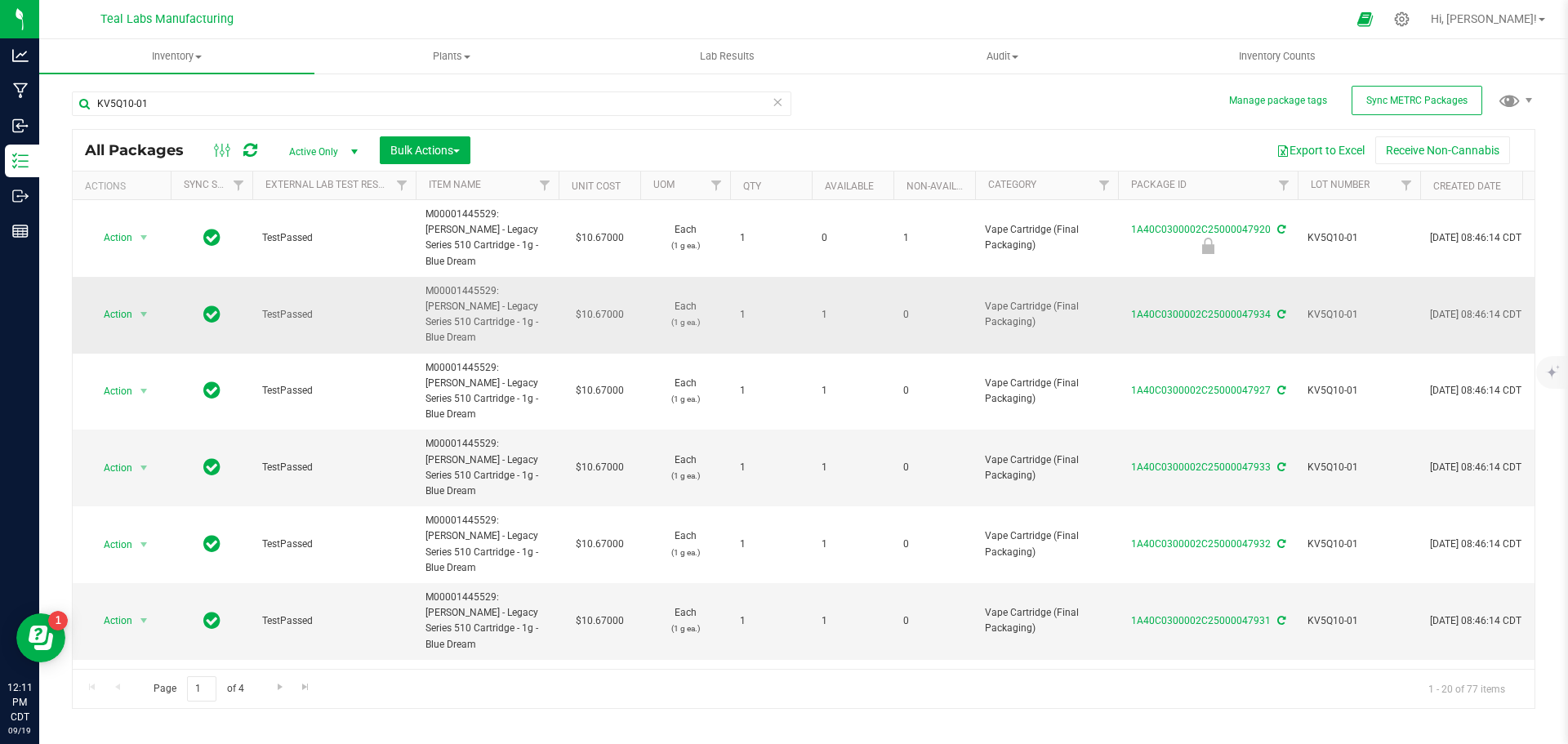
copy span "[PERSON_NAME] - Legacy Series 510 Cartridge - 1g - Blue Dream"
click at [1411, 18] on icon at bounding box center [1402, 19] width 17 height 17
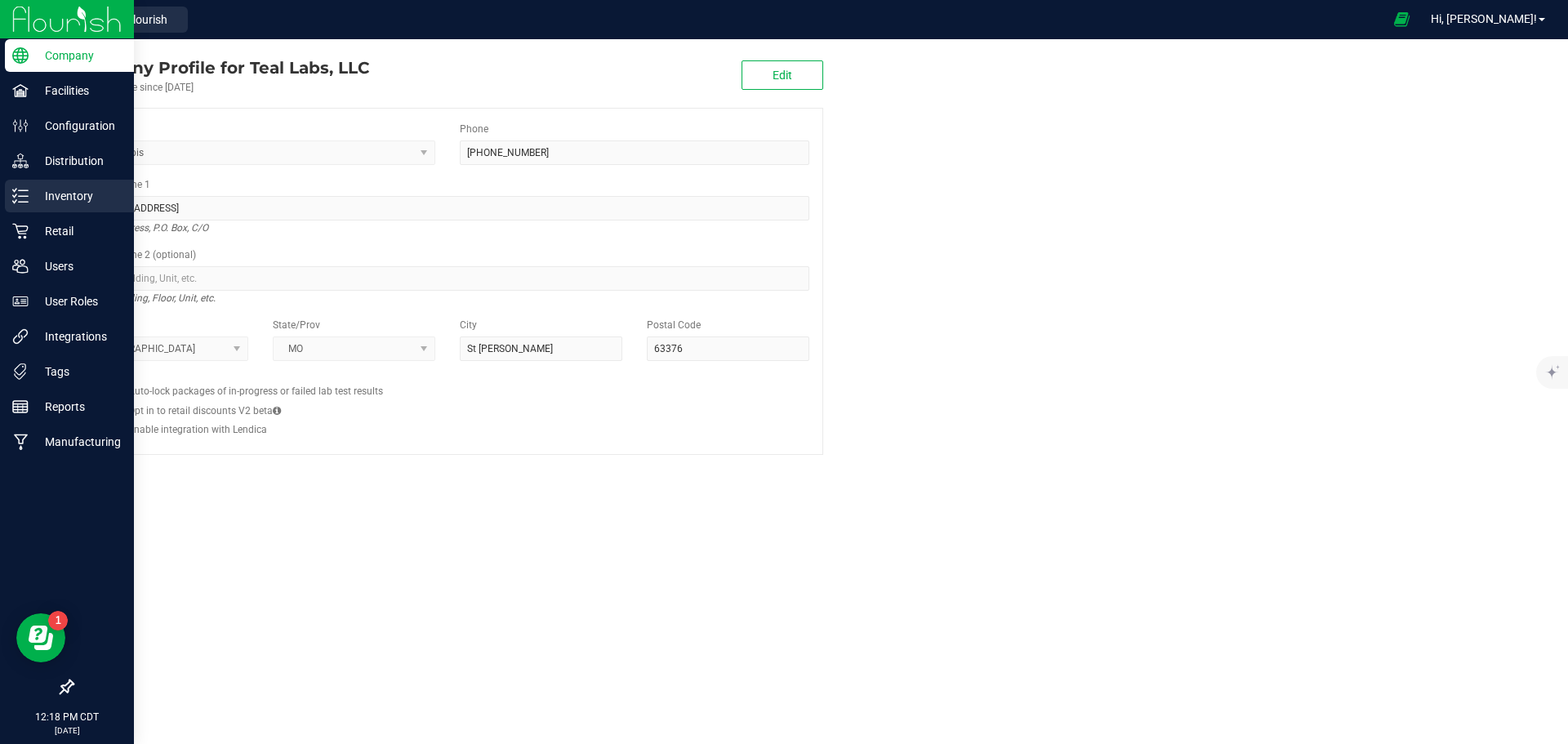
click at [46, 198] on p "Inventory" at bounding box center [77, 196] width 98 height 20
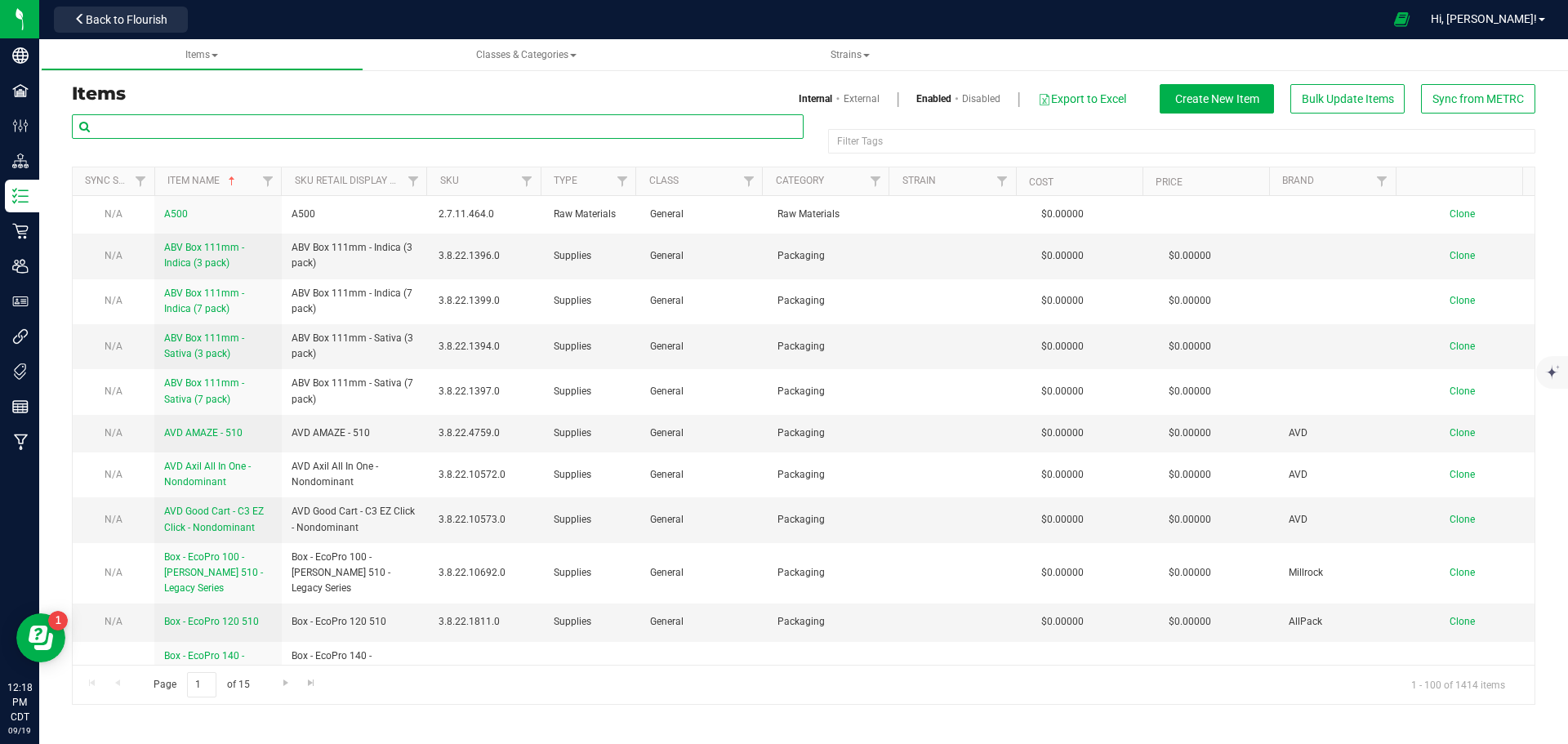
click at [248, 130] on input "text" at bounding box center [438, 127] width 732 height 25
type input "cherry deathstar"
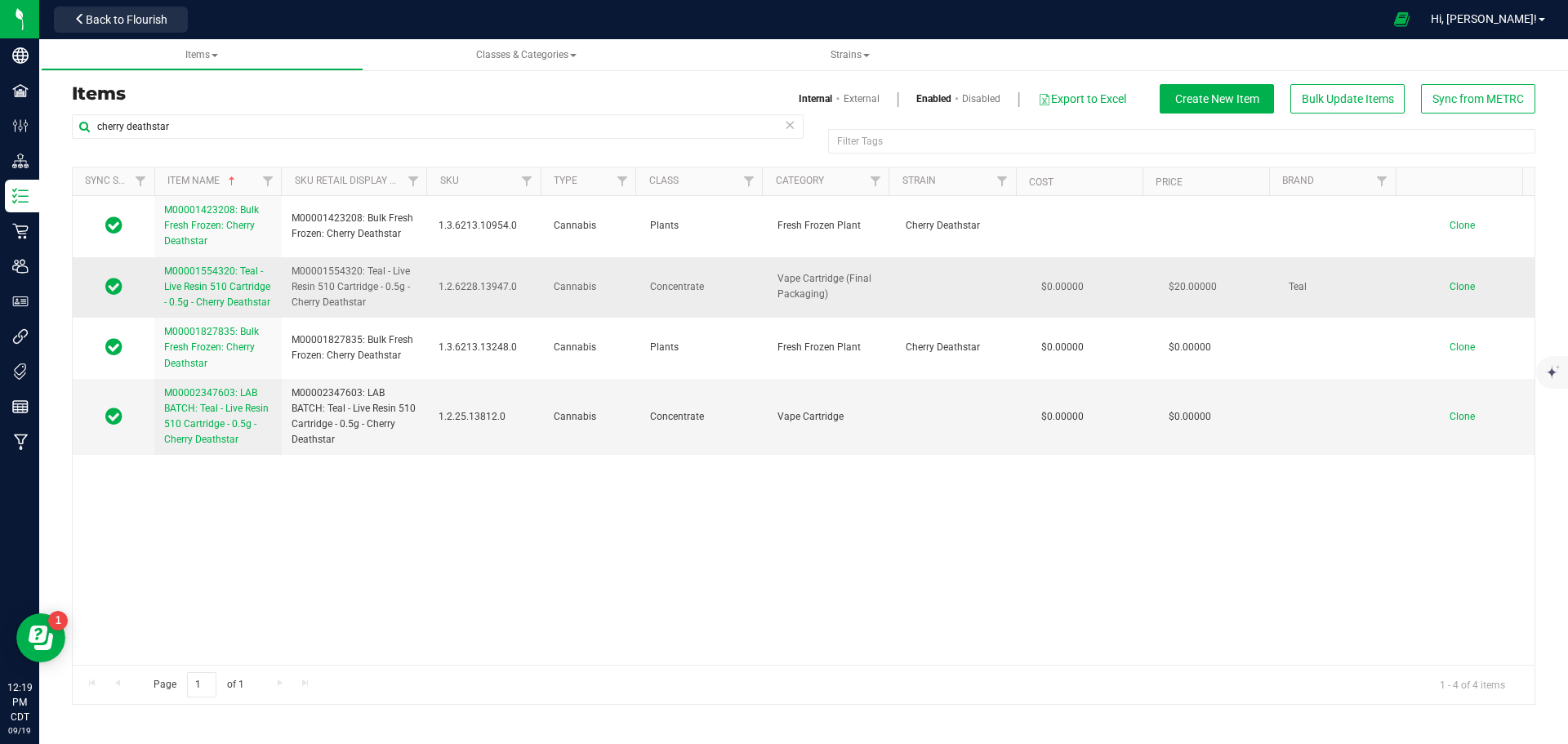
click at [241, 285] on span "M00001554320: Teal - Live Resin 510 Cartridge - 0.5g - Cherry Deathstar" at bounding box center [217, 287] width 106 height 43
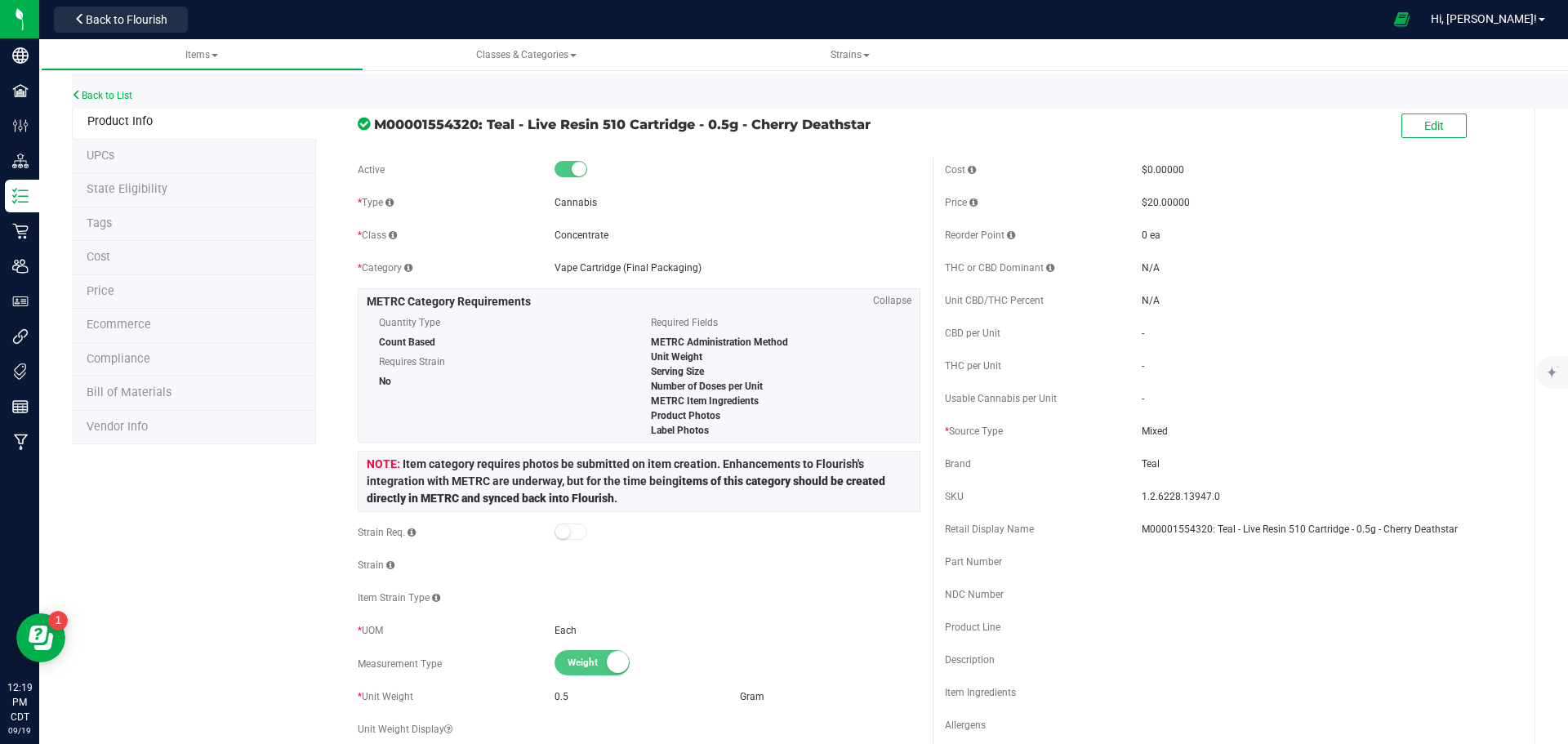
click at [113, 292] on span "Price" at bounding box center [100, 291] width 27 height 14
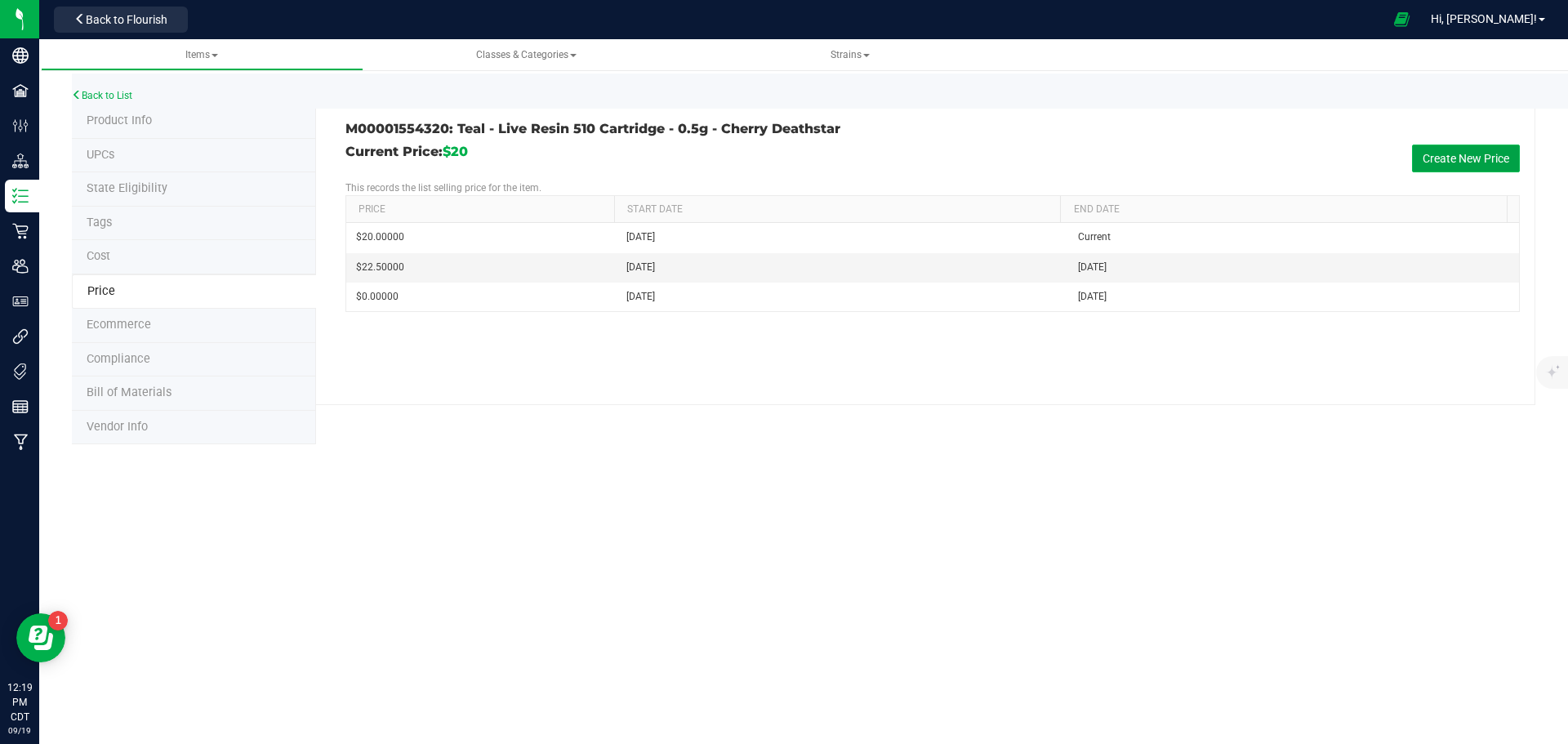
click at [1493, 159] on button "Create New Price" at bounding box center [1466, 158] width 108 height 27
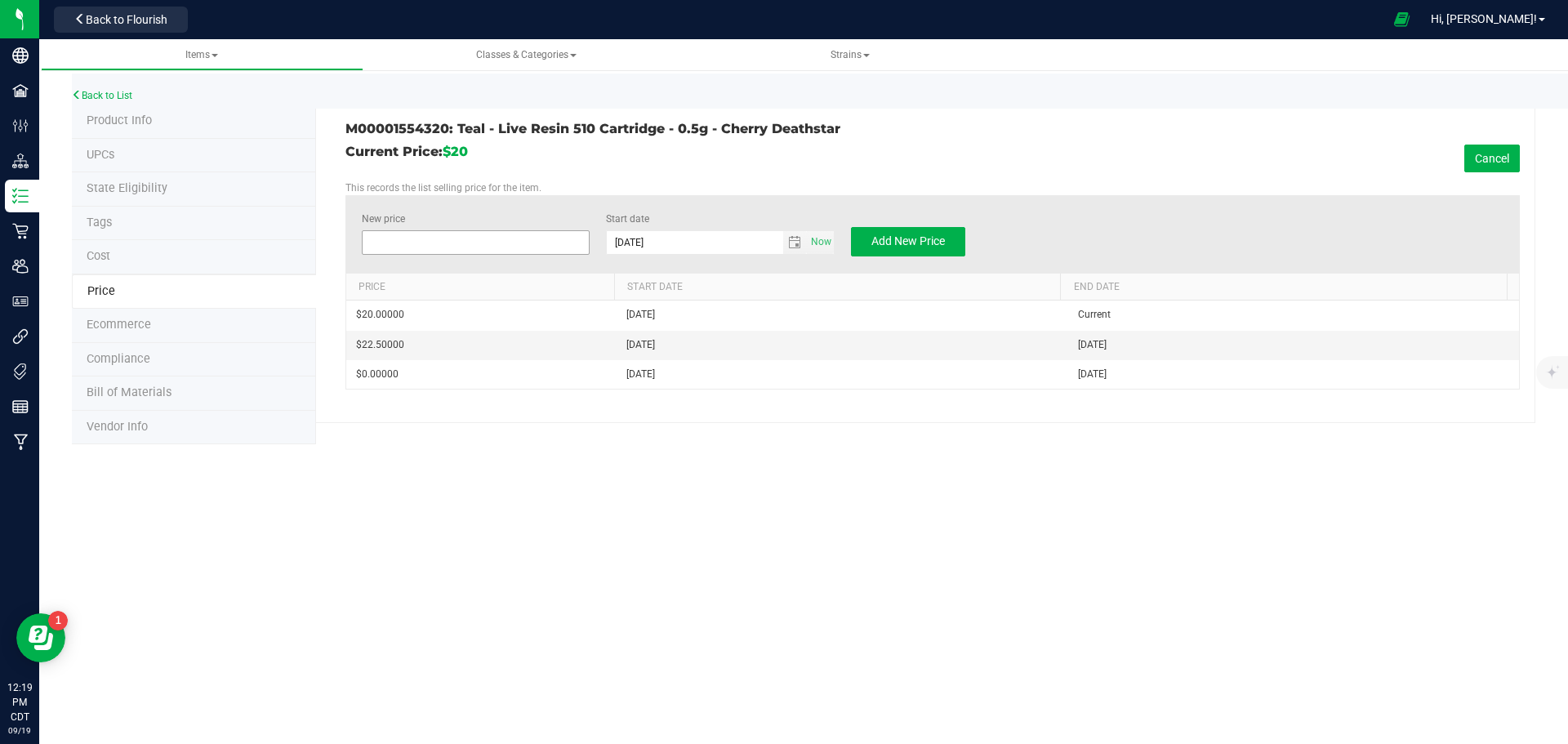
click at [451, 242] on span at bounding box center [476, 242] width 229 height 25
drag, startPoint x: 451, startPoint y: 242, endPoint x: 468, endPoint y: 229, distance: 21.4
click at [451, 242] on input "New price" at bounding box center [476, 242] width 227 height 23
type input "19"
click at [910, 247] on span "Add New Price" at bounding box center [908, 240] width 74 height 13
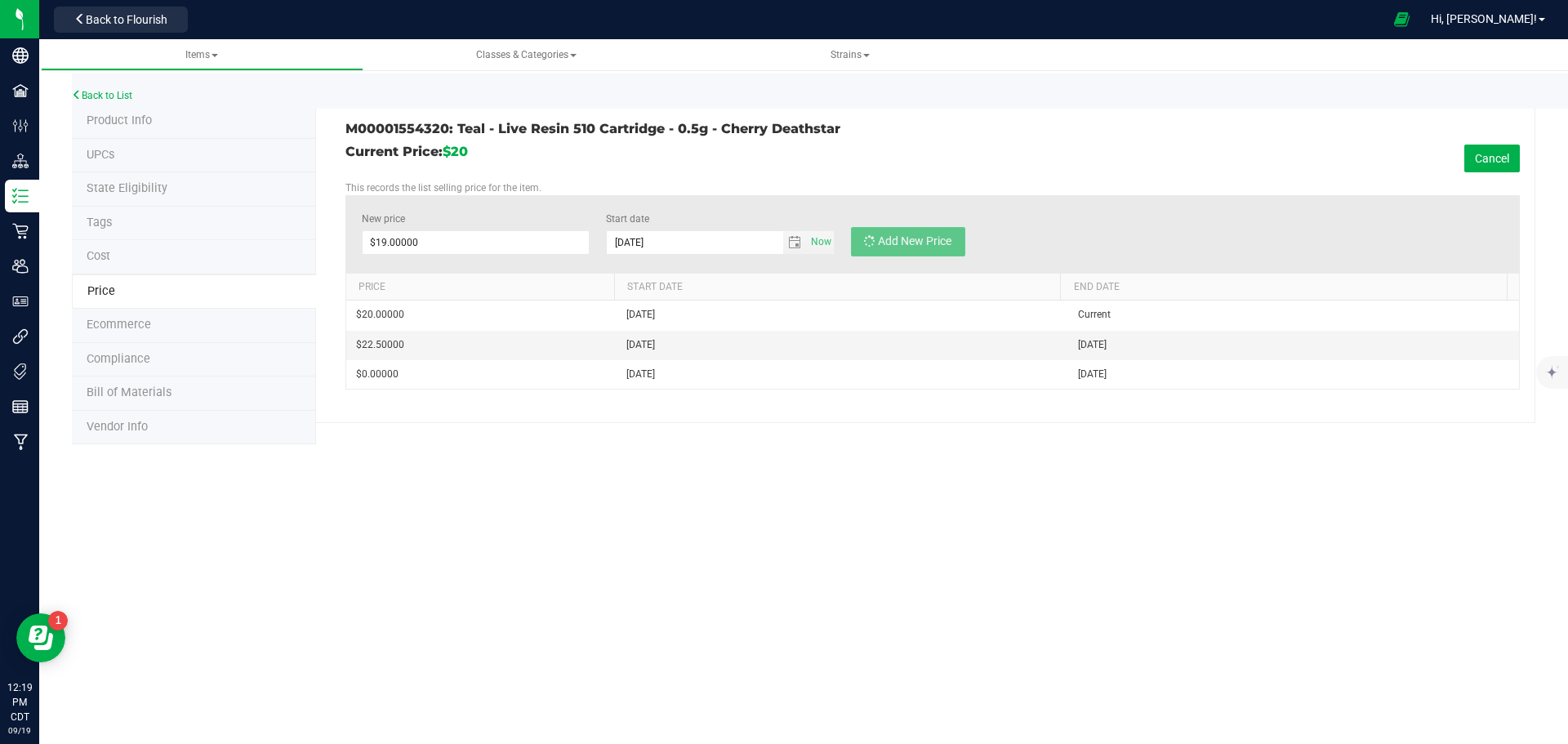
type input "$0.00000"
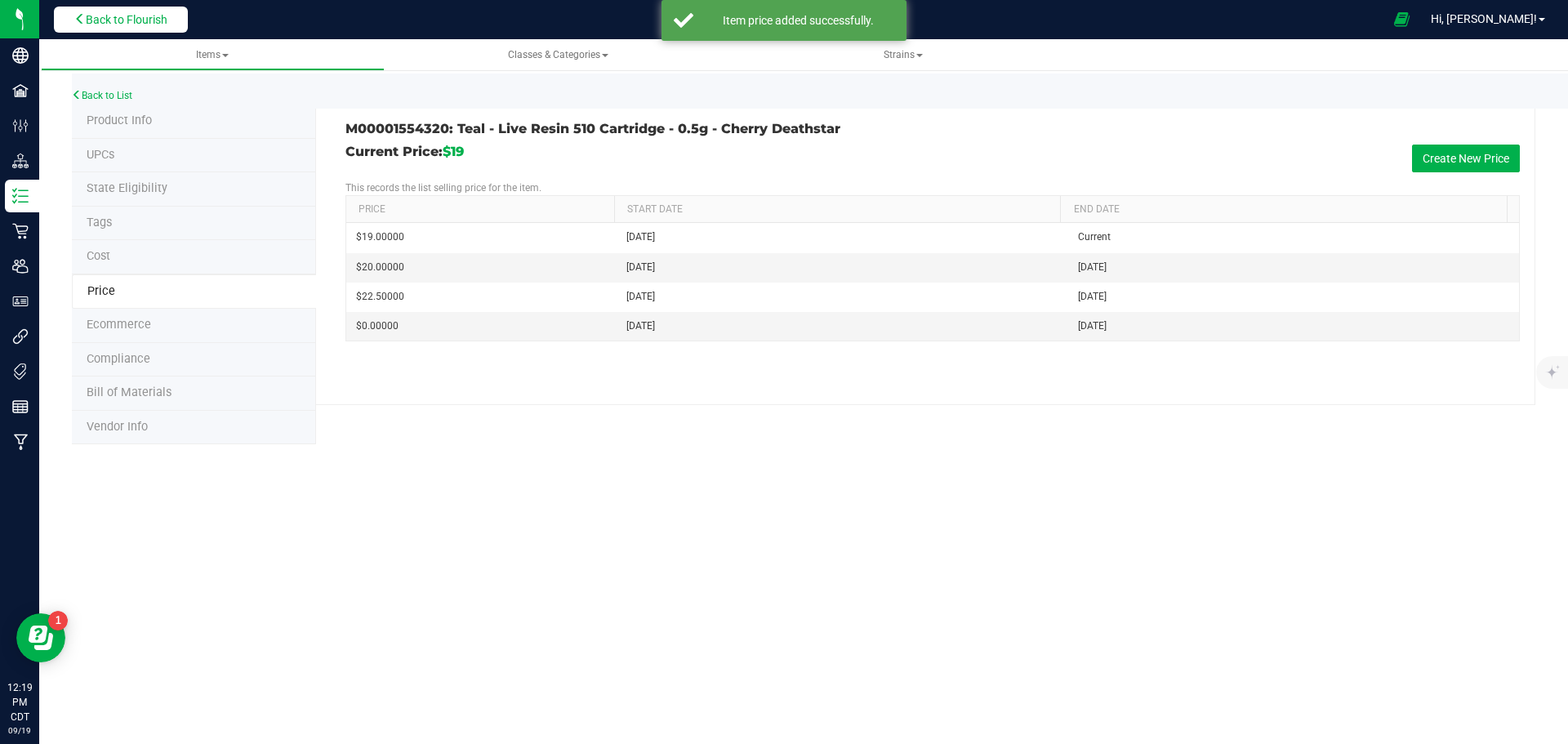
click at [150, 26] on span "Back to Flourish" at bounding box center [127, 19] width 82 height 13
